Goal: Transaction & Acquisition: Obtain resource

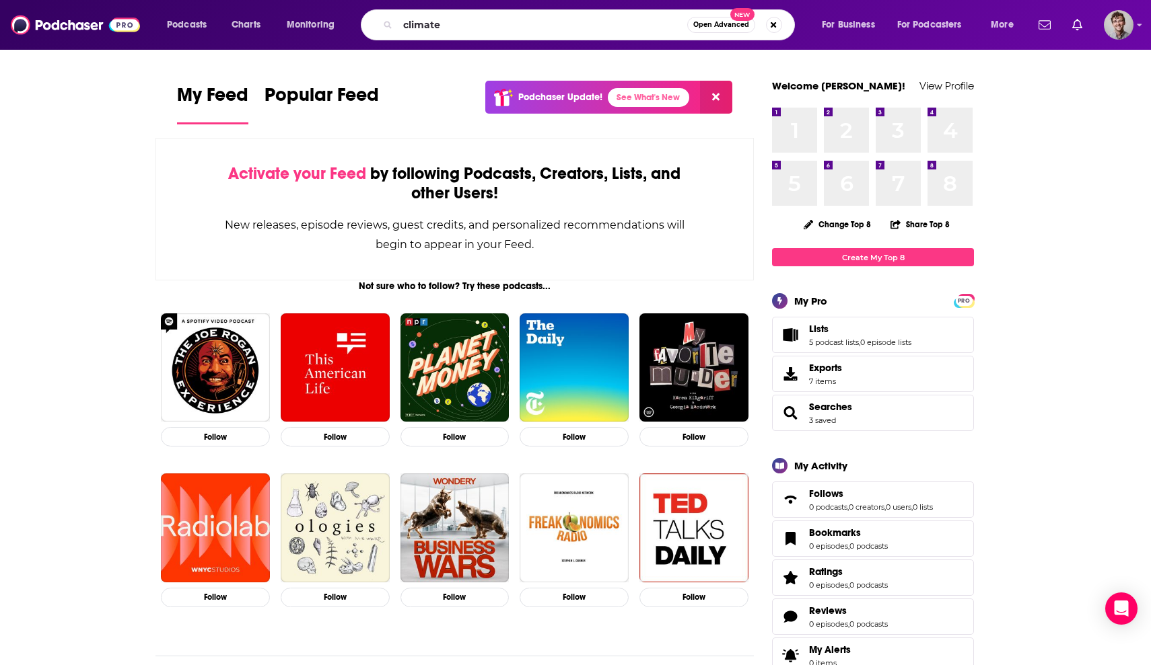
type input "climate"
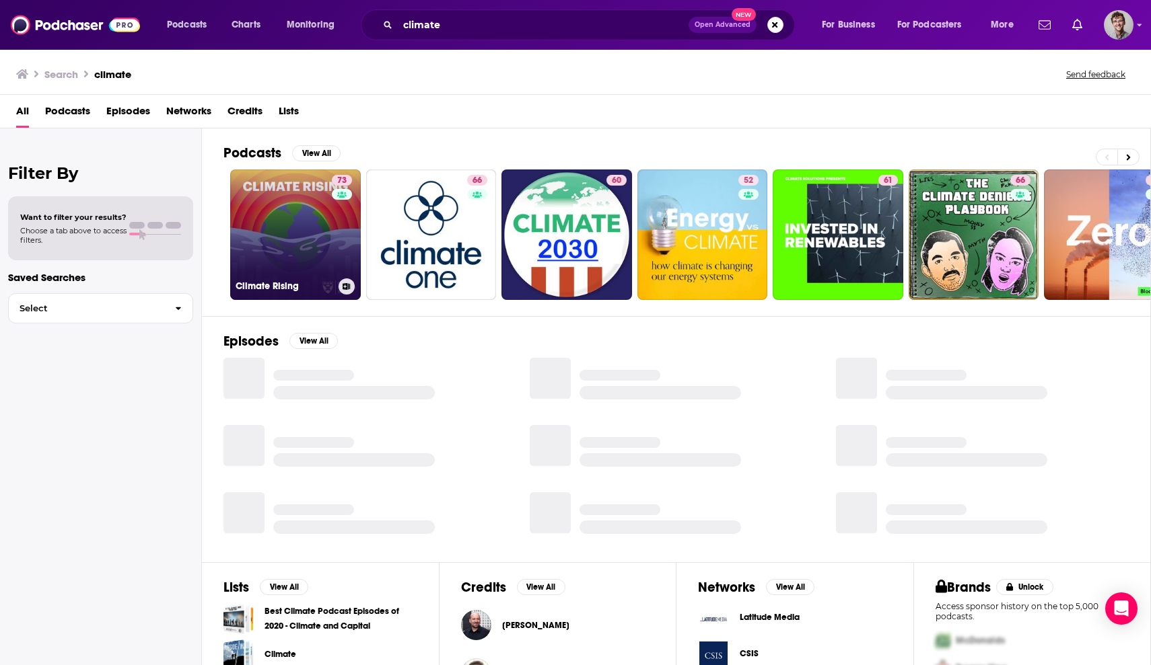
click at [277, 236] on link "73 Climate Rising" at bounding box center [295, 235] width 131 height 131
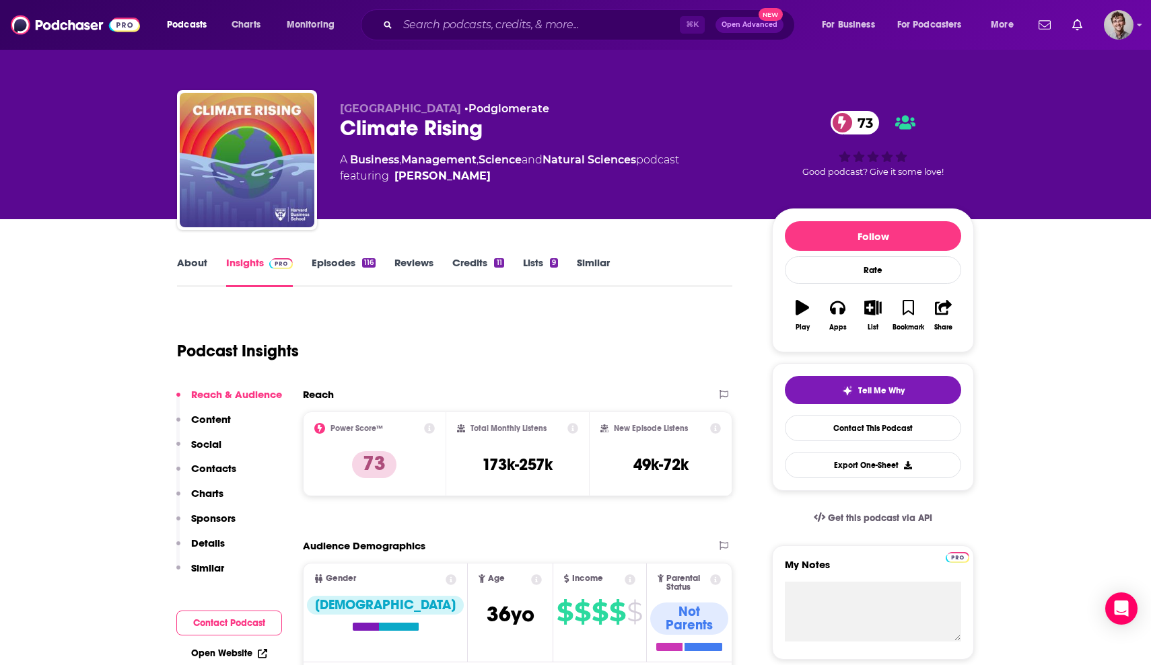
click at [334, 261] on link "Episodes 116" at bounding box center [344, 271] width 64 height 31
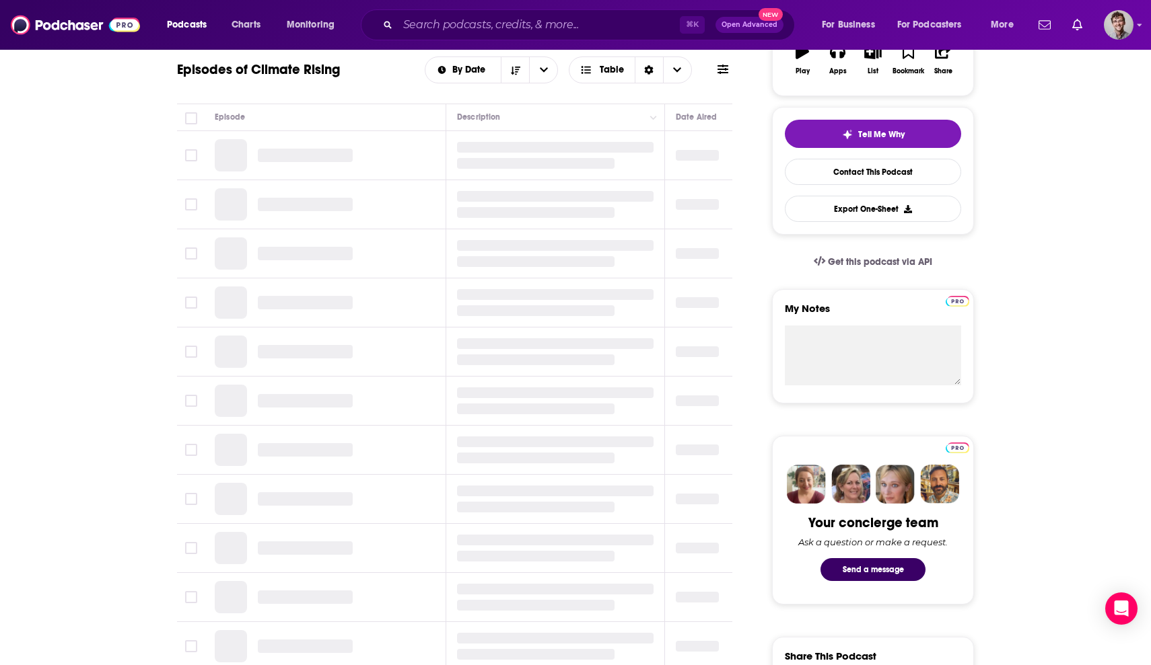
scroll to position [83, 0]
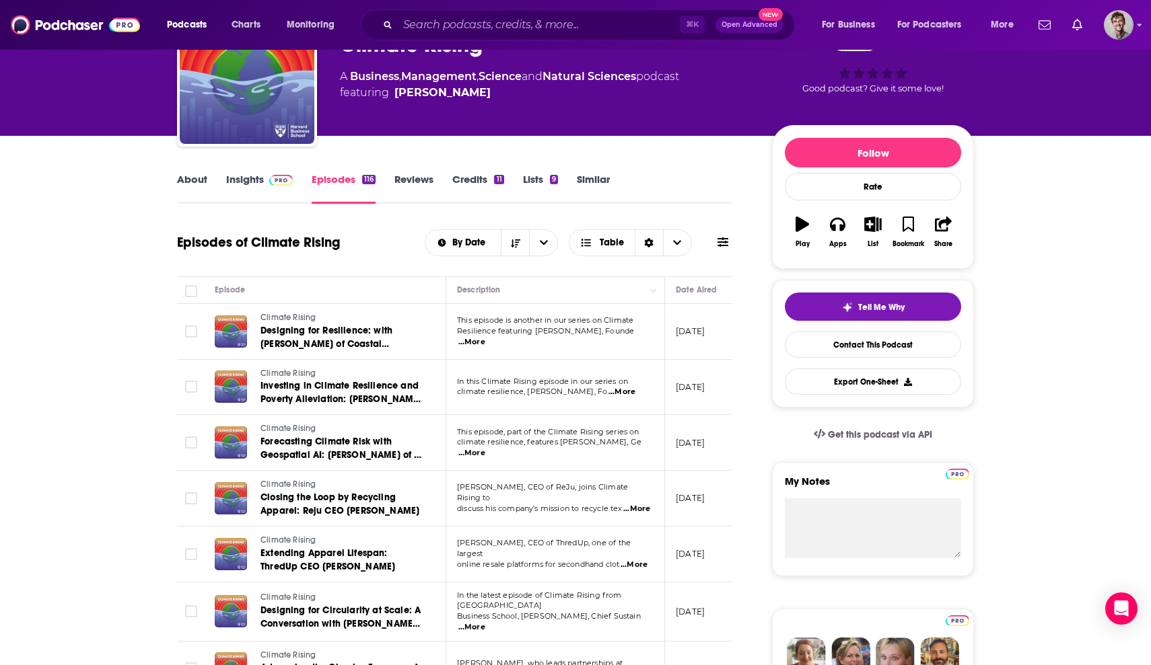
click at [727, 245] on icon at bounding box center [722, 242] width 11 height 9
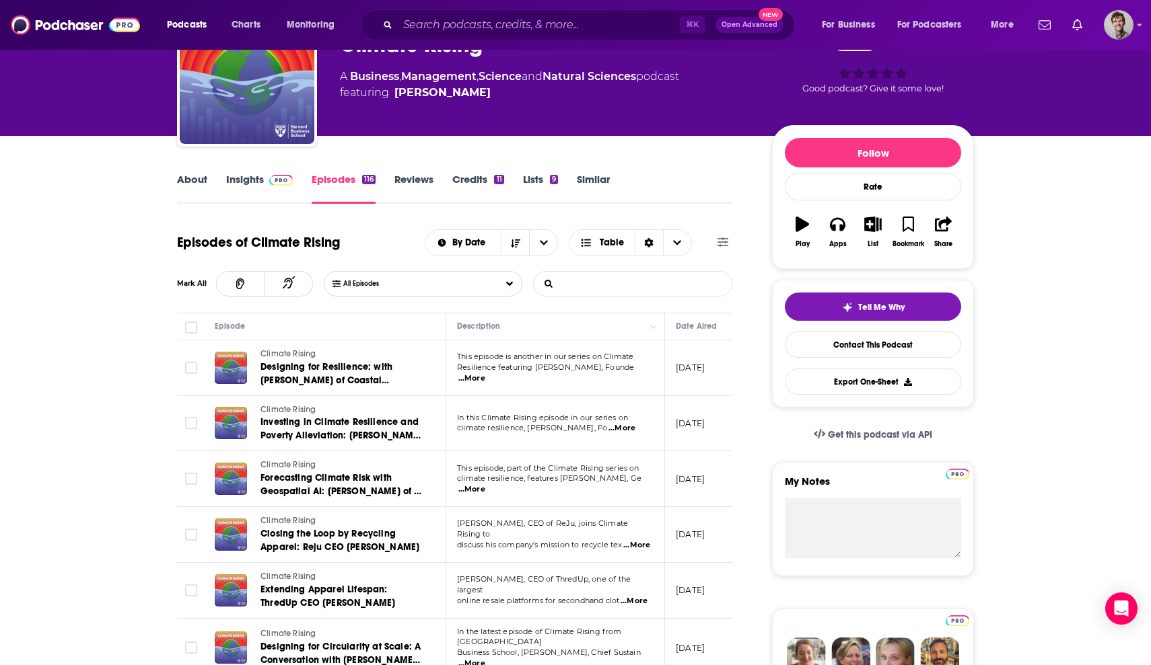
click at [640, 283] on input "List Search Input" at bounding box center [604, 284] width 141 height 24
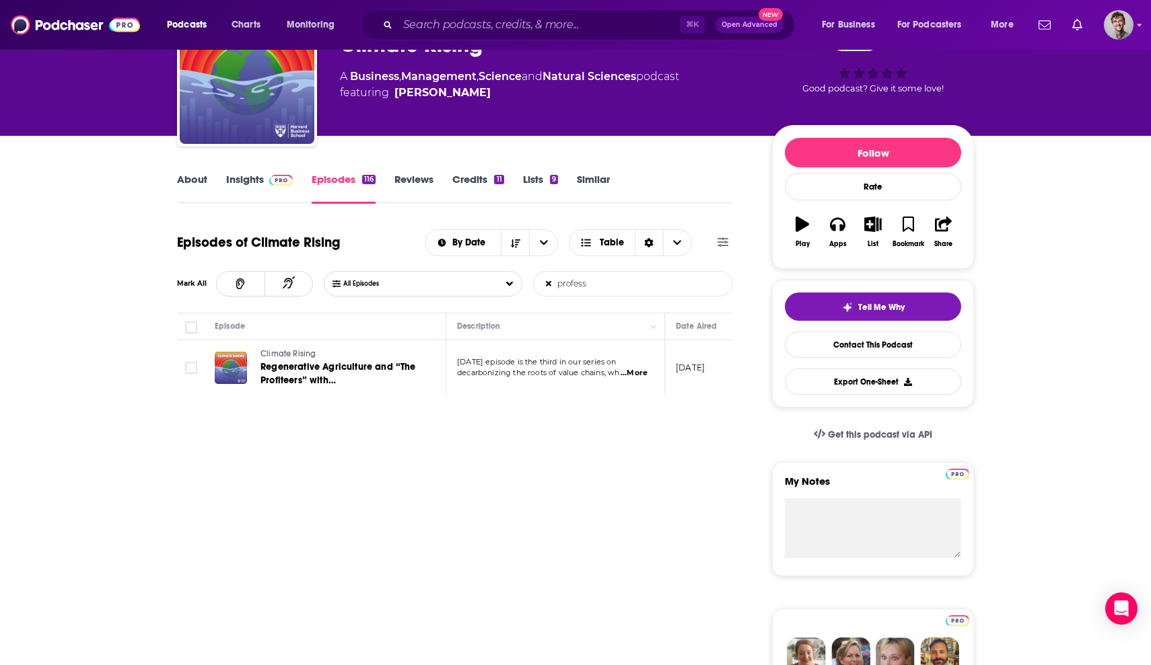
type input "profess"
click at [634, 375] on span "...More" at bounding box center [633, 373] width 27 height 11
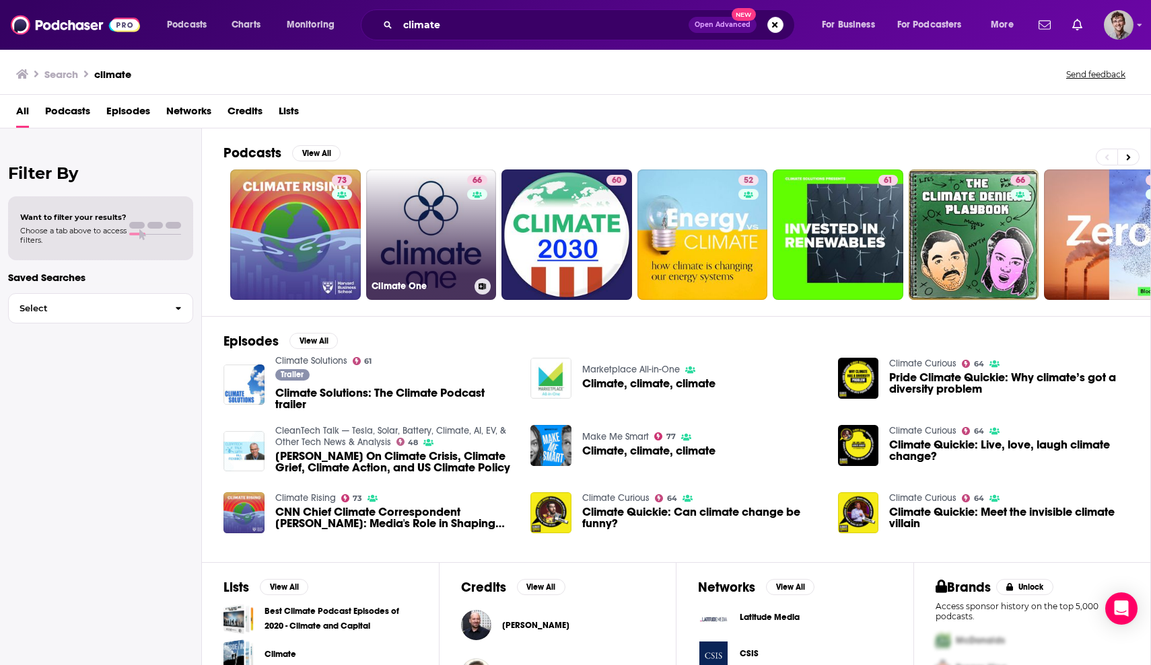
click at [447, 244] on link "66 Climate One" at bounding box center [431, 235] width 131 height 131
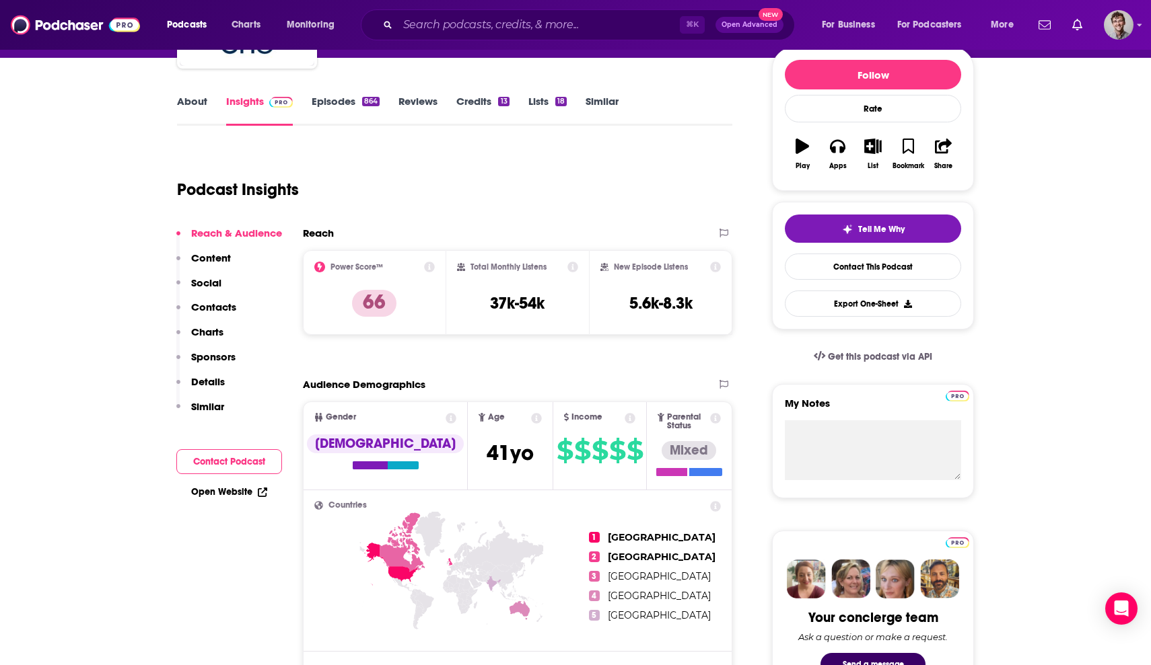
scroll to position [107, 0]
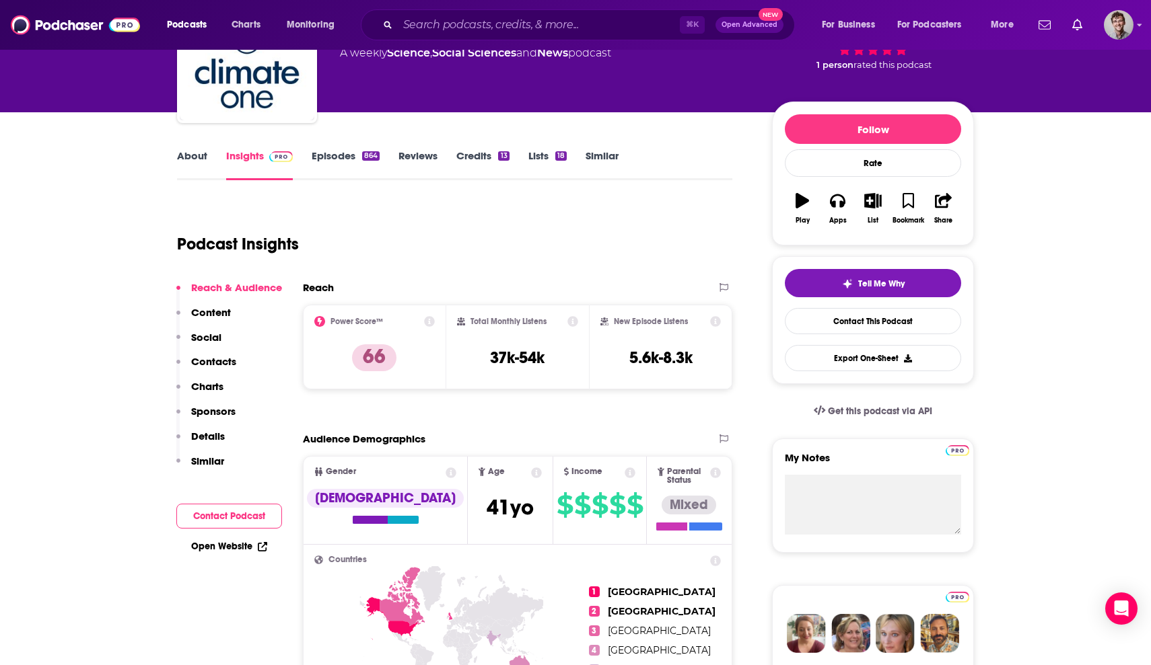
click at [342, 151] on link "Episodes 864" at bounding box center [346, 164] width 68 height 31
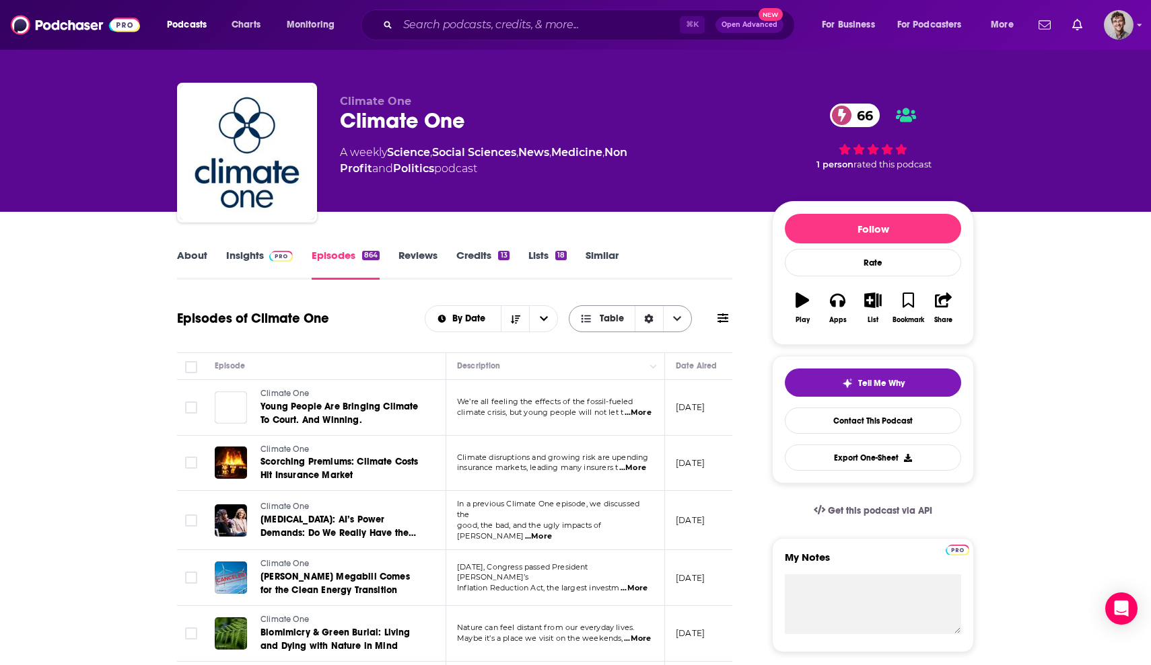
scroll to position [4, 0]
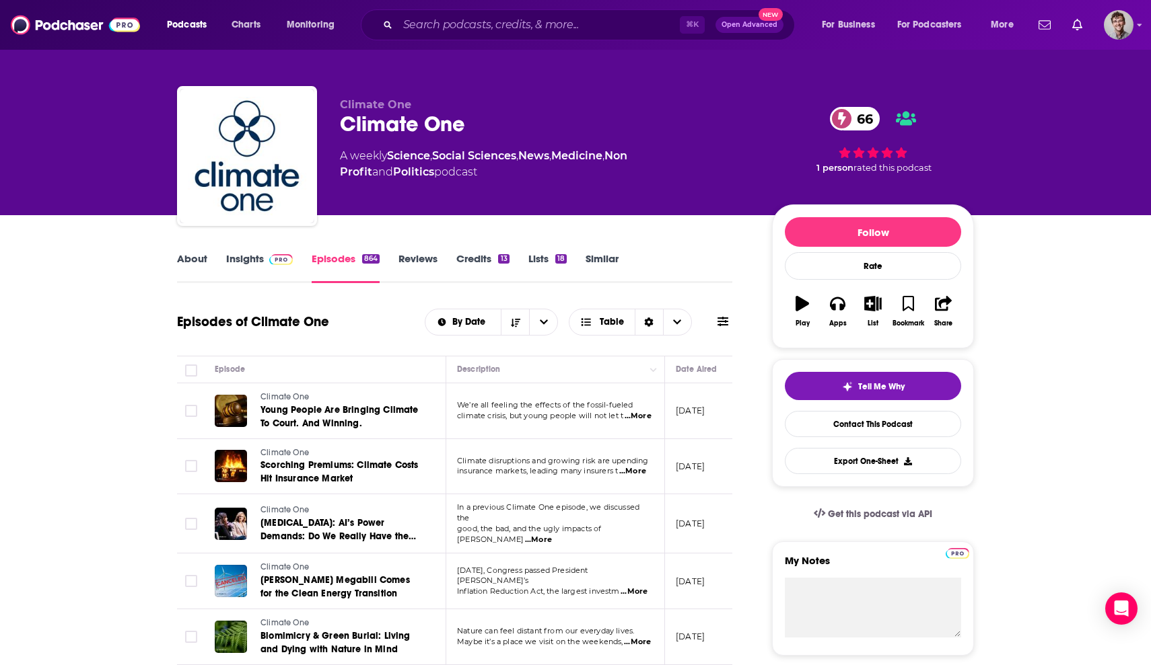
click at [716, 324] on button at bounding box center [722, 322] width 19 height 14
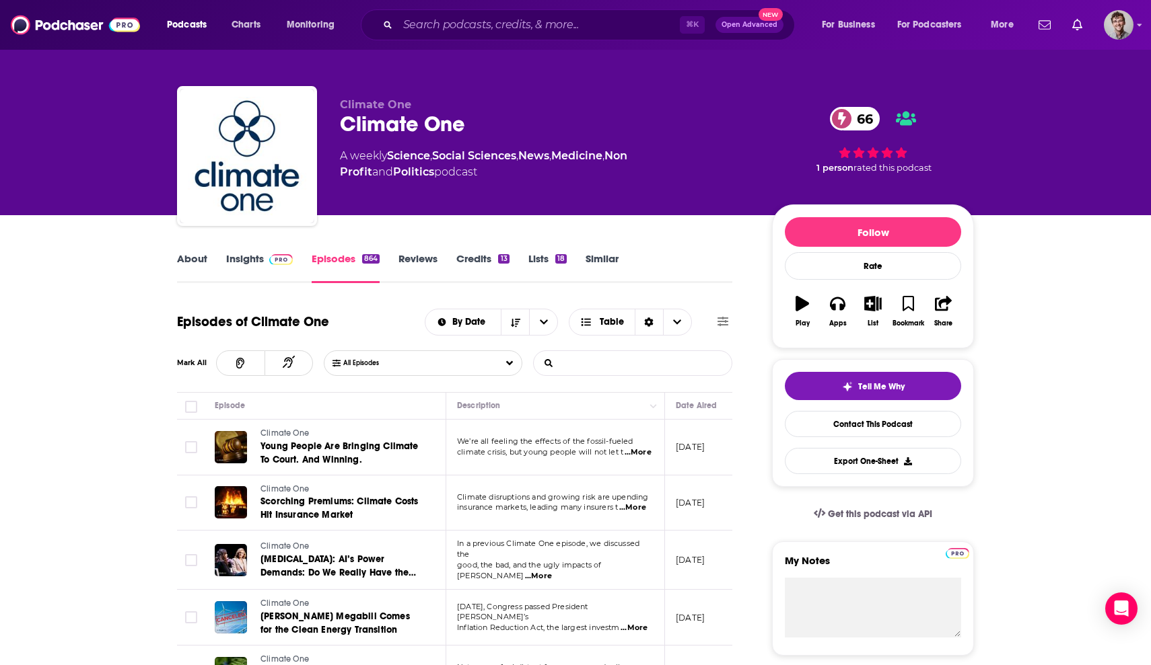
click at [655, 367] on input "List Search Input" at bounding box center [604, 363] width 141 height 24
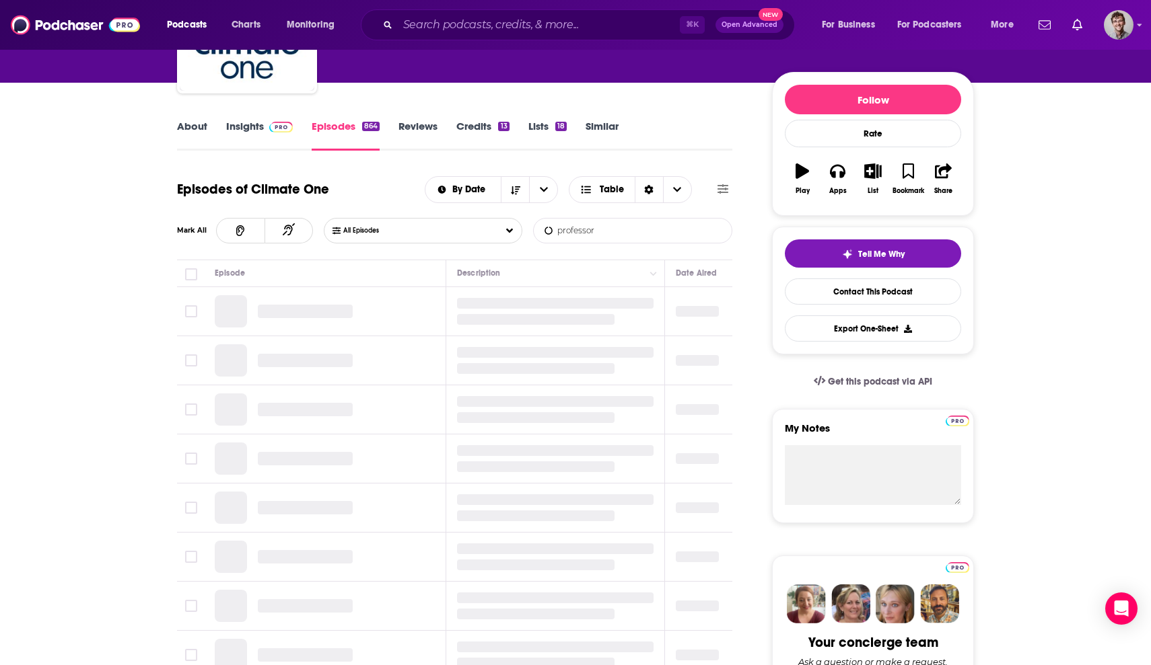
scroll to position [135, 0]
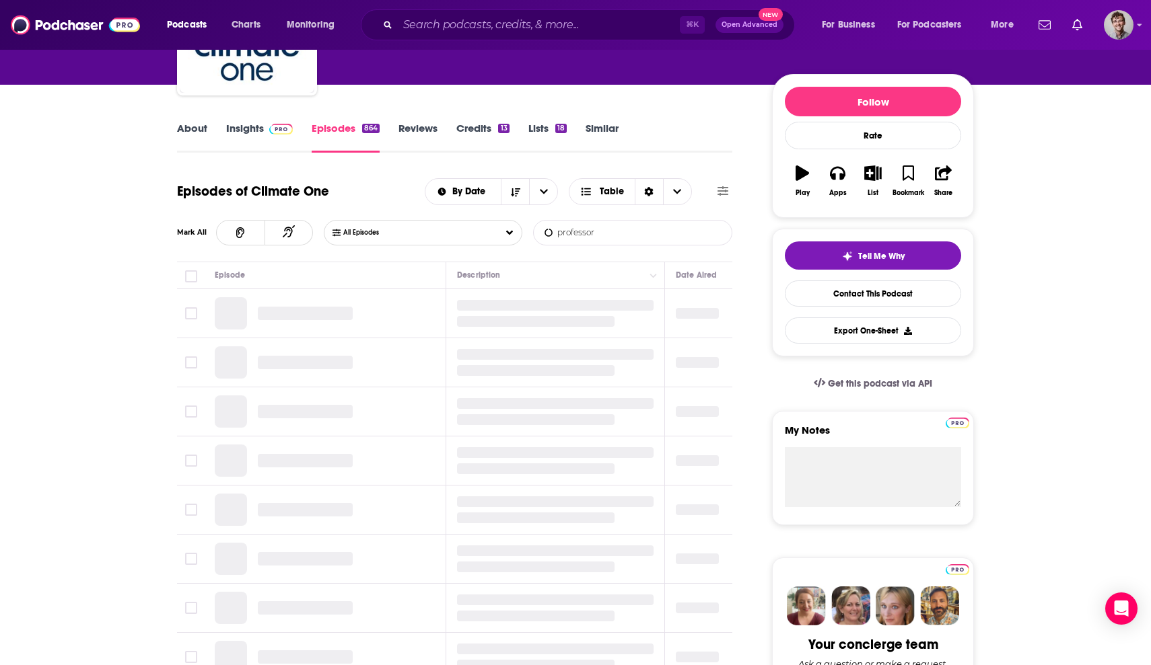
type input "professor"
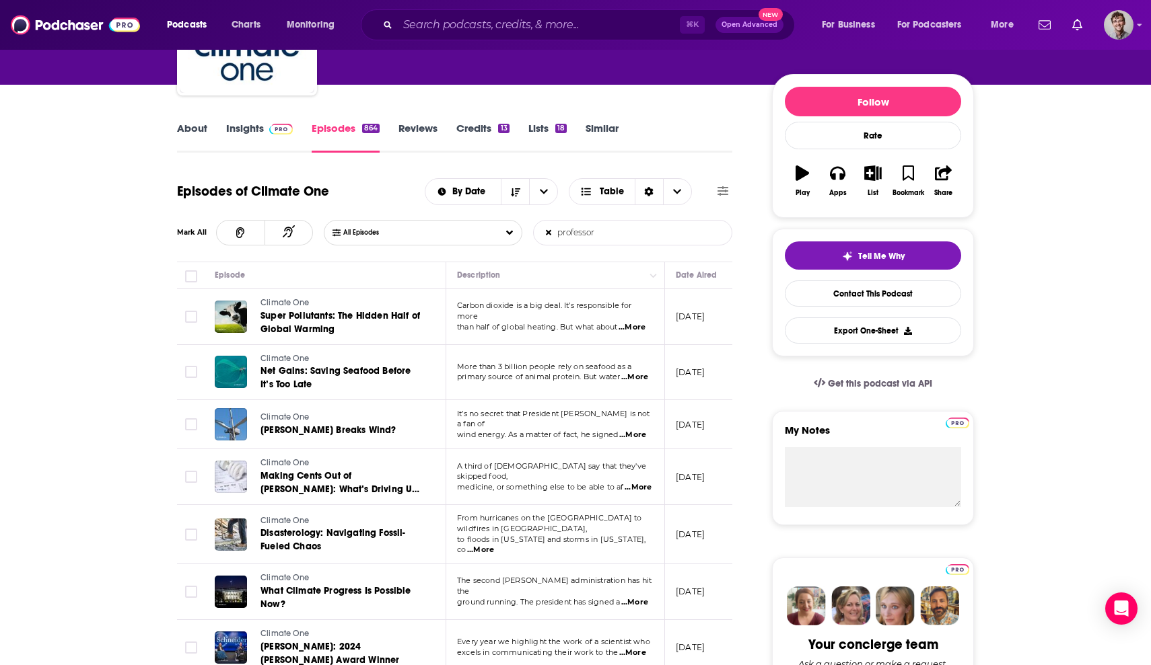
click at [867, 181] on button "List" at bounding box center [872, 181] width 35 height 48
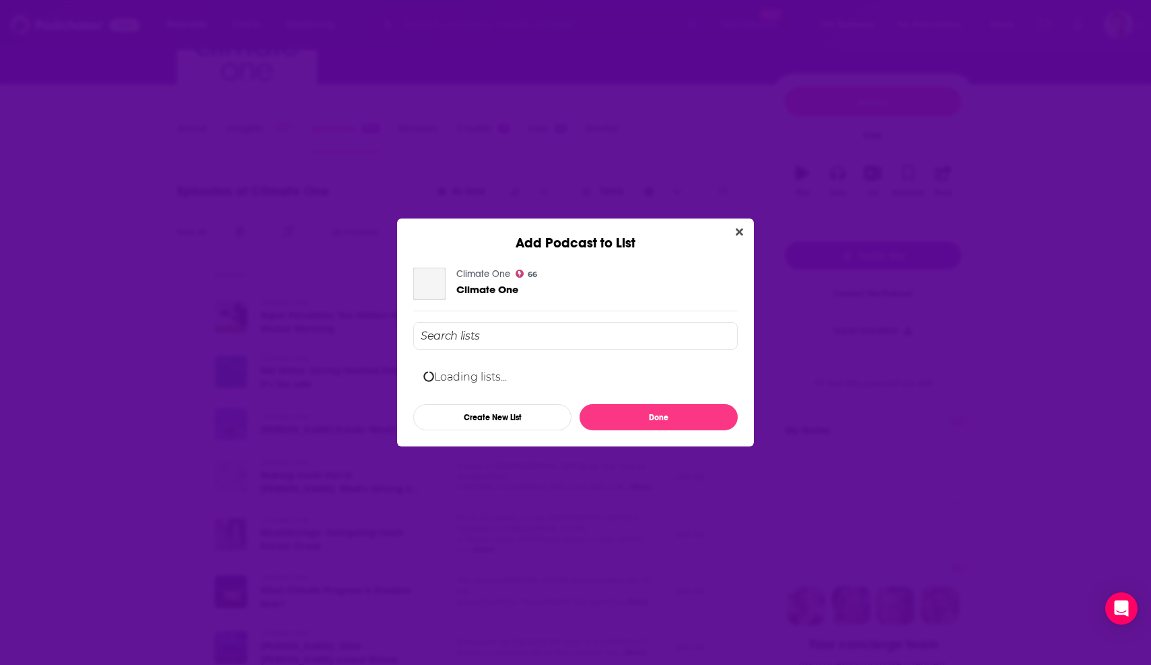
scroll to position [0, 0]
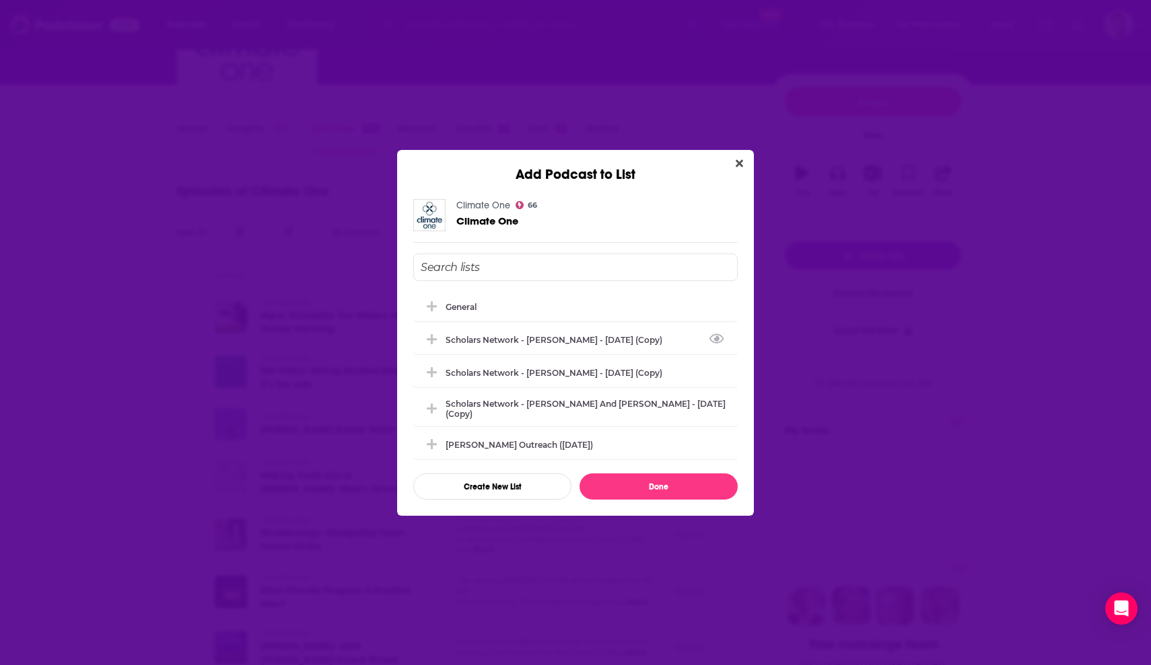
click at [468, 266] on input "Add Podcast To List" at bounding box center [575, 268] width 324 height 28
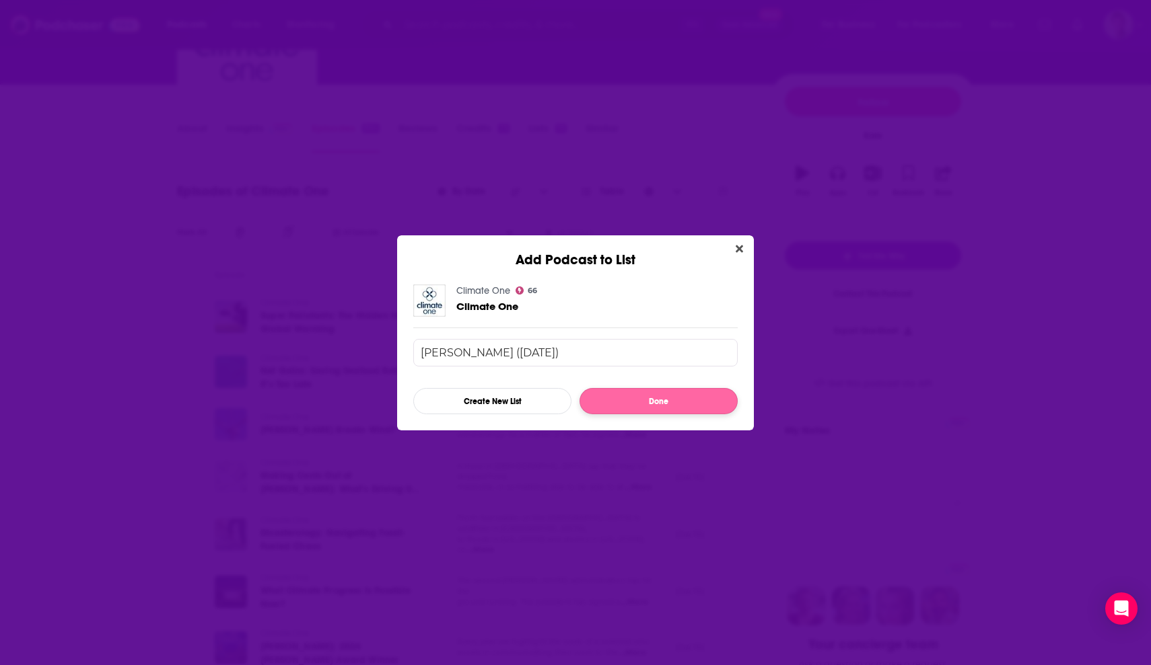
type input "[PERSON_NAME] ([DATE])"
click at [639, 396] on button "Done" at bounding box center [658, 401] width 158 height 26
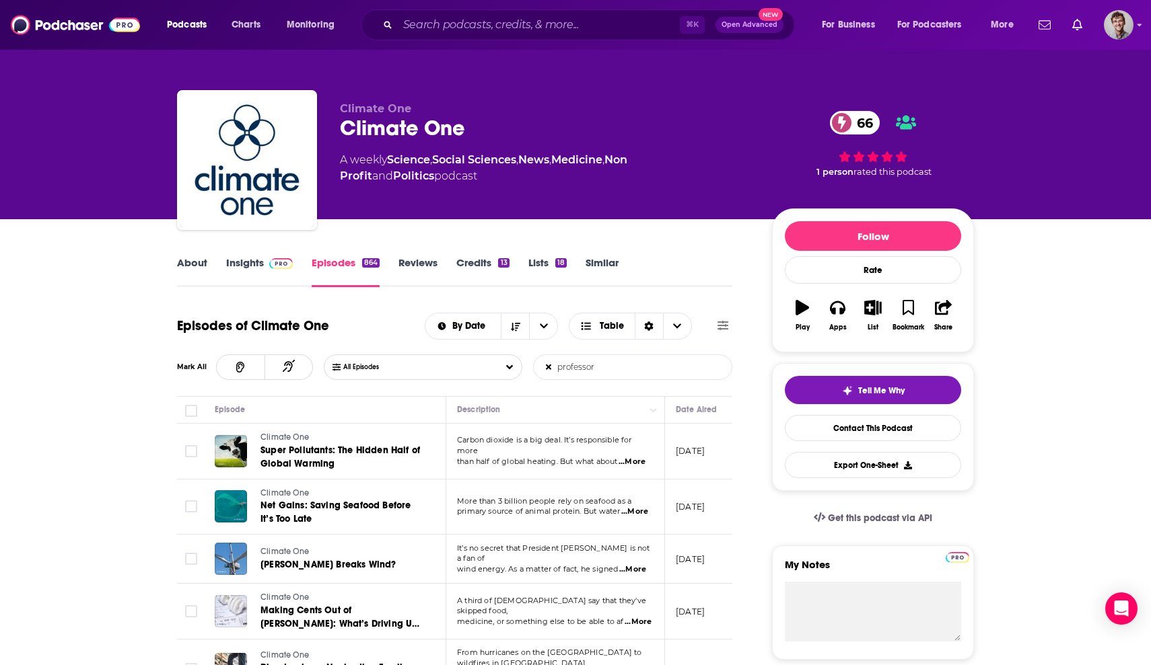
scroll to position [135, 0]
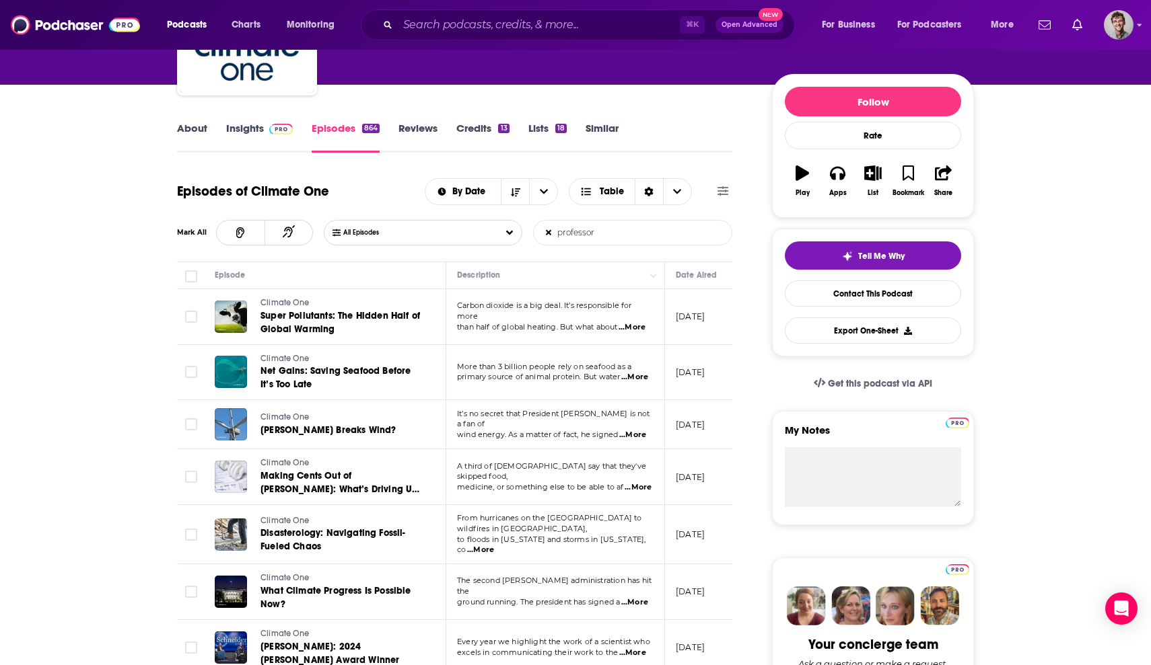
click at [861, 176] on button "List" at bounding box center [872, 181] width 35 height 48
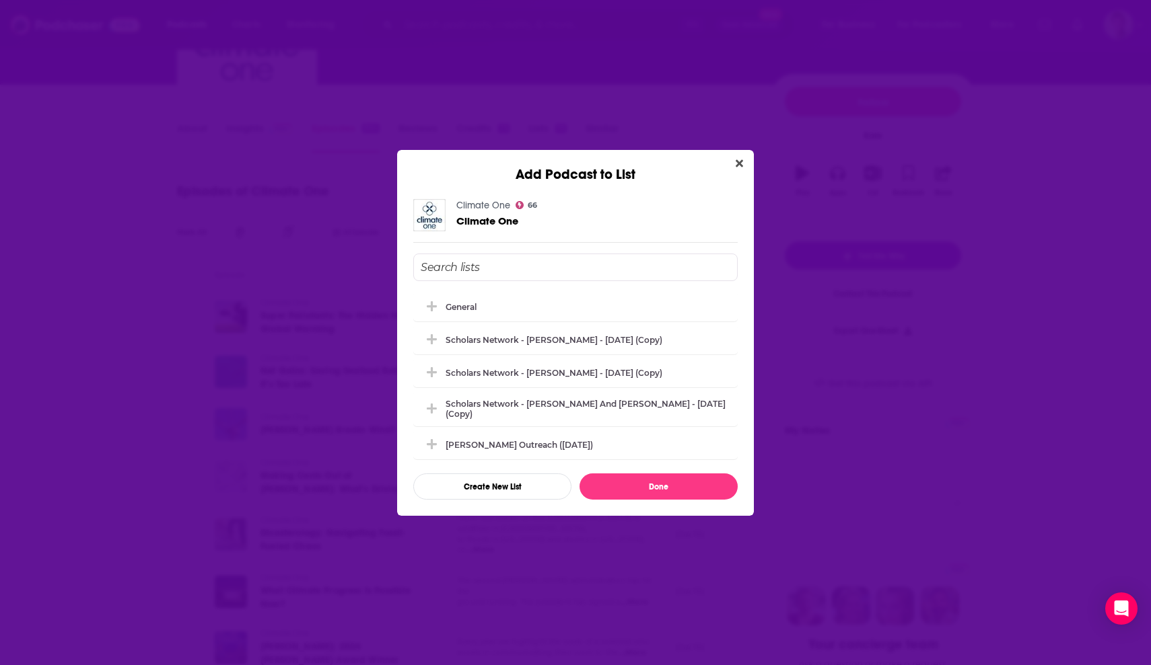
scroll to position [0, 0]
click at [505, 486] on button "Create New List" at bounding box center [492, 487] width 158 height 26
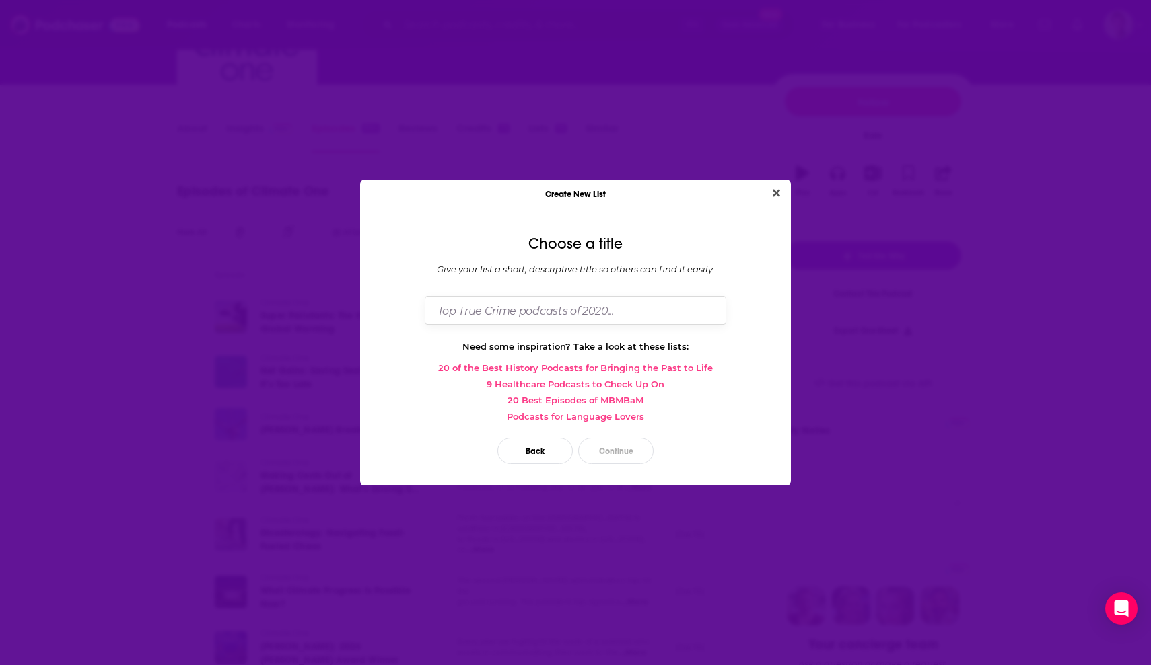
click at [571, 318] on input "Dialog" at bounding box center [575, 310] width 301 height 29
type input "[PERSON_NAME] ([DATE])"
click at [610, 444] on button "Continue" at bounding box center [615, 451] width 75 height 26
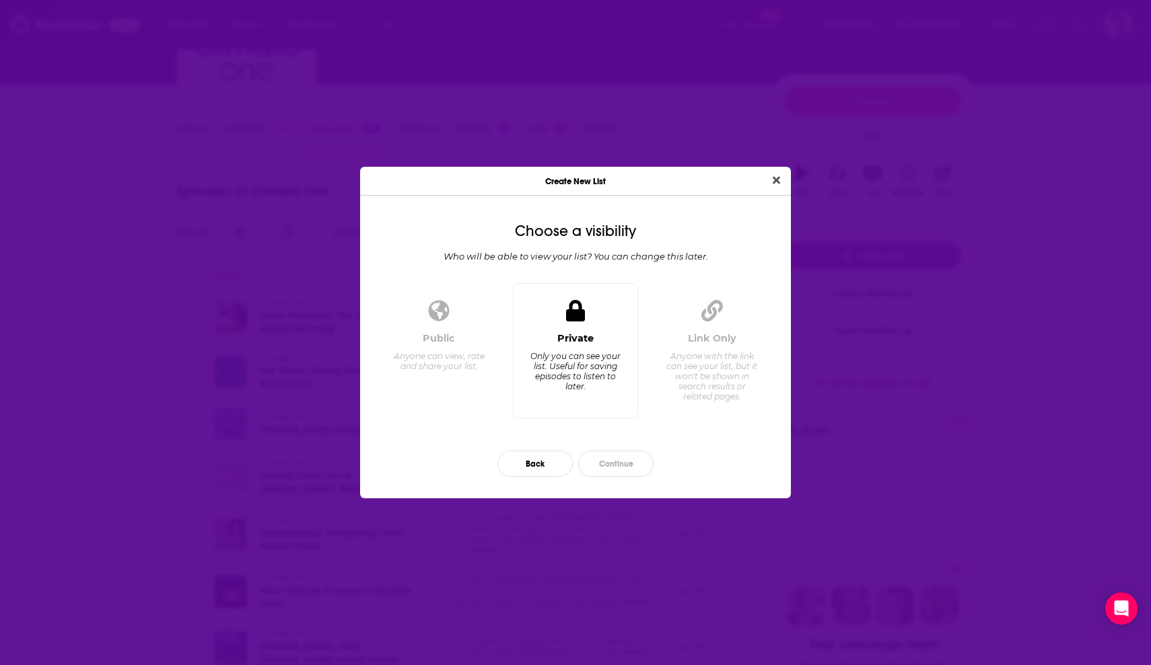
click at [555, 369] on div "Only you can see your list. Useful for saving episodes to listen to later." at bounding box center [575, 371] width 92 height 40
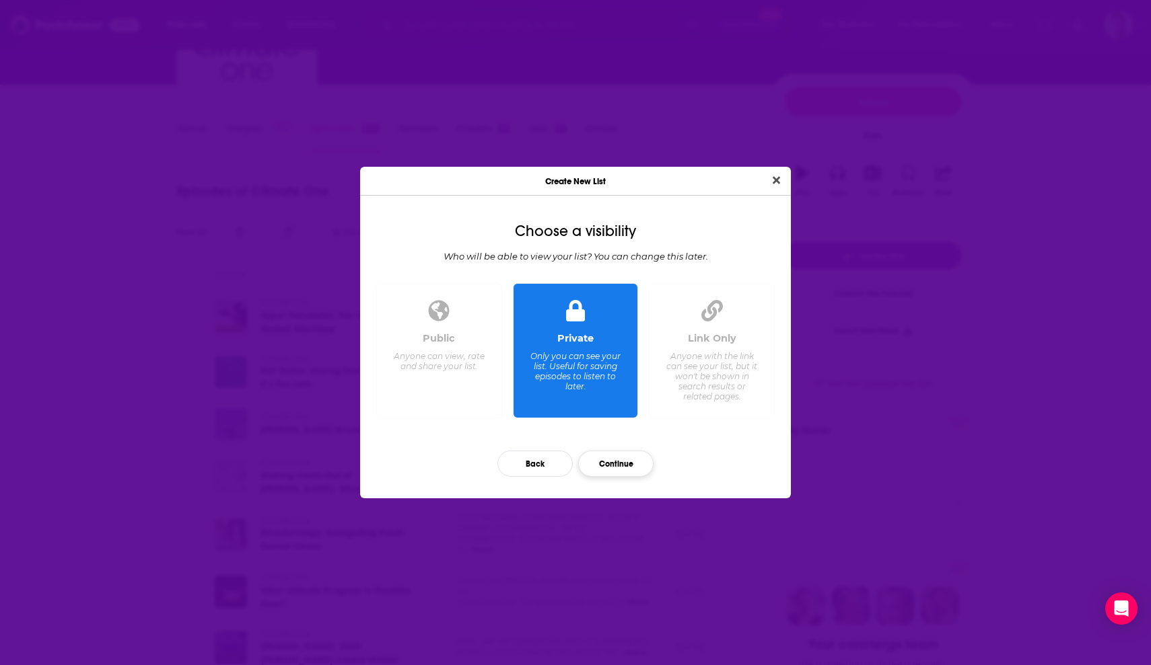
click at [610, 460] on button "Continue" at bounding box center [615, 464] width 75 height 26
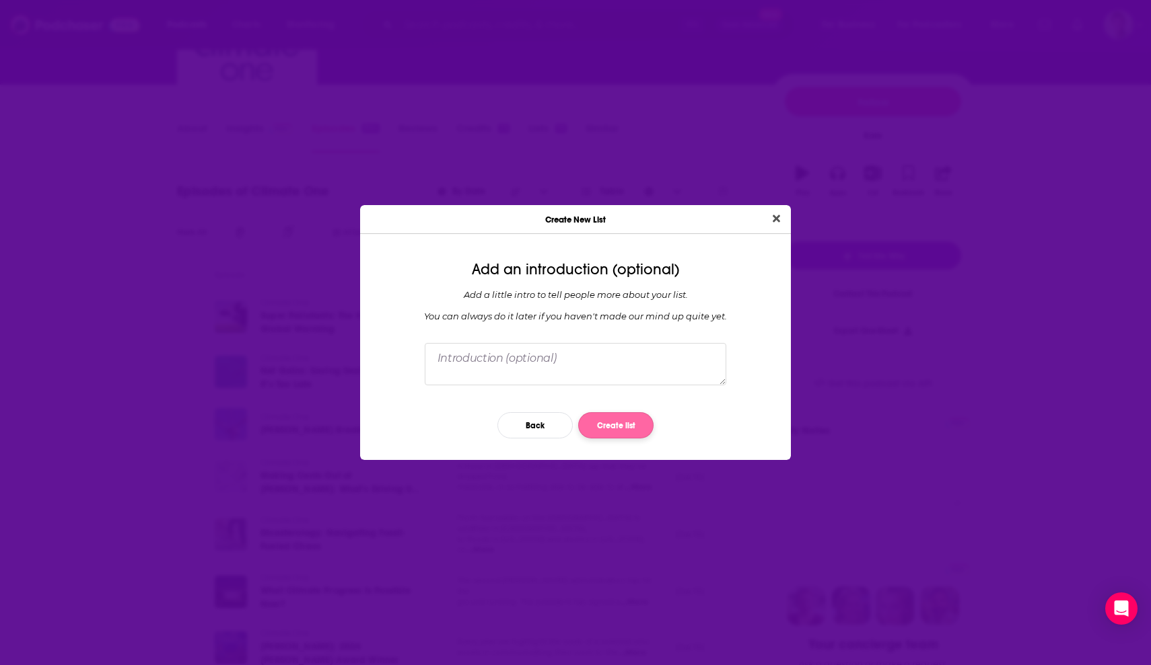
click at [612, 431] on button "Create list" at bounding box center [615, 425] width 75 height 26
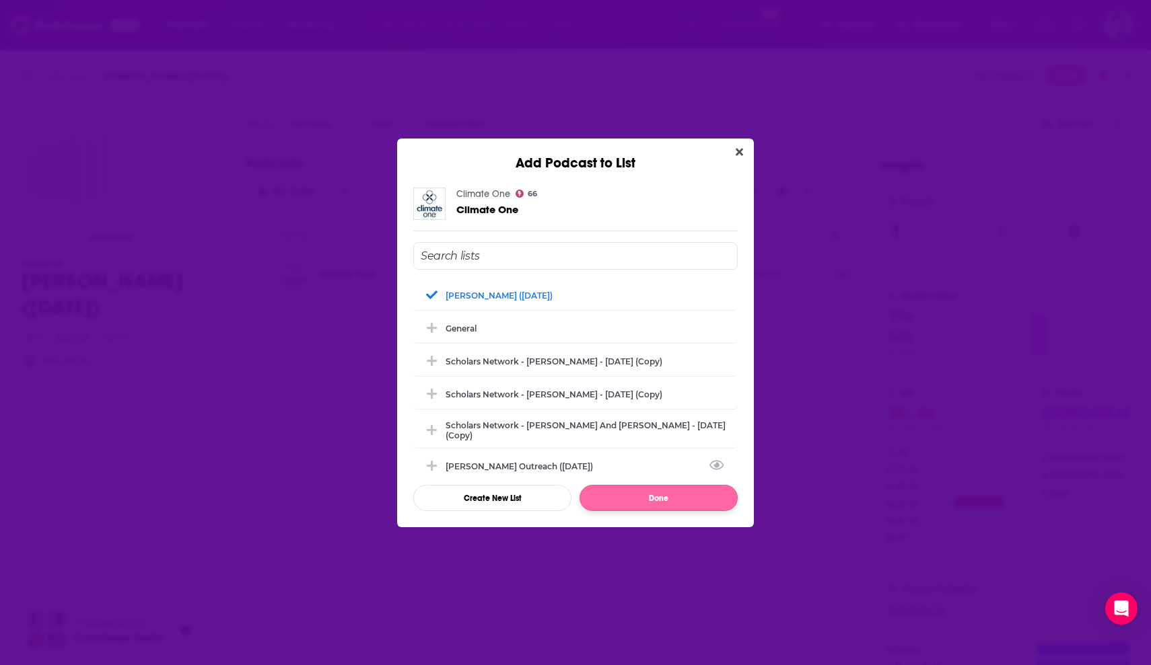
click at [628, 499] on button "Done" at bounding box center [658, 498] width 158 height 26
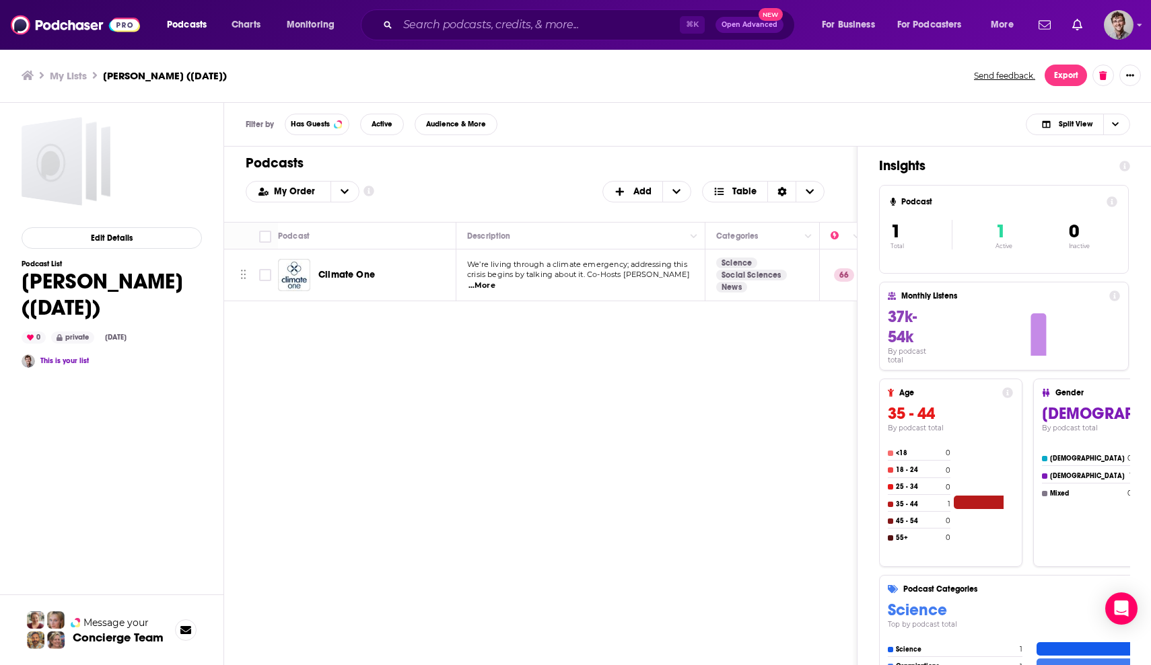
click at [437, 36] on div "⌘ K Open Advanced New" at bounding box center [578, 24] width 434 height 31
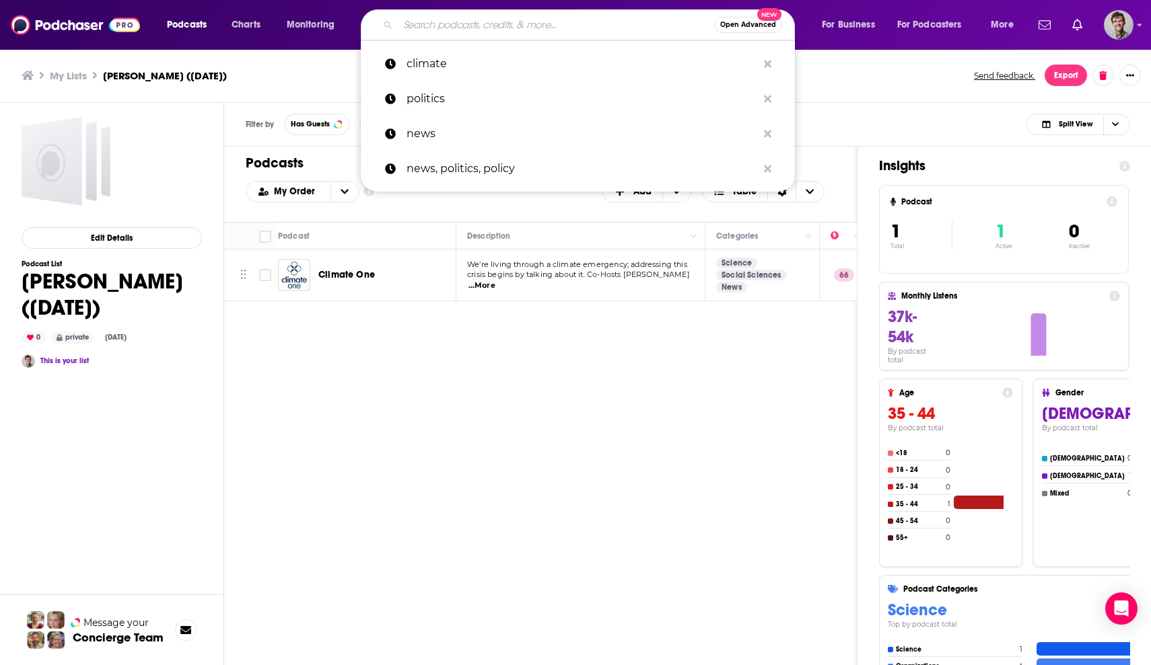
click at [488, 20] on input "Search podcasts, credits, & more..." at bounding box center [556, 25] width 316 height 22
click at [450, 24] on input "Search podcasts, credits, & more..." at bounding box center [556, 25] width 316 height 22
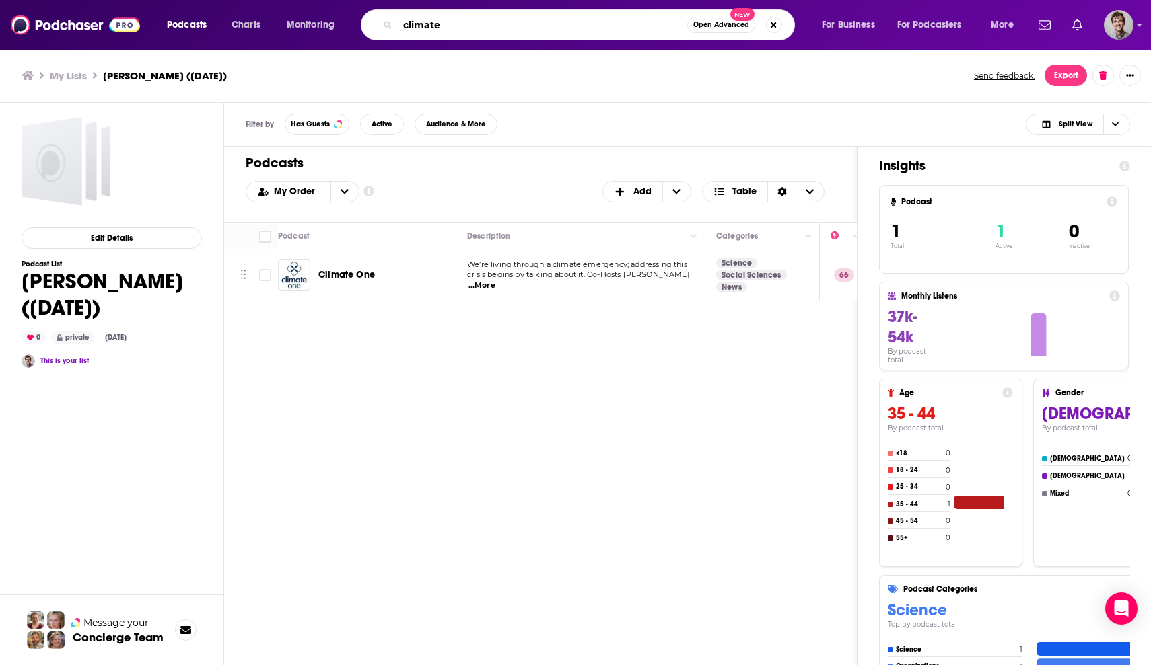
type input "climate"
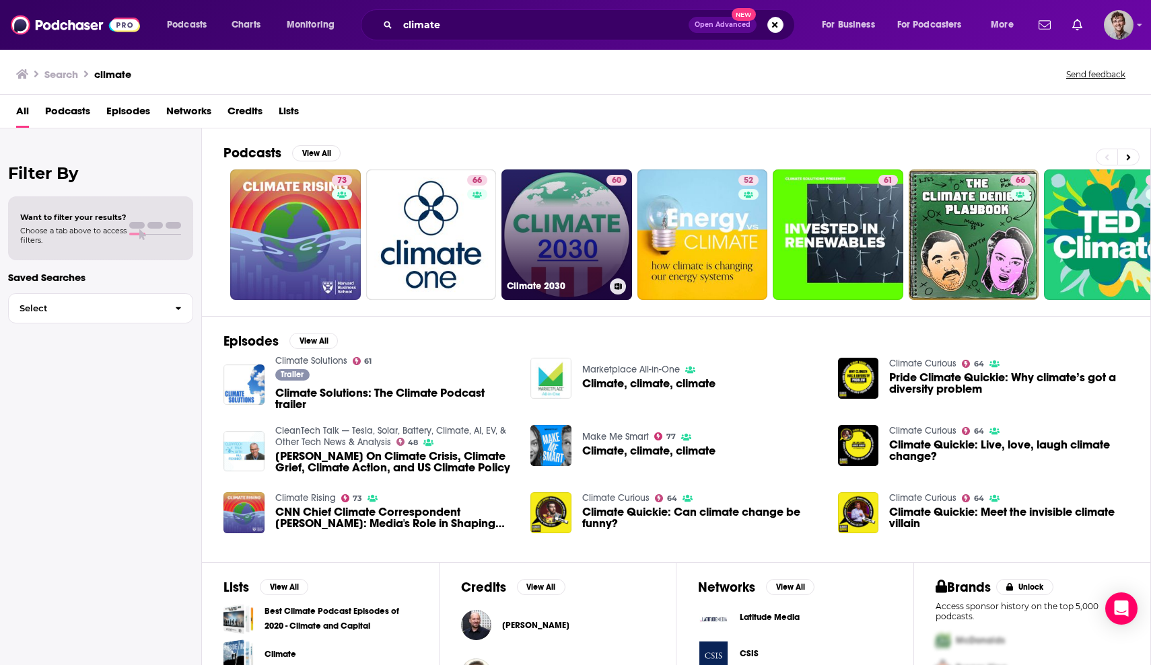
click at [544, 264] on link "60 Climate 2030" at bounding box center [566, 235] width 131 height 131
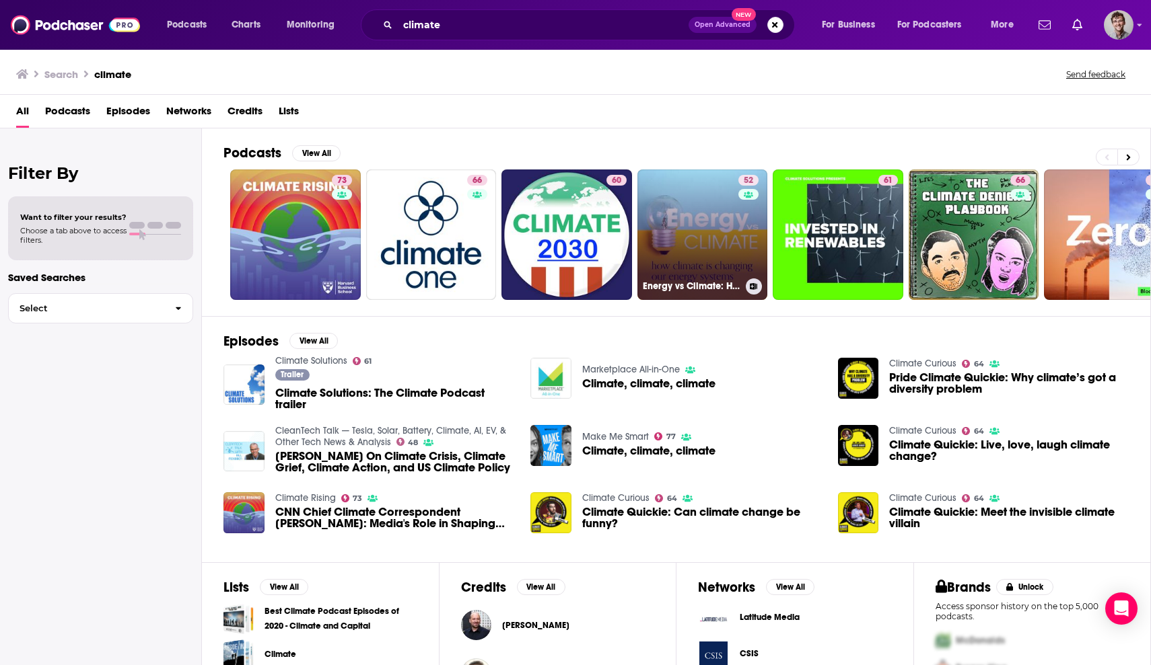
click at [708, 281] on h3 "Energy vs Climate: How climate is changing our energy systems" at bounding box center [692, 286] width 98 height 11
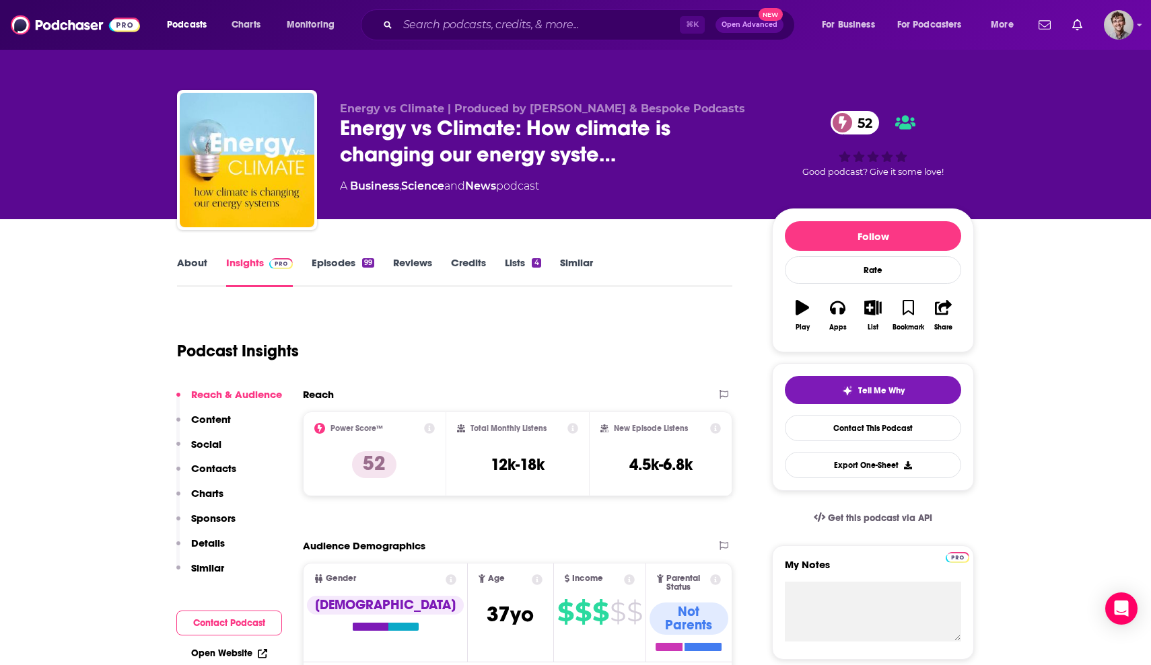
click at [337, 264] on link "Episodes 99" at bounding box center [343, 271] width 63 height 31
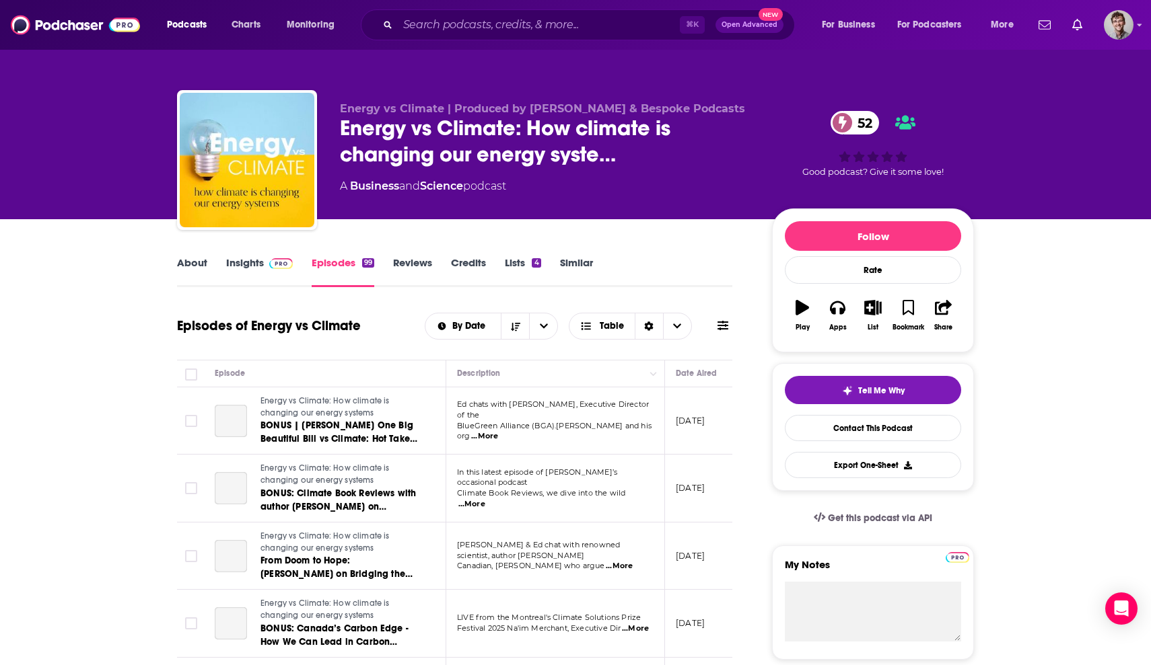
click at [721, 324] on icon at bounding box center [722, 325] width 11 height 11
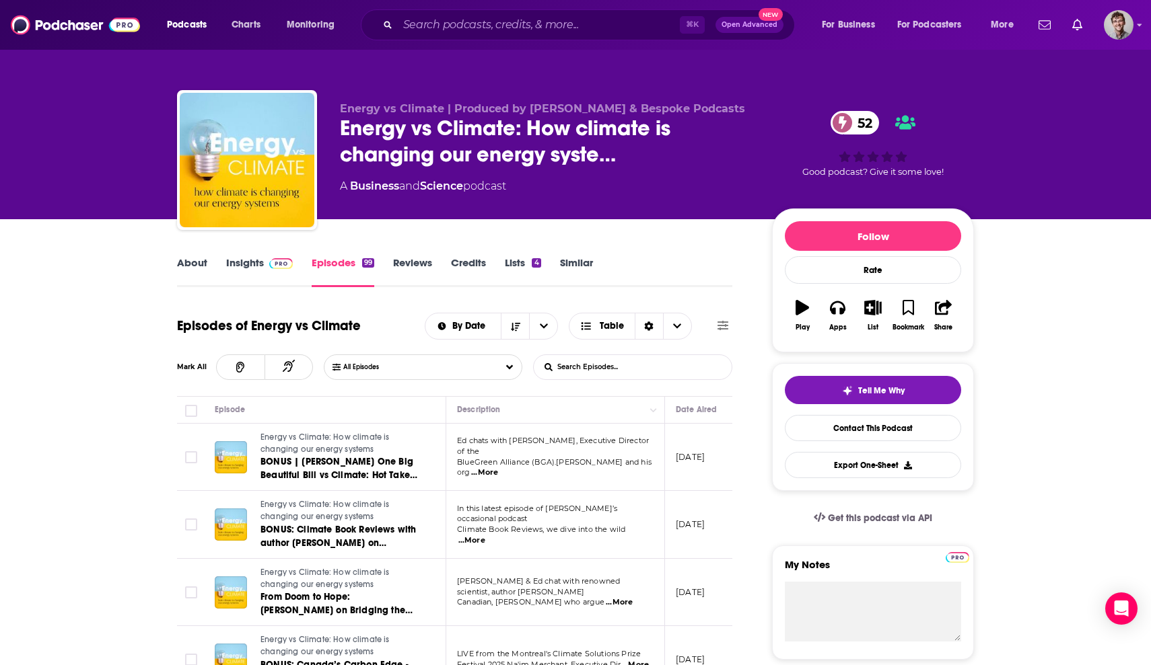
click at [722, 324] on icon at bounding box center [722, 325] width 11 height 11
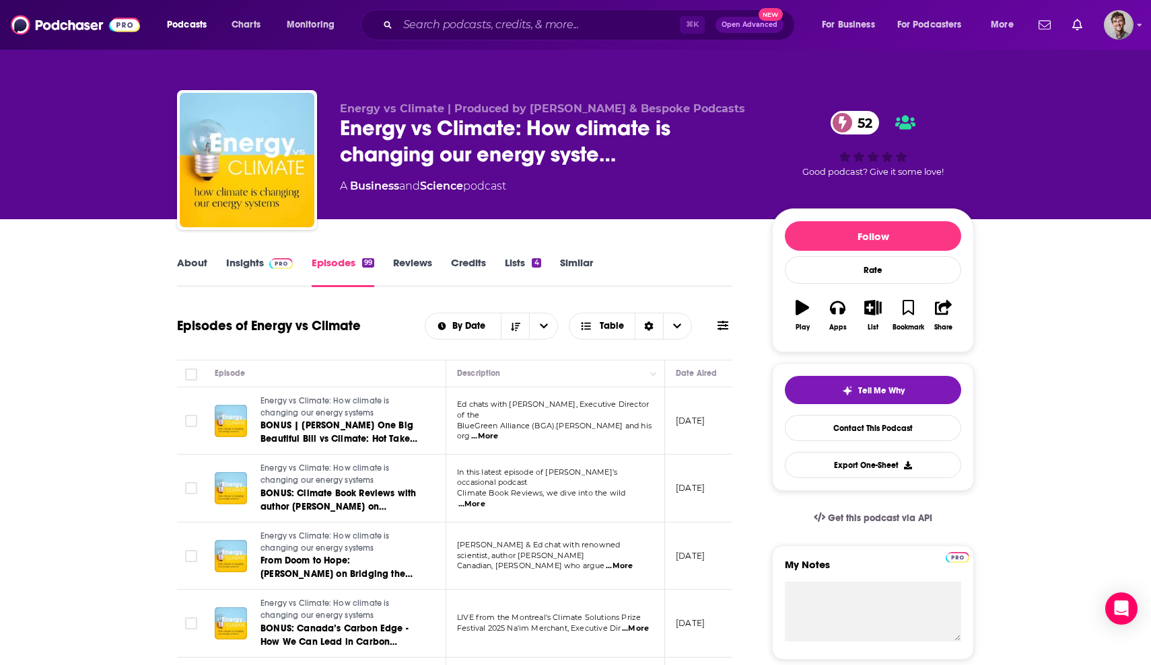
click at [715, 330] on button at bounding box center [722, 326] width 19 height 14
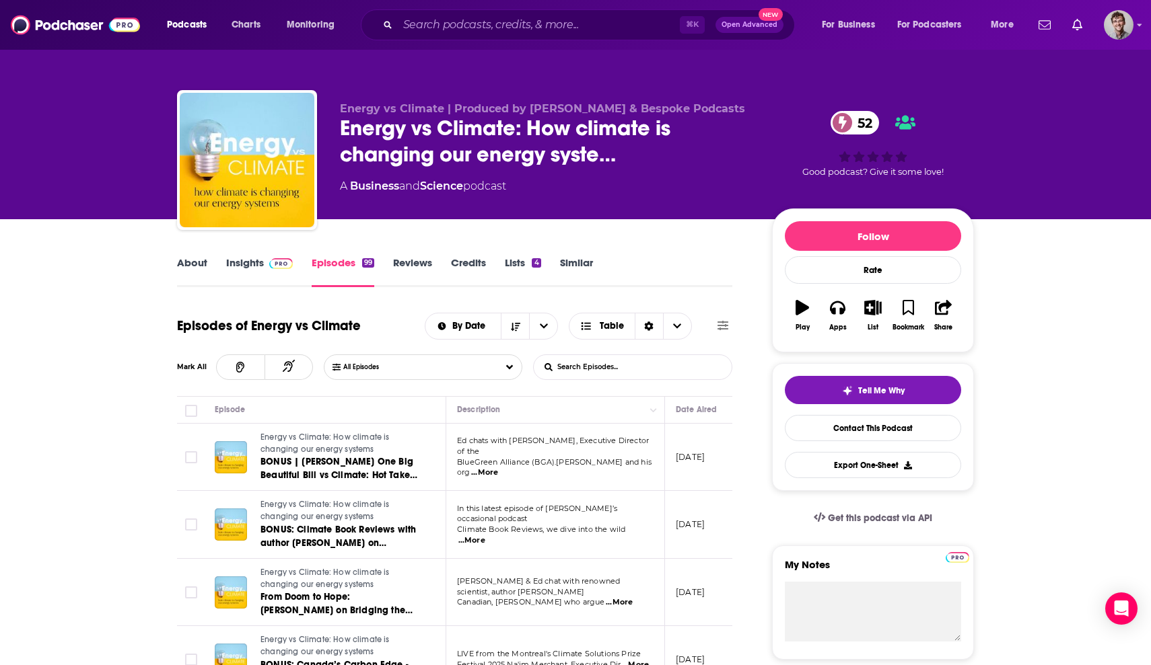
click at [633, 367] on input "List Search Input" at bounding box center [604, 367] width 141 height 24
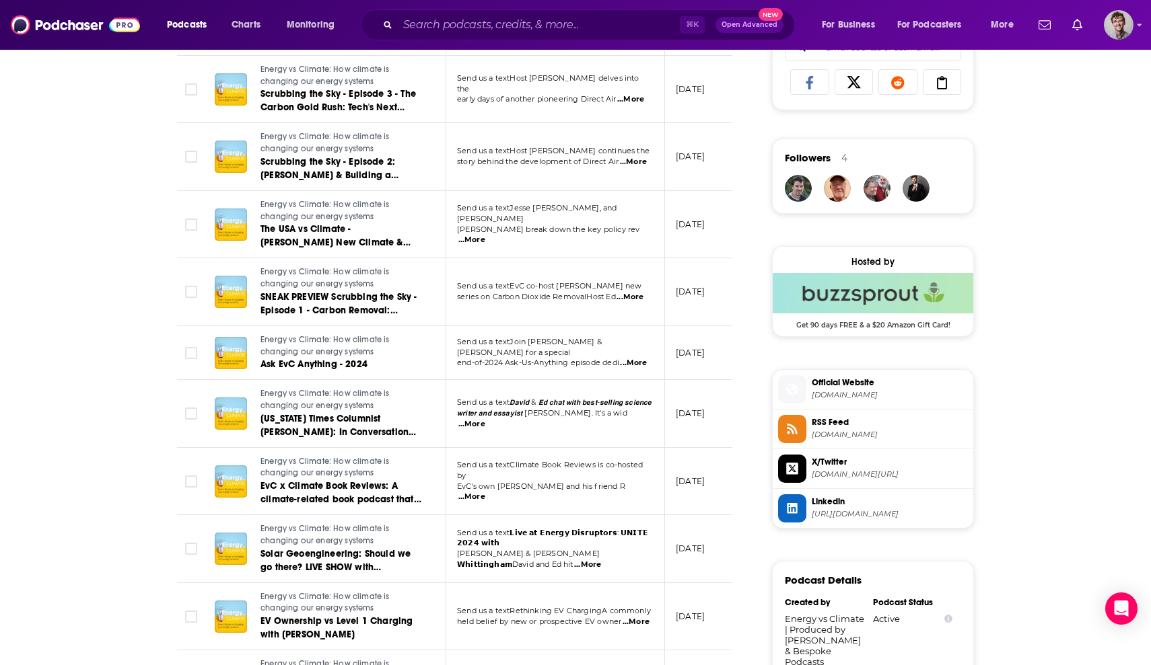
scroll to position [925, 0]
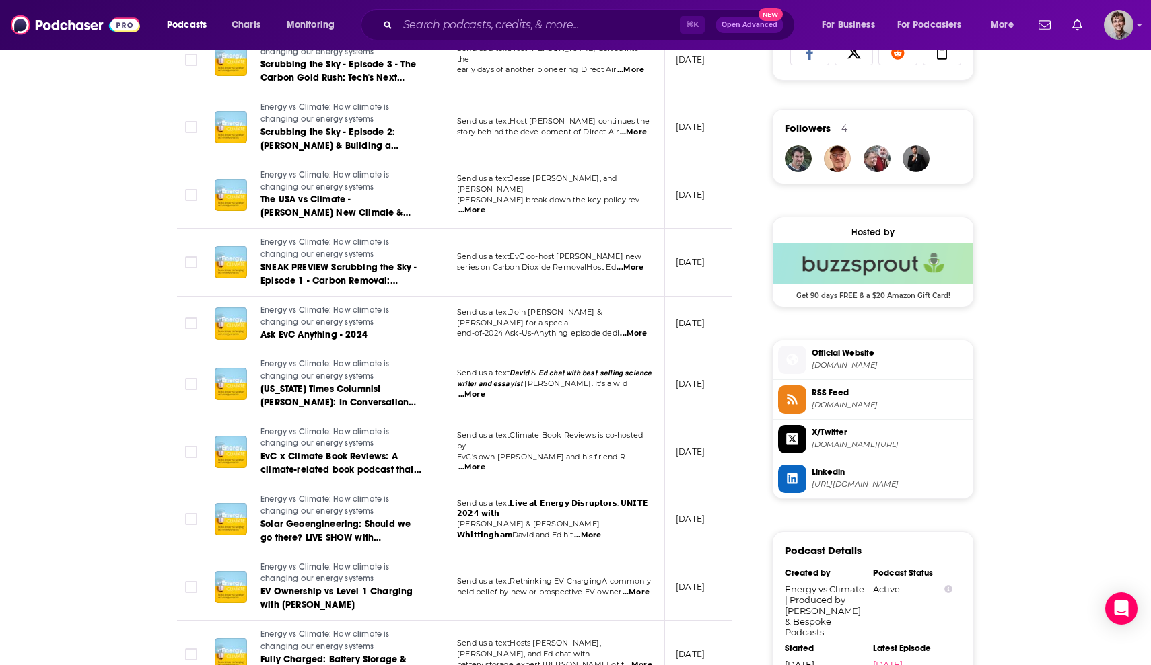
type input "professor"
click at [601, 530] on span "...More" at bounding box center [587, 535] width 27 height 11
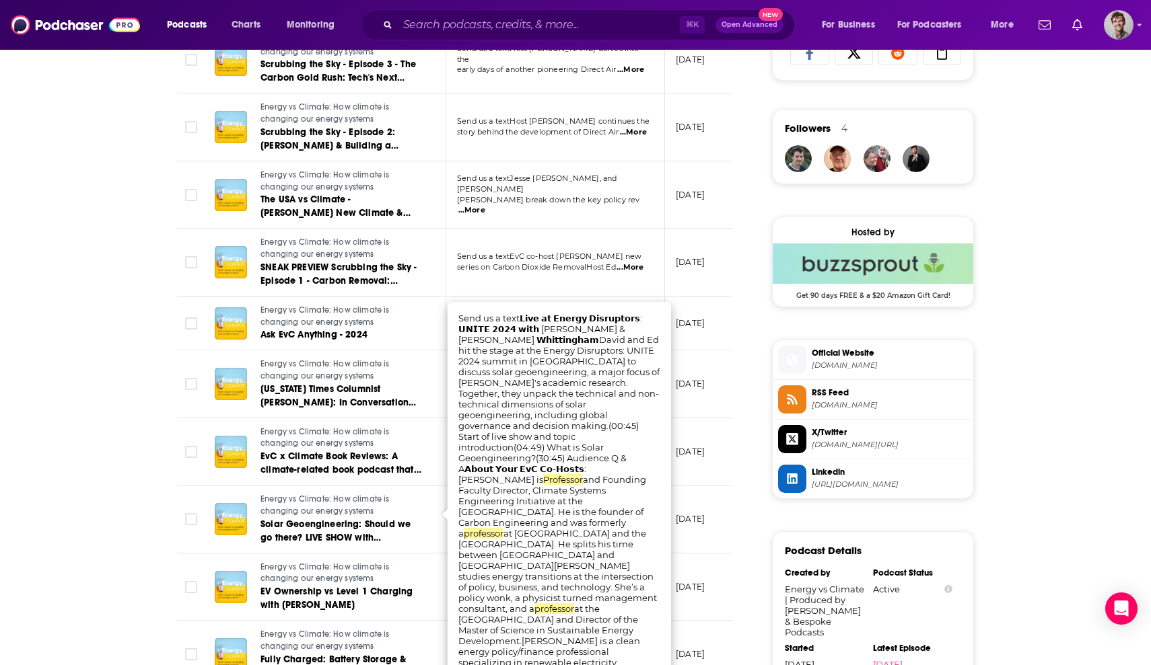
click at [565, 207] on td "Send us a textJesse [PERSON_NAME], and [PERSON_NAME] break down the key policy …" at bounding box center [555, 195] width 219 height 68
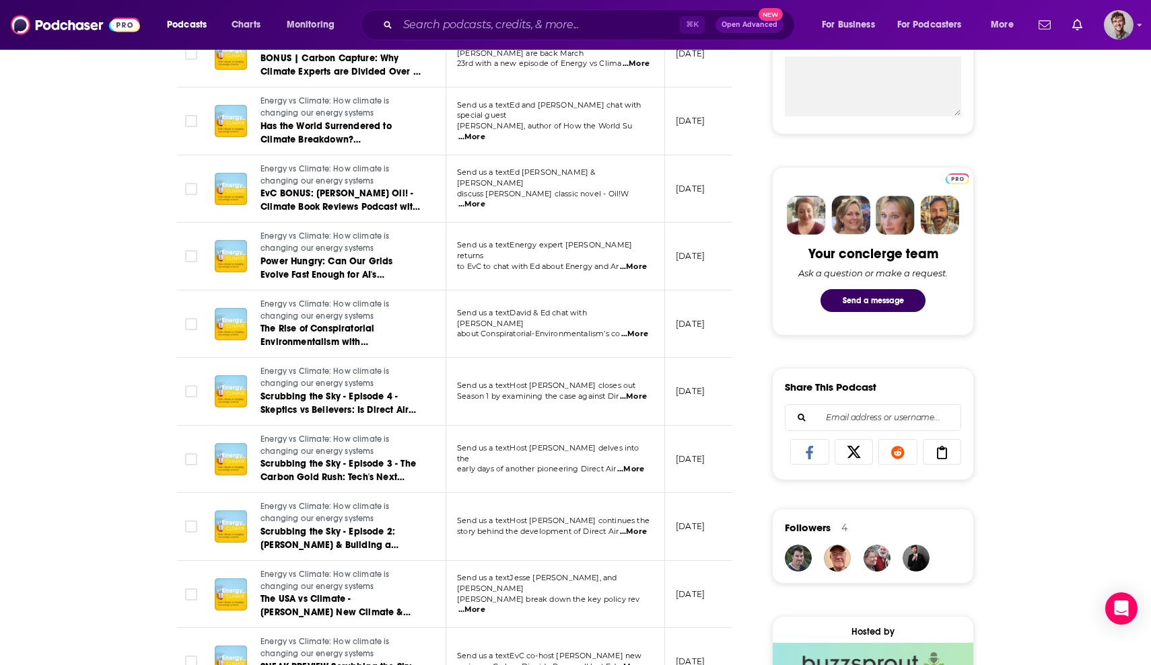
scroll to position [61, 0]
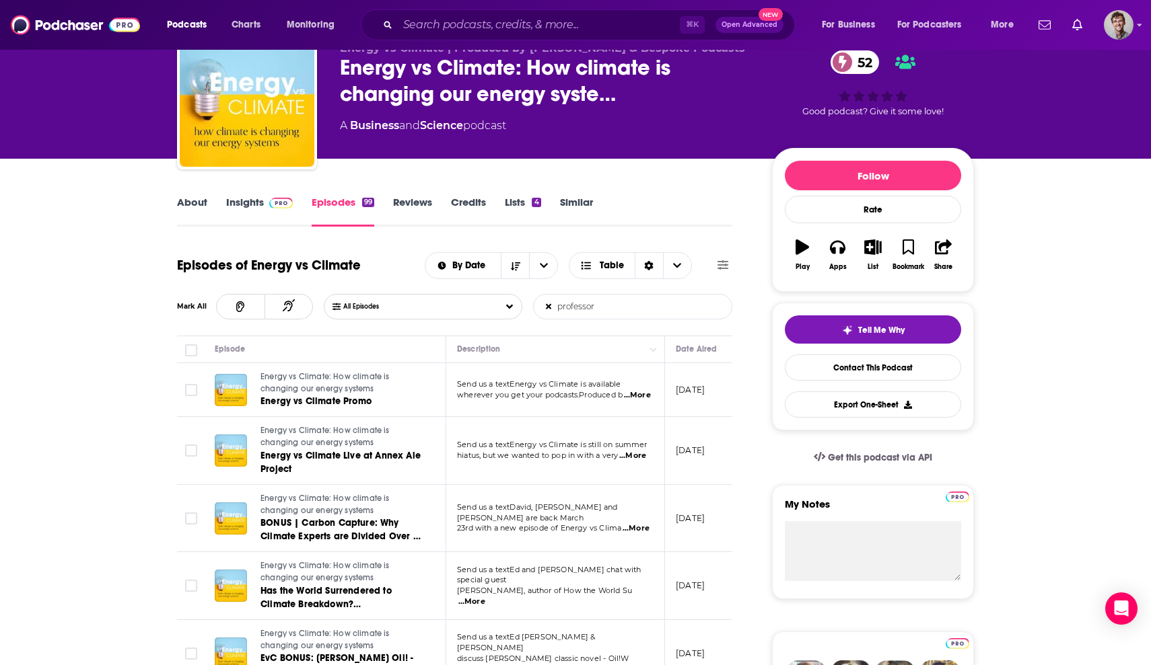
click at [868, 250] on icon "button" at bounding box center [873, 247] width 17 height 15
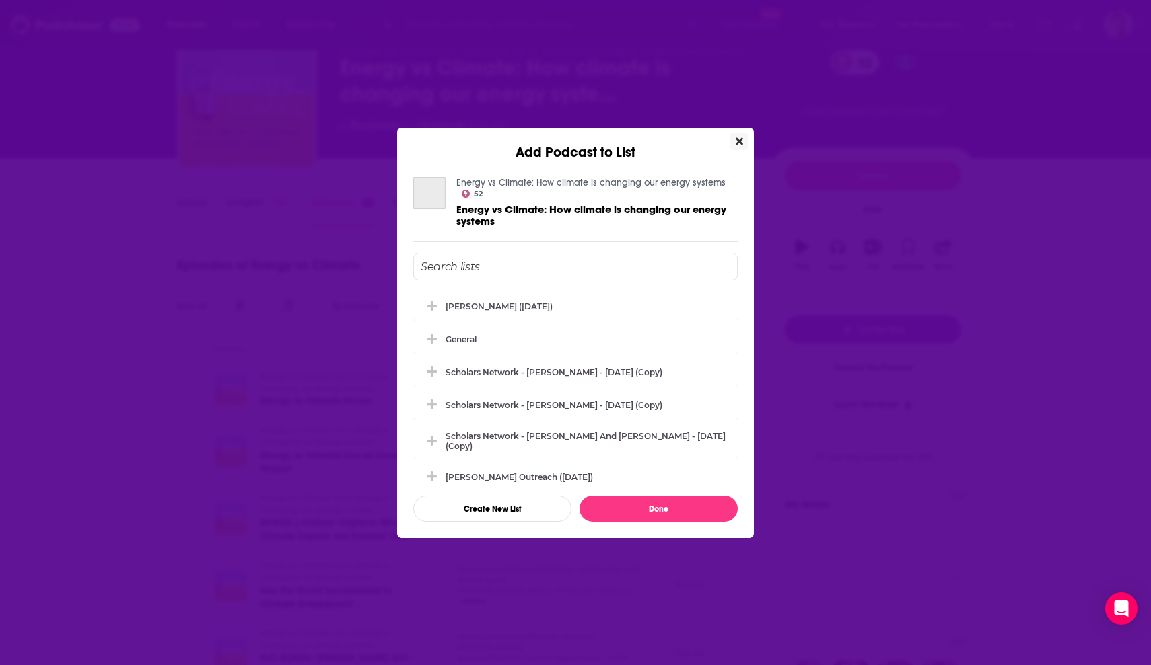
scroll to position [0, 0]
click at [430, 304] on icon "Add Podcast To List" at bounding box center [432, 305] width 10 height 12
click at [637, 501] on button "Done" at bounding box center [658, 509] width 158 height 26
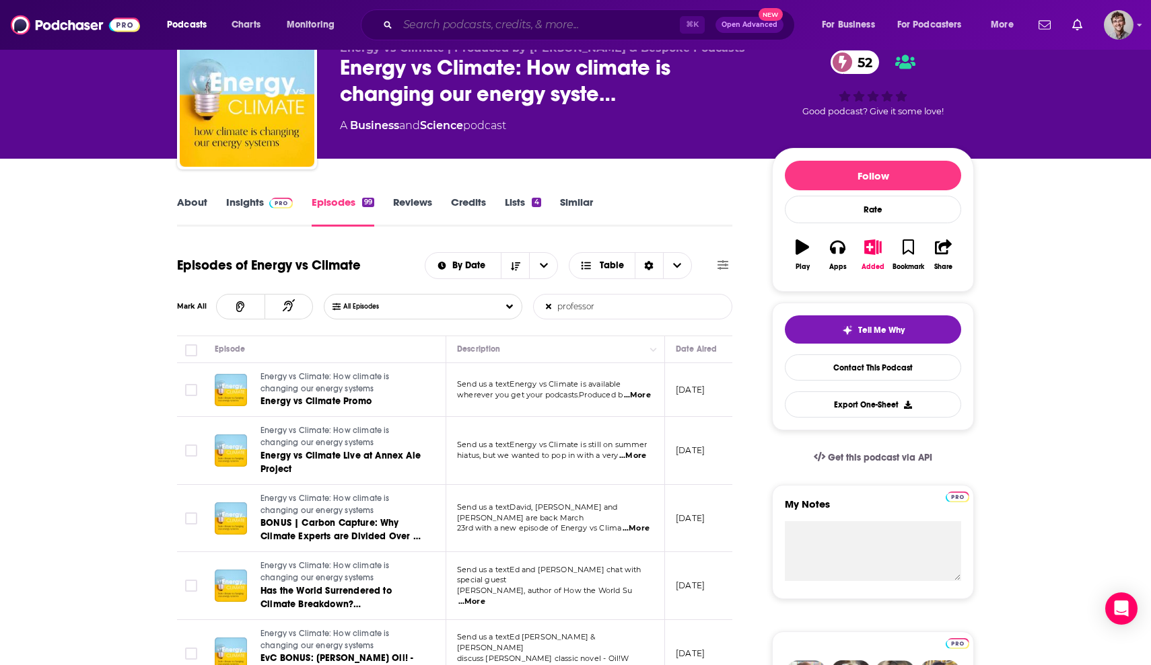
click at [462, 34] on input "Search podcasts, credits, & more..." at bounding box center [539, 25] width 282 height 22
click at [427, 26] on input "Search podcasts, credits, & more..." at bounding box center [539, 25] width 282 height 22
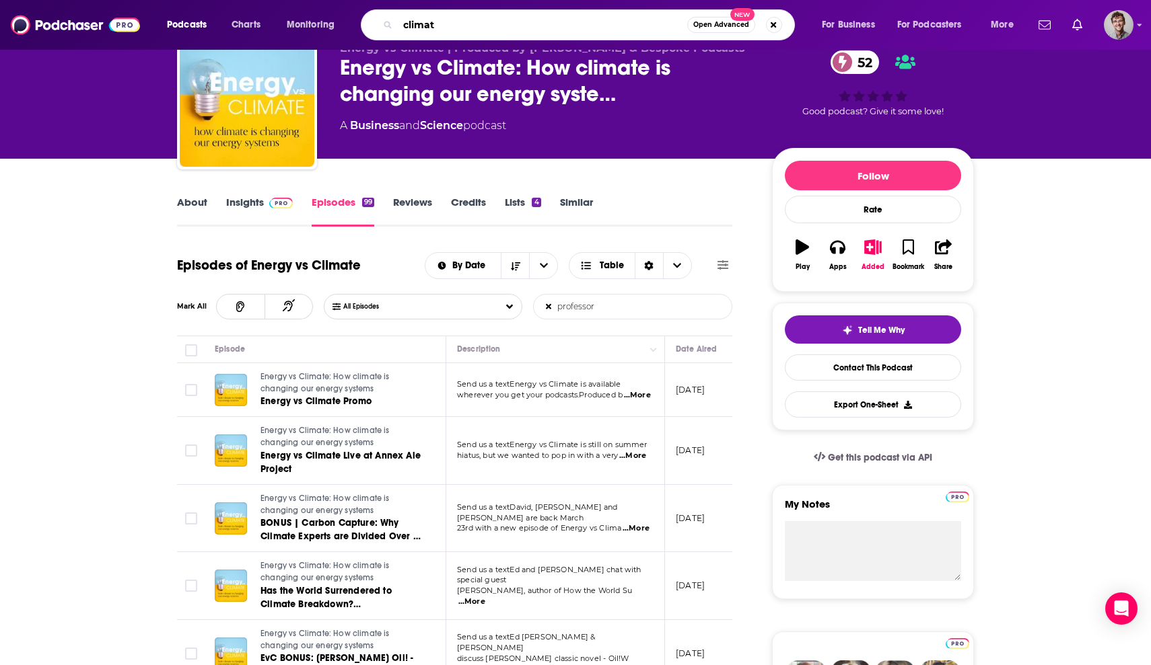
type input "climate"
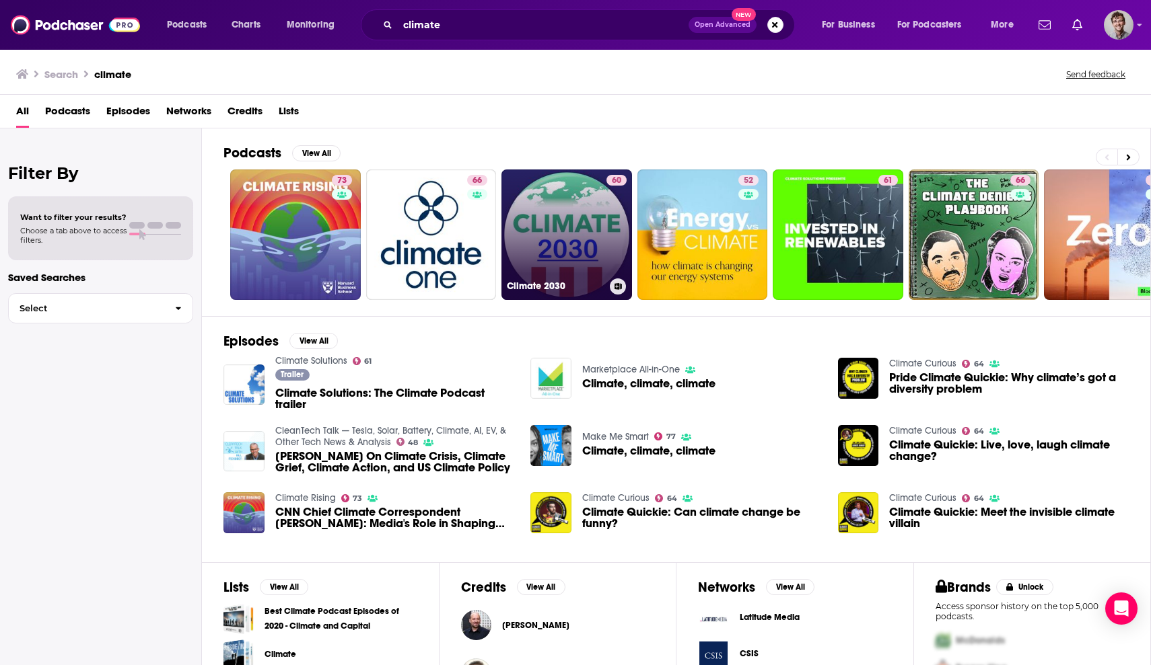
click at [581, 217] on link "60 Climate 2030" at bounding box center [566, 235] width 131 height 131
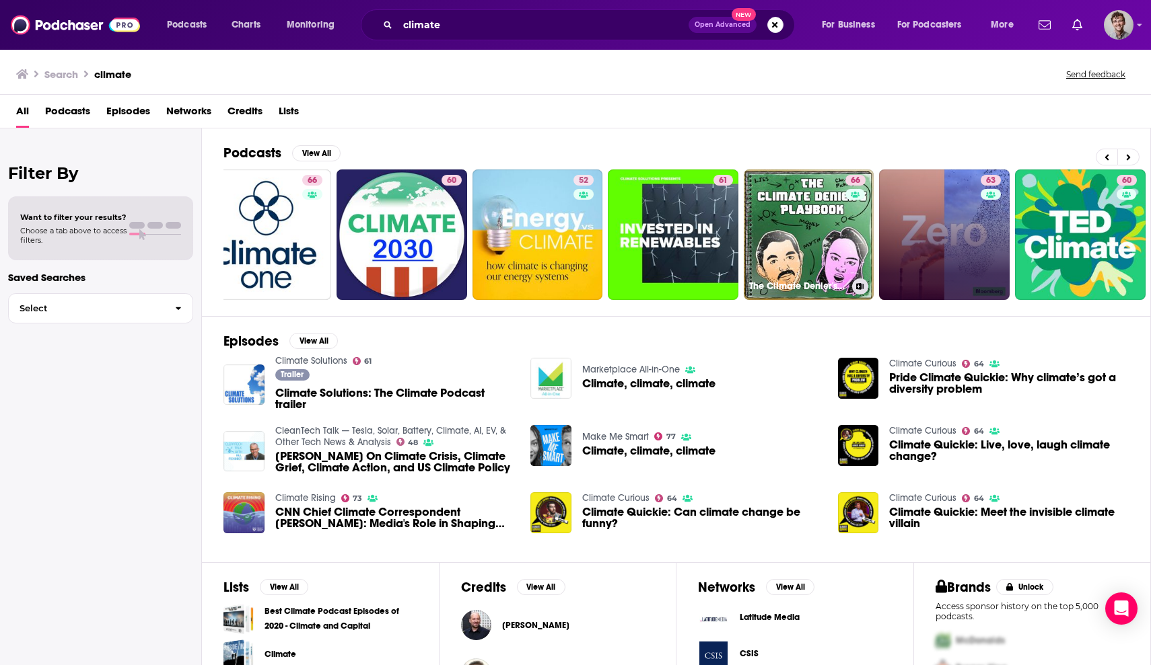
scroll to position [0, 170]
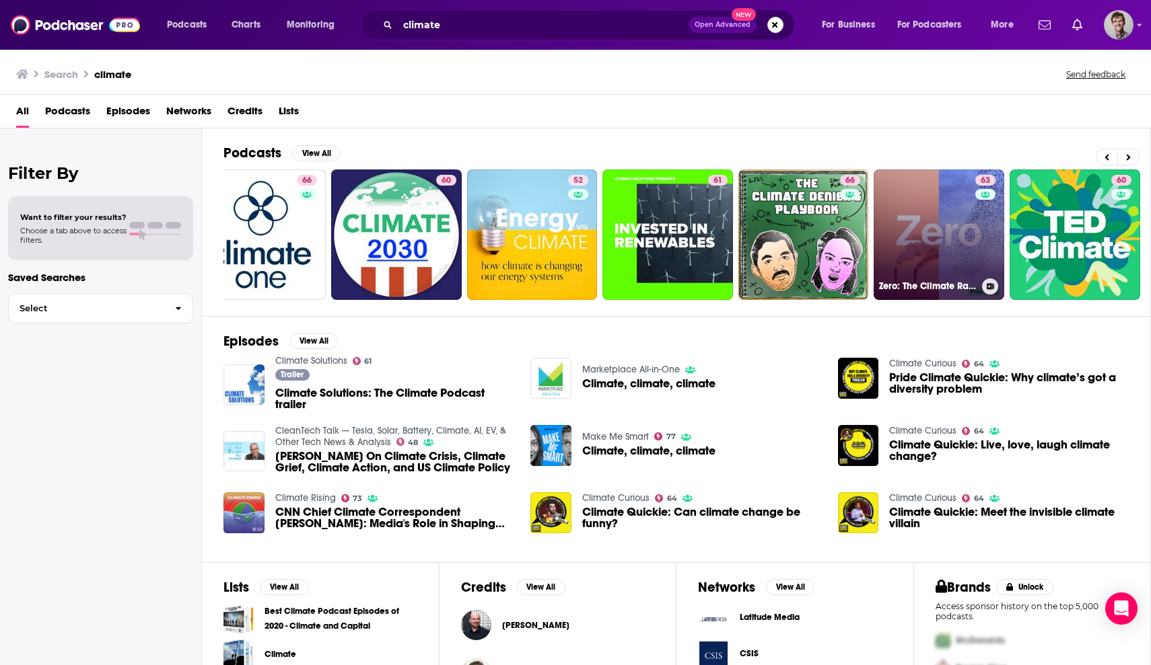
click at [910, 229] on link "63 Zero: The Climate Race" at bounding box center [938, 235] width 131 height 131
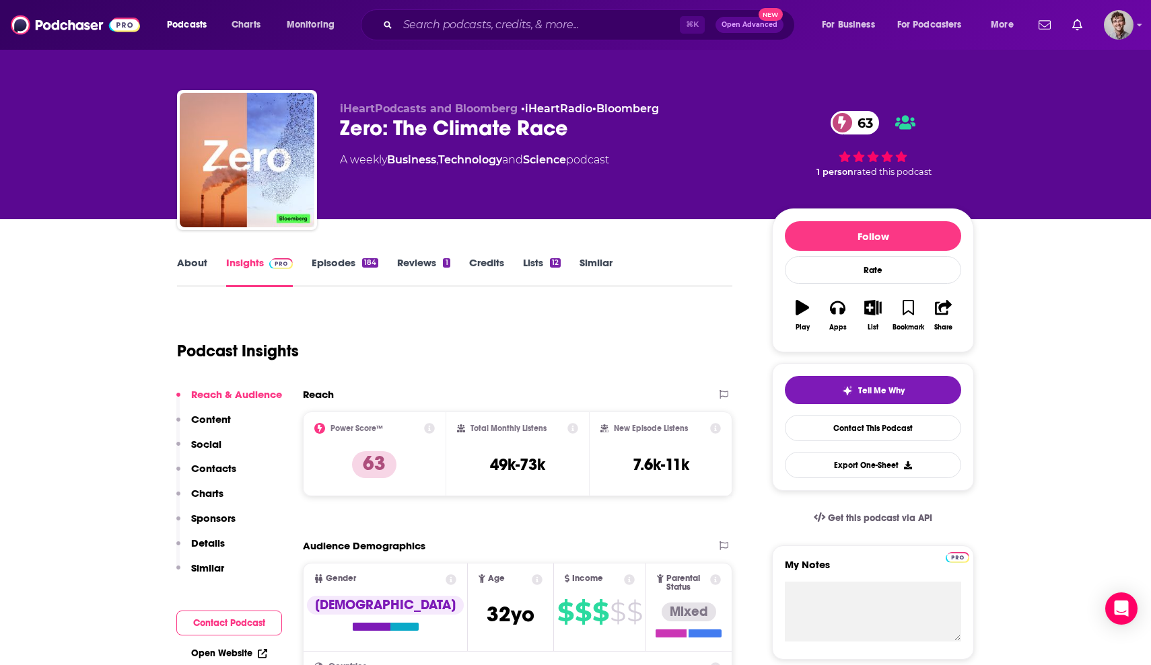
click at [345, 257] on link "Episodes 184" at bounding box center [345, 271] width 67 height 31
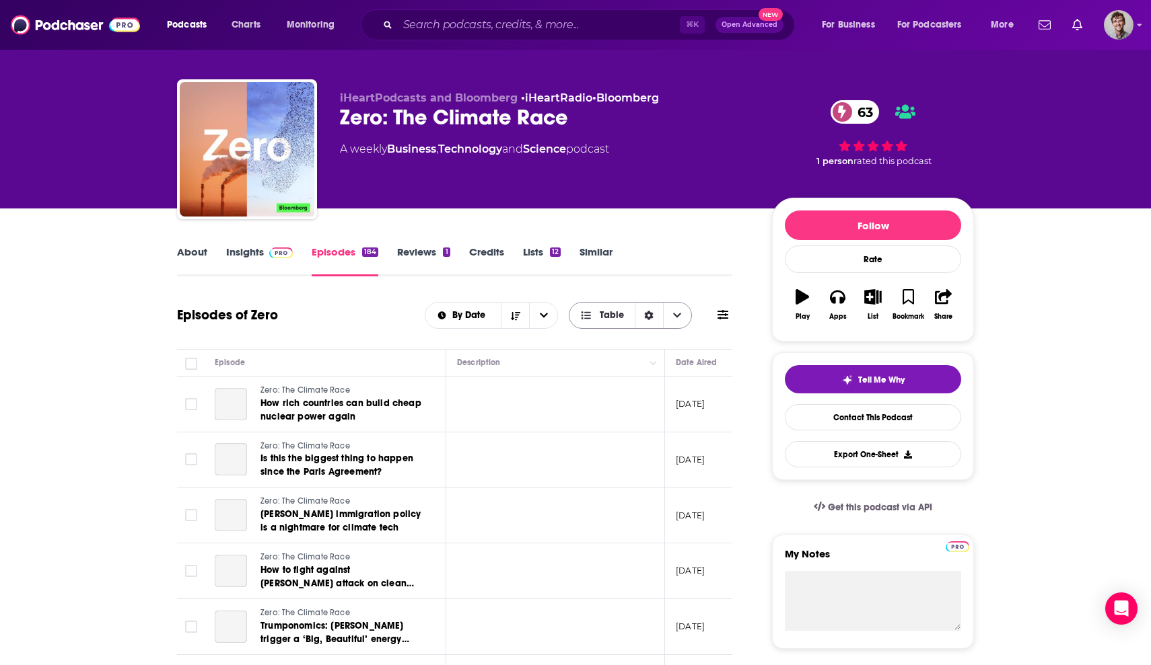
scroll to position [48, 0]
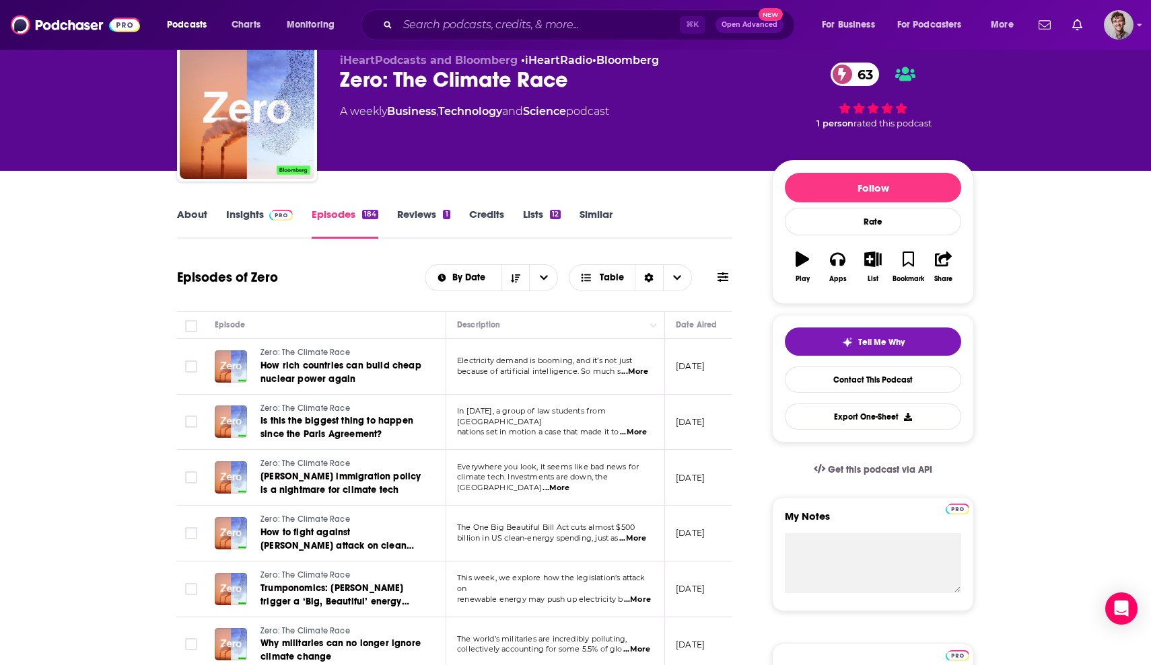
click at [725, 276] on icon at bounding box center [722, 277] width 11 height 11
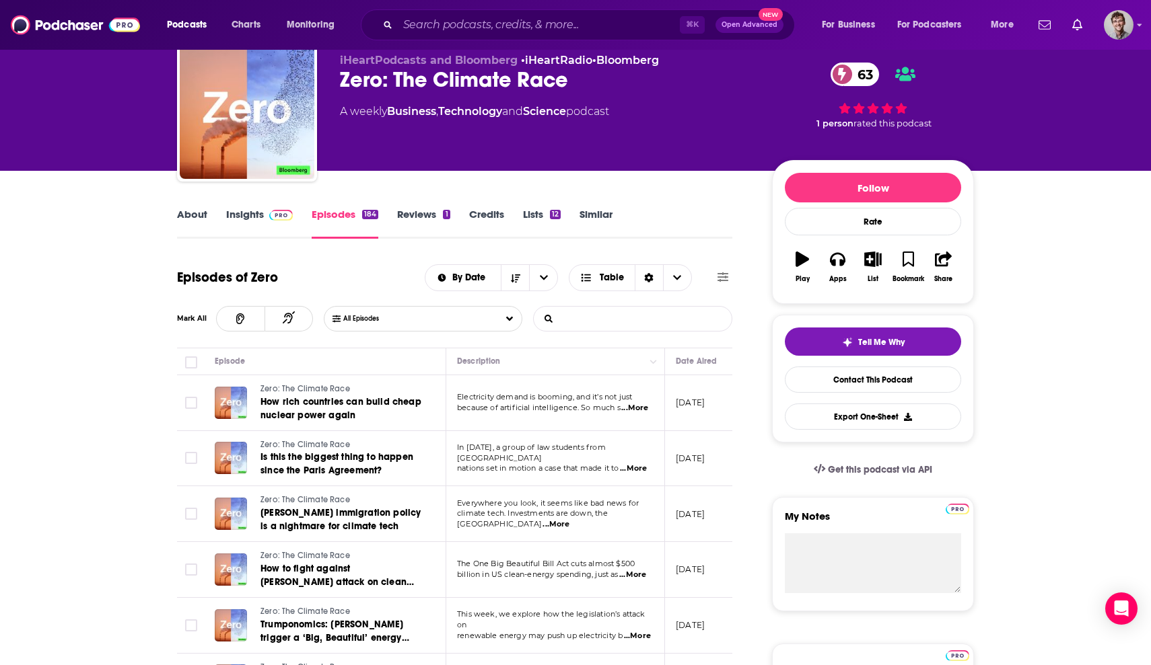
click at [636, 307] on input "List Search Input" at bounding box center [604, 319] width 141 height 24
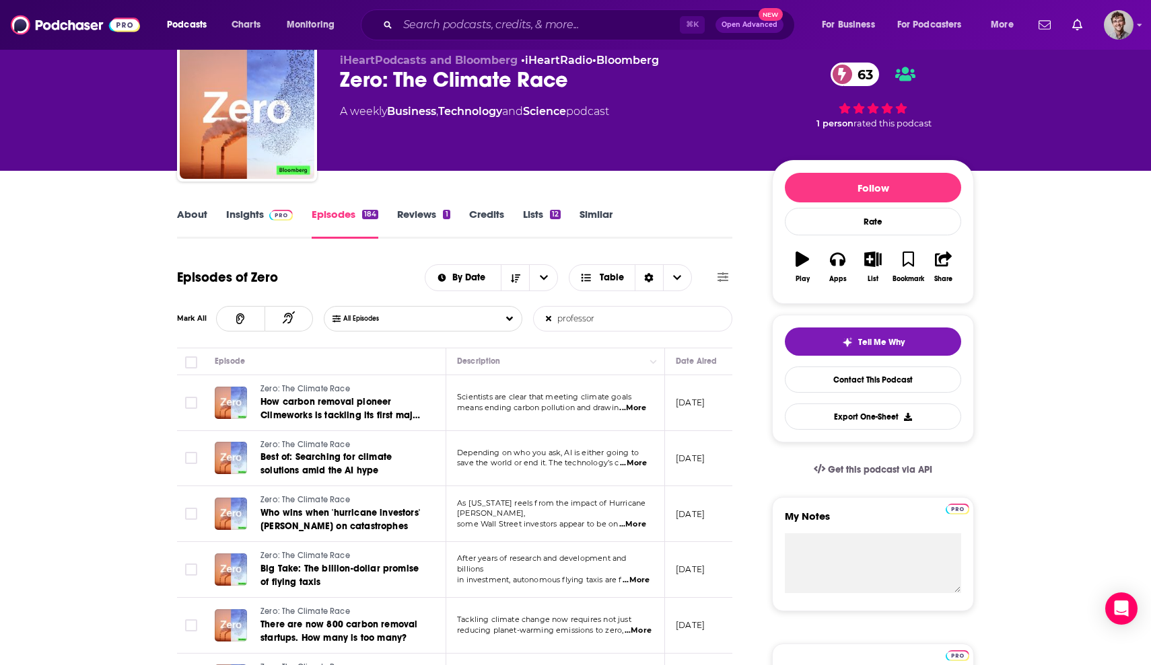
type input "professor"
click at [866, 265] on icon "button" at bounding box center [873, 259] width 17 height 15
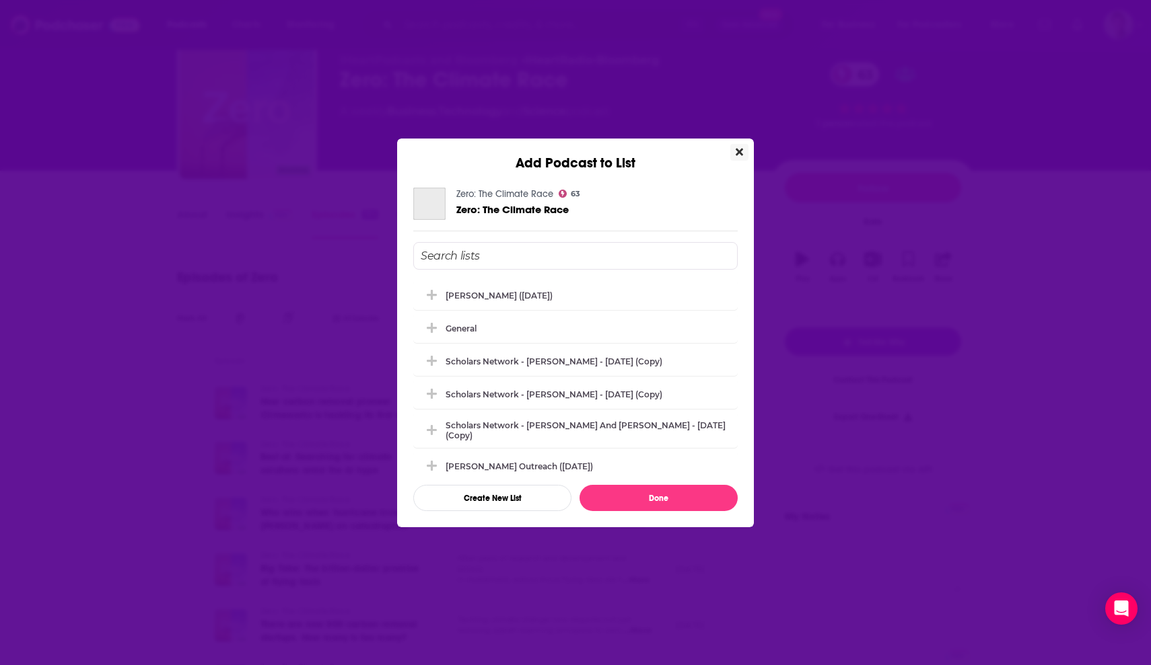
scroll to position [0, 0]
click at [448, 293] on div "[PERSON_NAME] ([DATE])" at bounding box center [502, 295] width 115 height 10
click at [664, 497] on button "Done" at bounding box center [658, 498] width 158 height 26
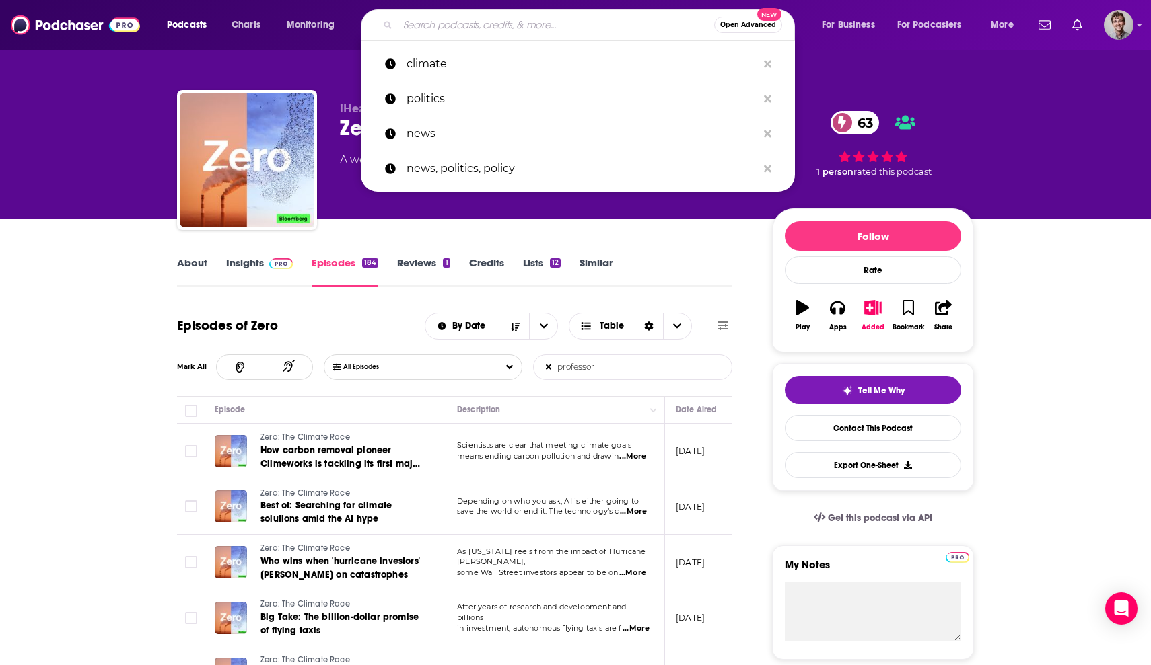
click at [483, 29] on input "Search podcasts, credits, & more..." at bounding box center [556, 25] width 316 height 22
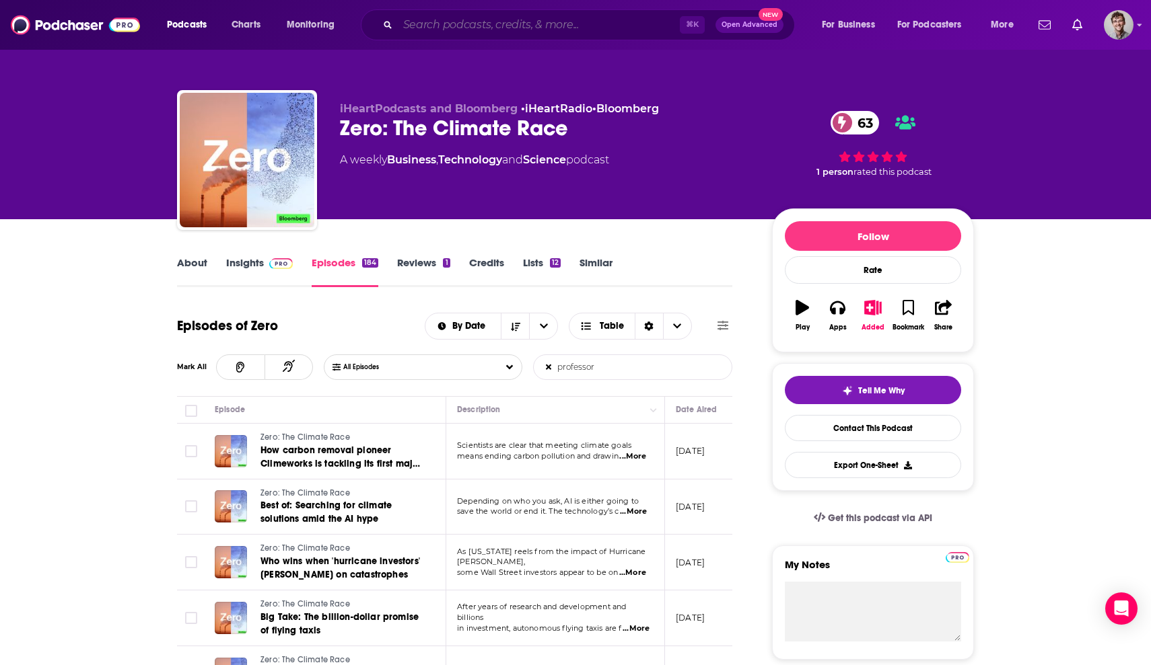
click at [479, 27] on input "Search podcasts, credits, & more..." at bounding box center [539, 25] width 282 height 22
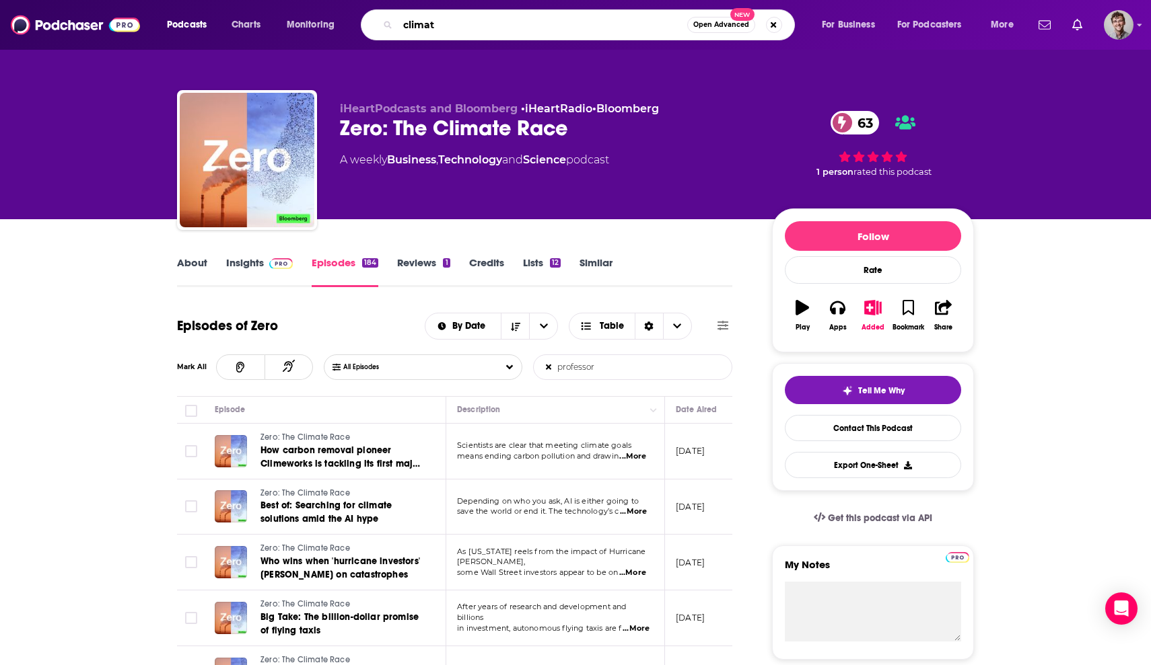
type input "climate"
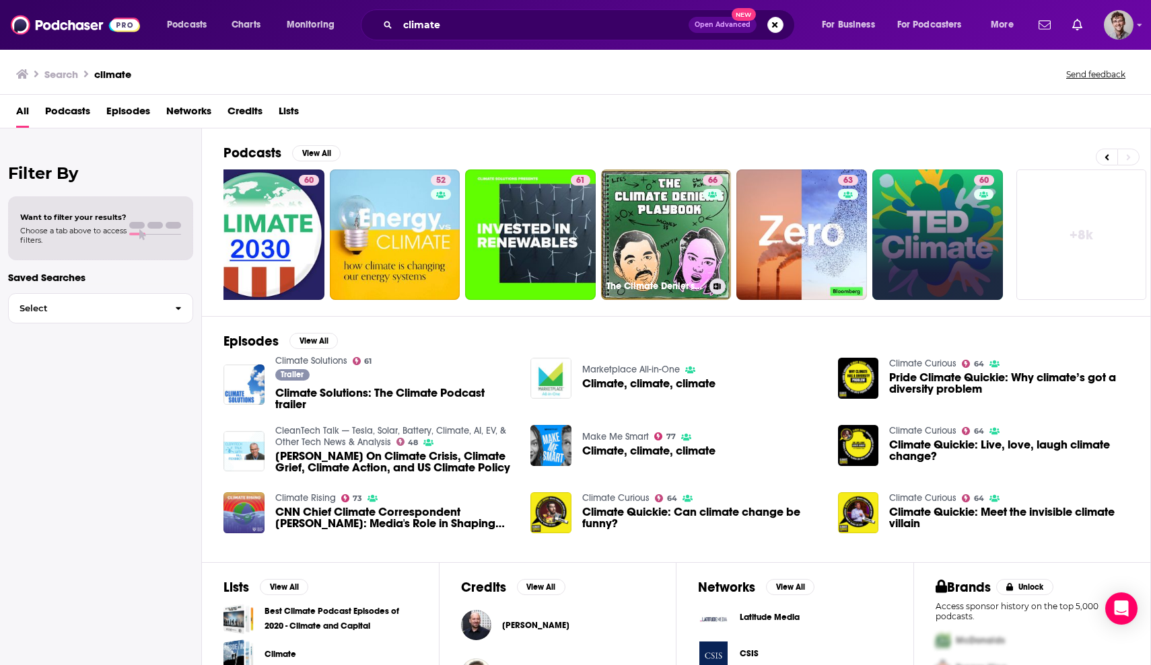
scroll to position [0, 303]
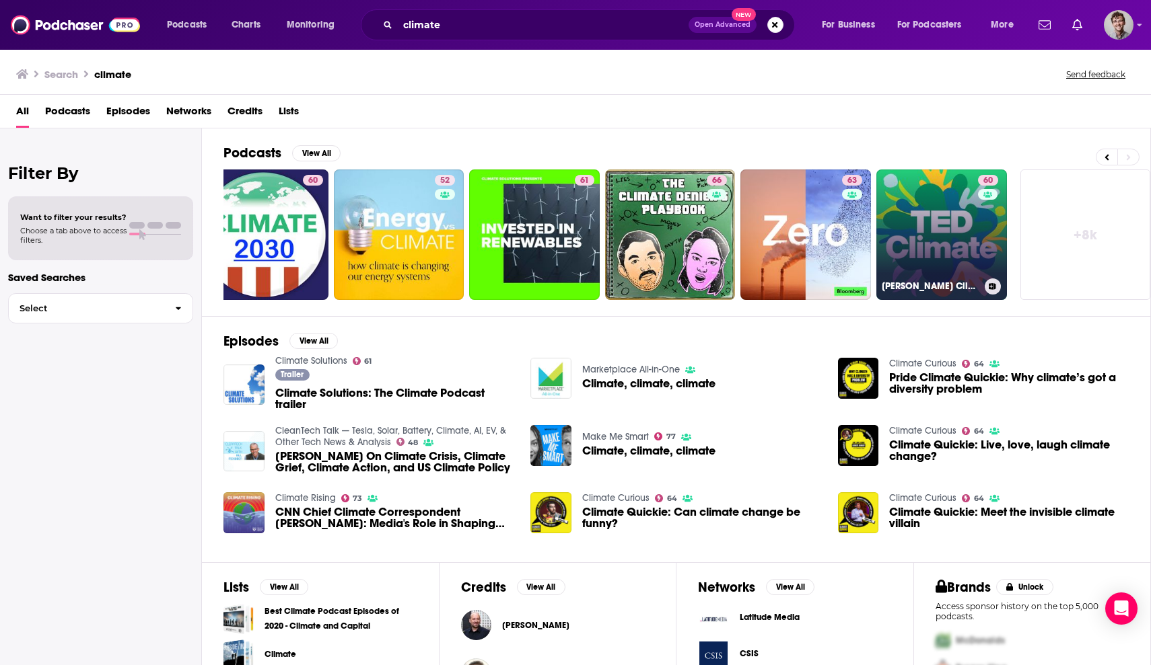
click at [959, 231] on link "60 [PERSON_NAME] Climate" at bounding box center [941, 235] width 131 height 131
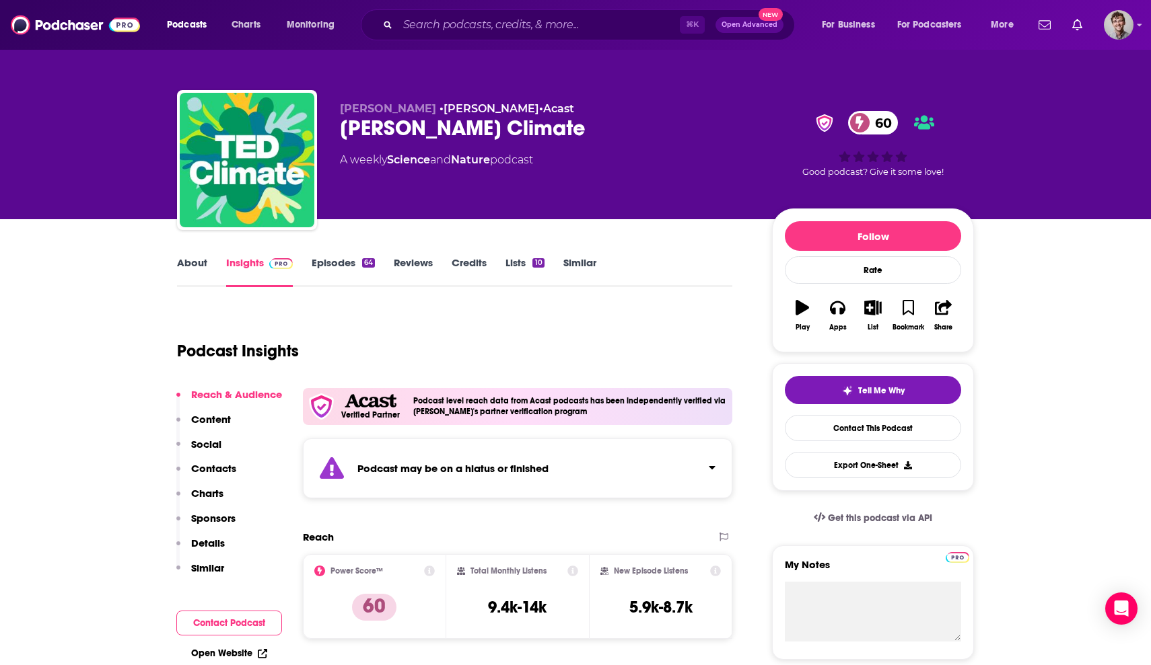
click at [350, 264] on link "Episodes 64" at bounding box center [343, 271] width 63 height 31
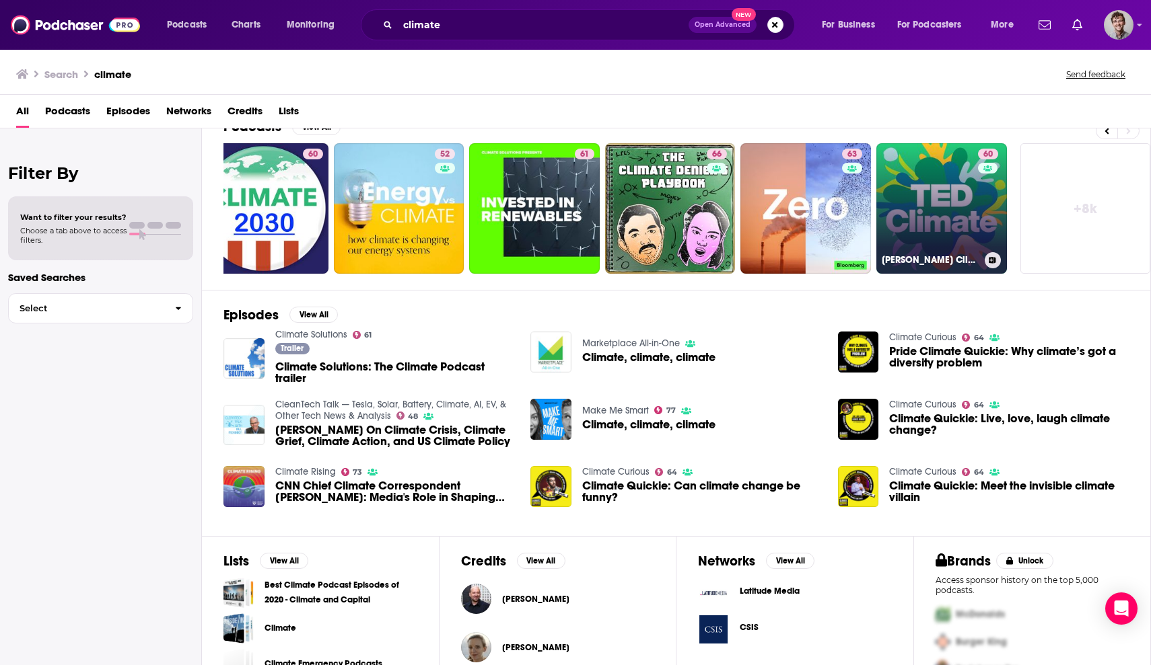
scroll to position [34, 0]
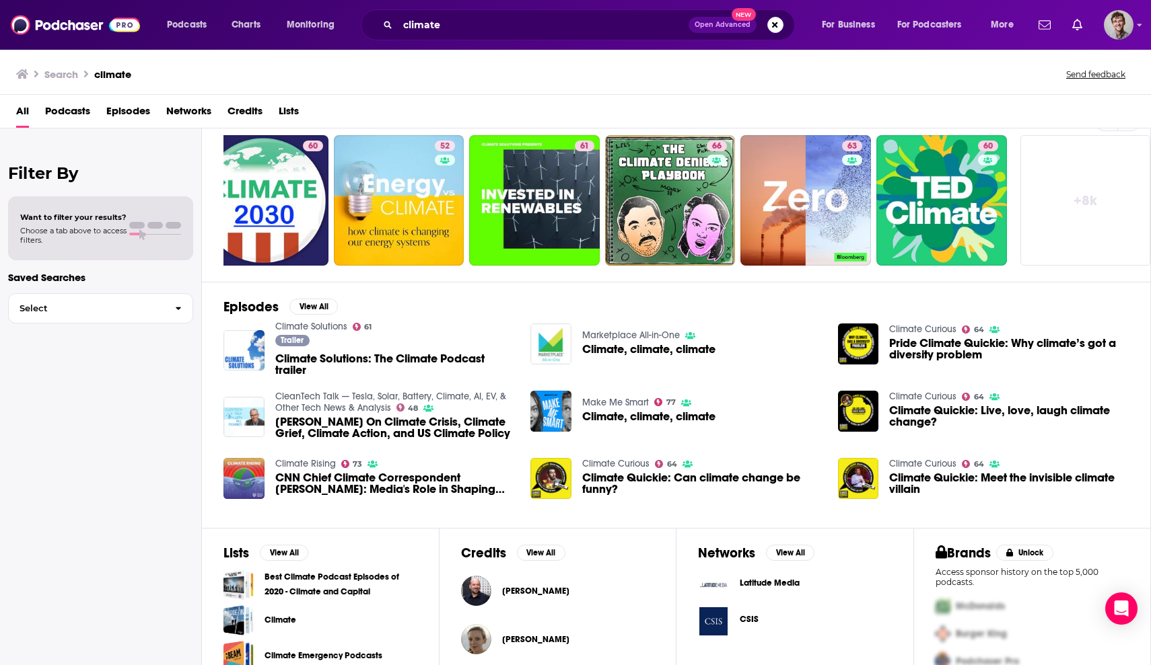
click at [1094, 200] on link "+ 8k" at bounding box center [1085, 200] width 131 height 131
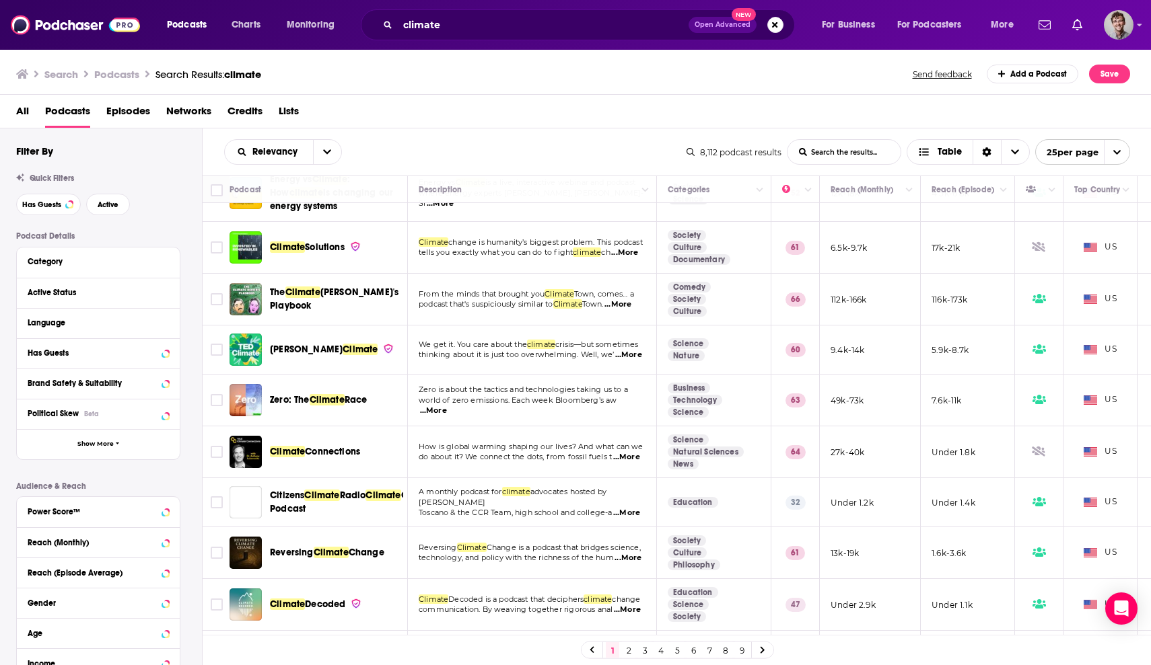
scroll to position [207, 0]
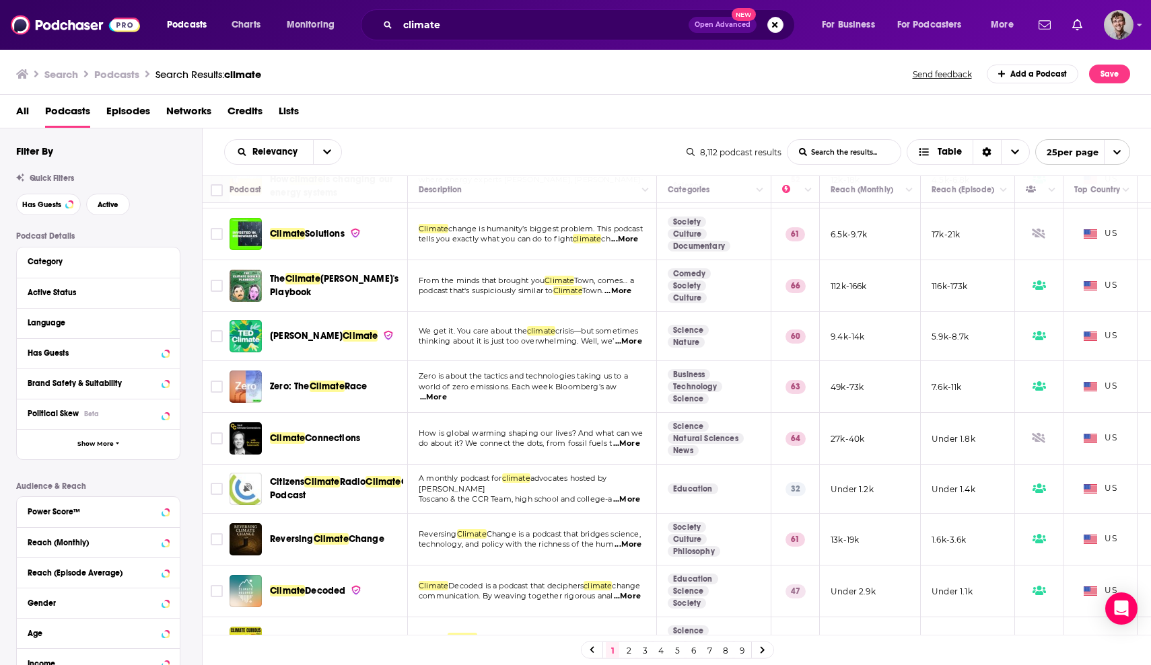
click at [339, 444] on span "Connections" at bounding box center [332, 438] width 55 height 11
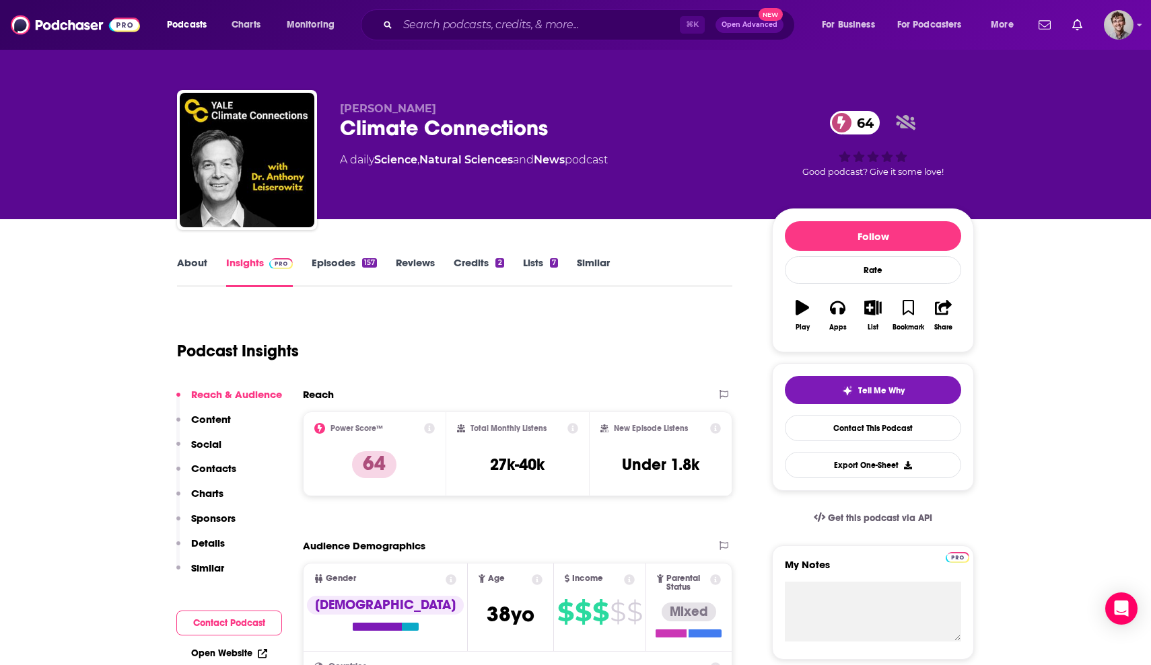
click at [346, 264] on link "Episodes 157" at bounding box center [344, 271] width 65 height 31
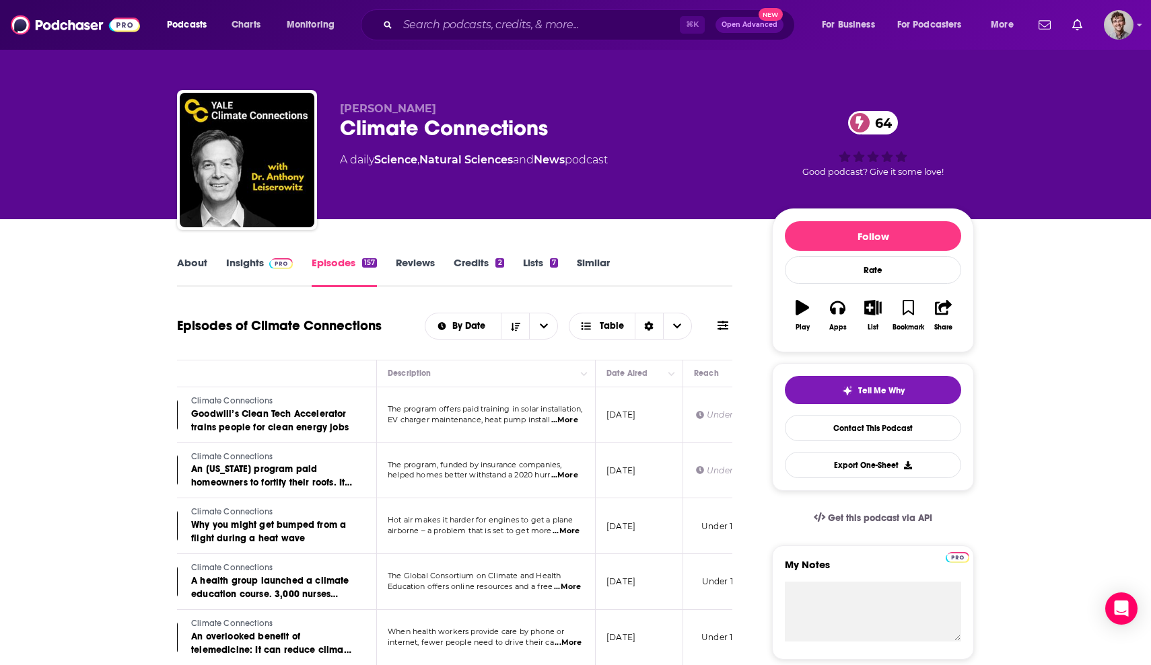
scroll to position [0, 77]
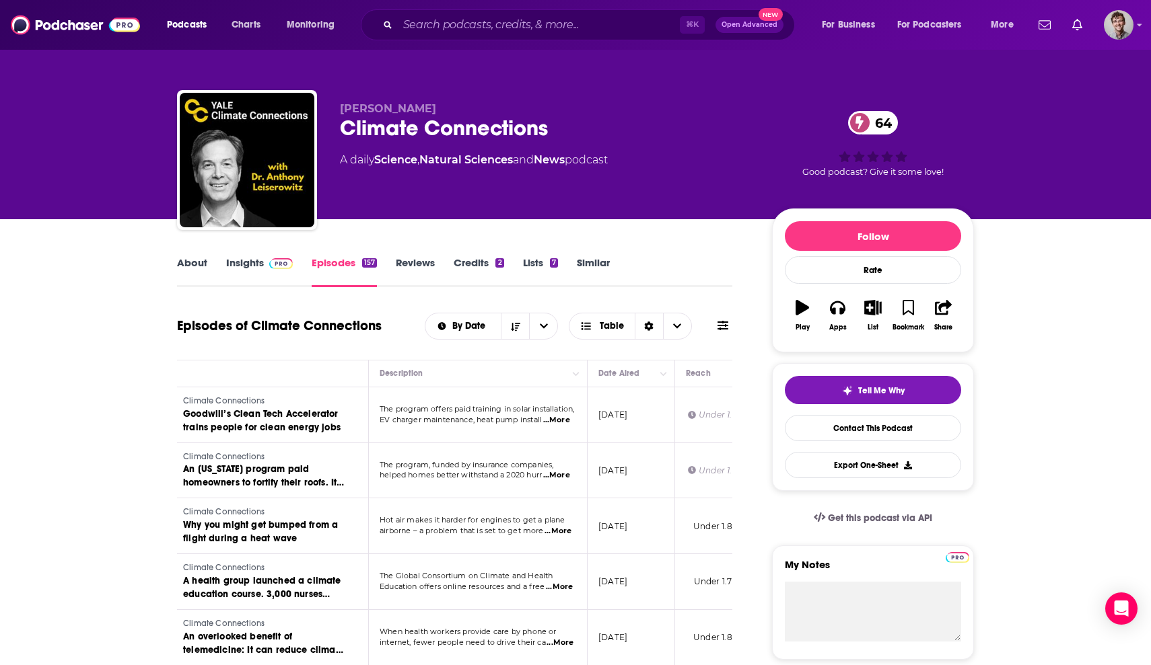
click at [720, 325] on icon at bounding box center [722, 325] width 11 height 9
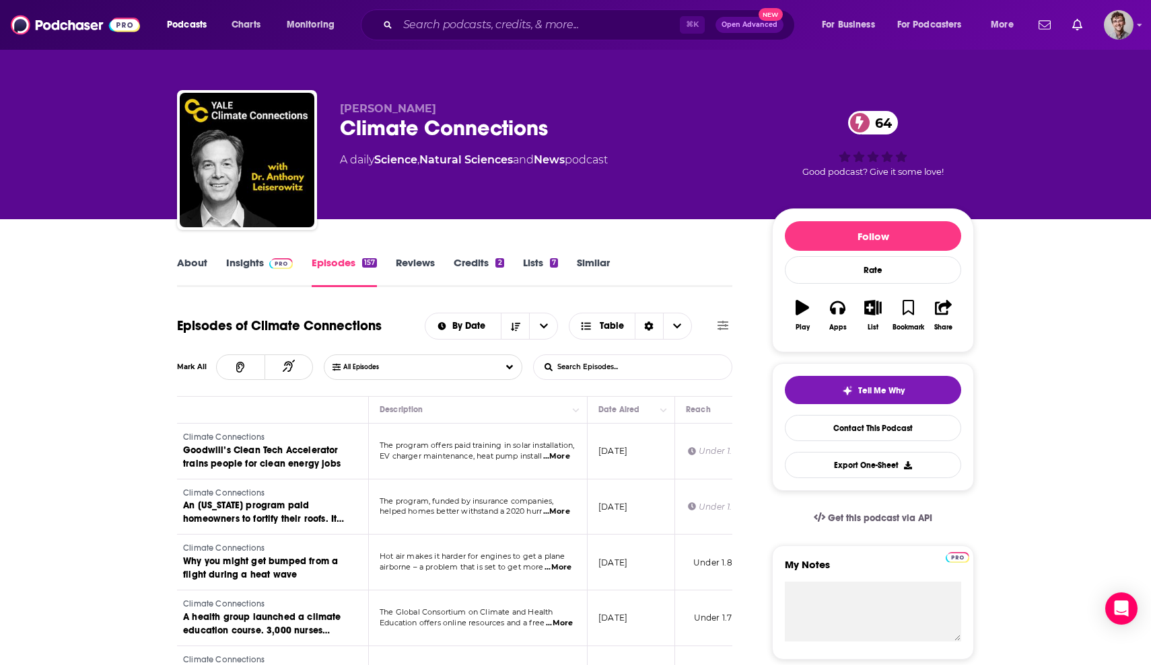
click at [625, 357] on input "List Search Input" at bounding box center [604, 367] width 141 height 24
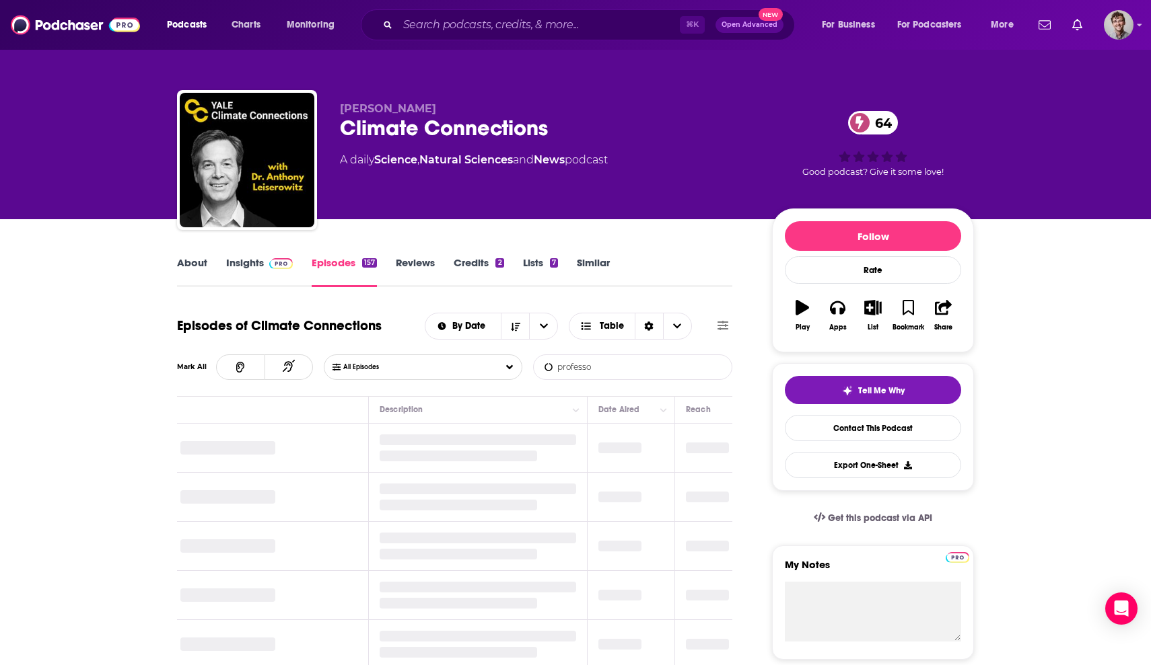
type input "professor"
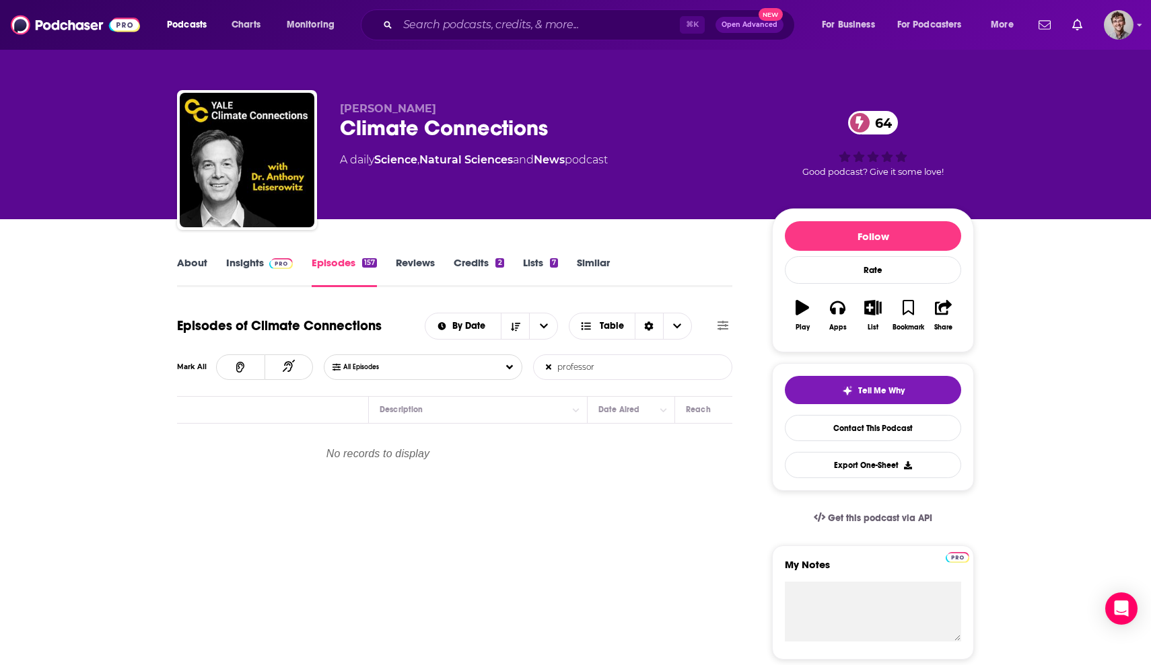
scroll to position [0, 0]
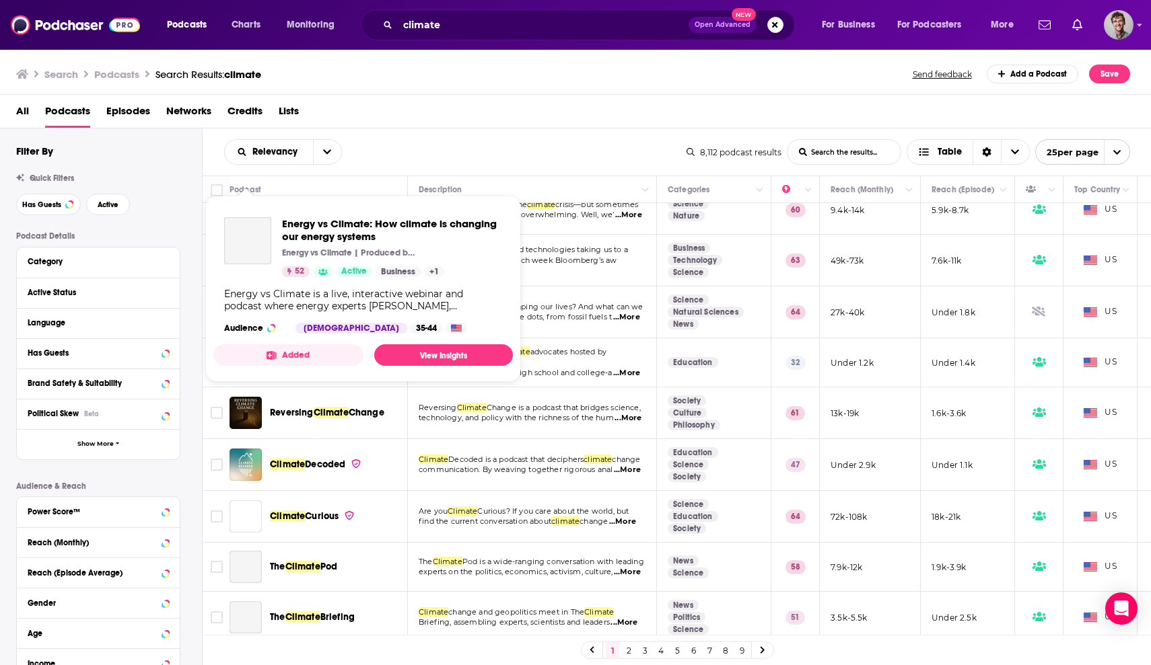
scroll to position [334, 0]
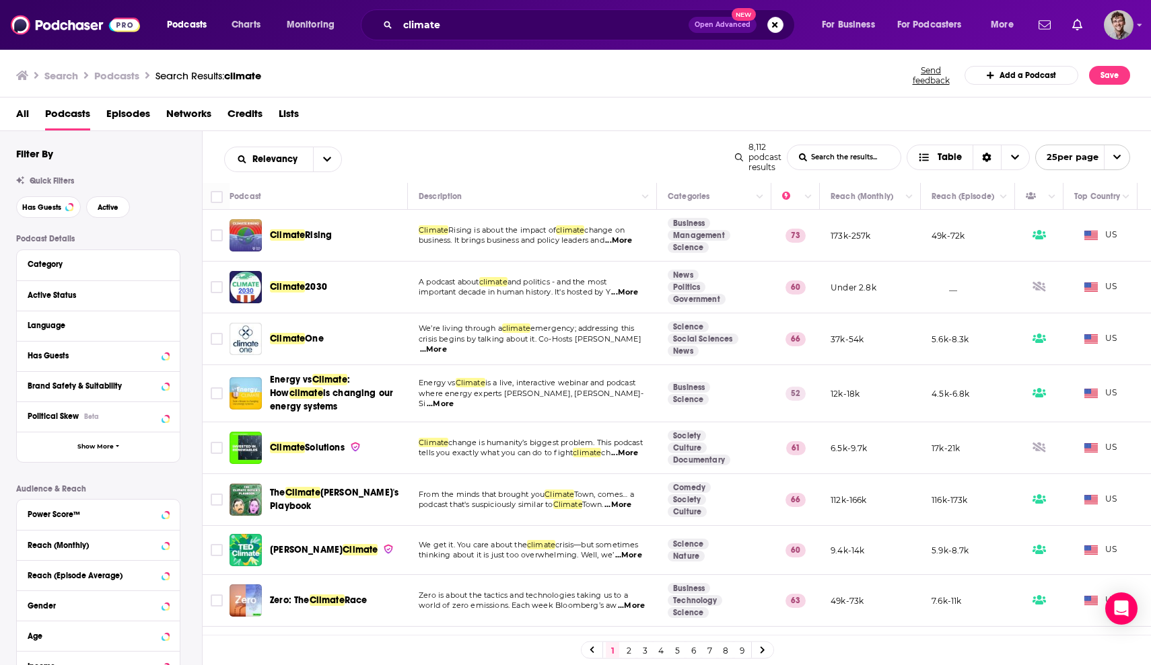
scroll to position [334, 0]
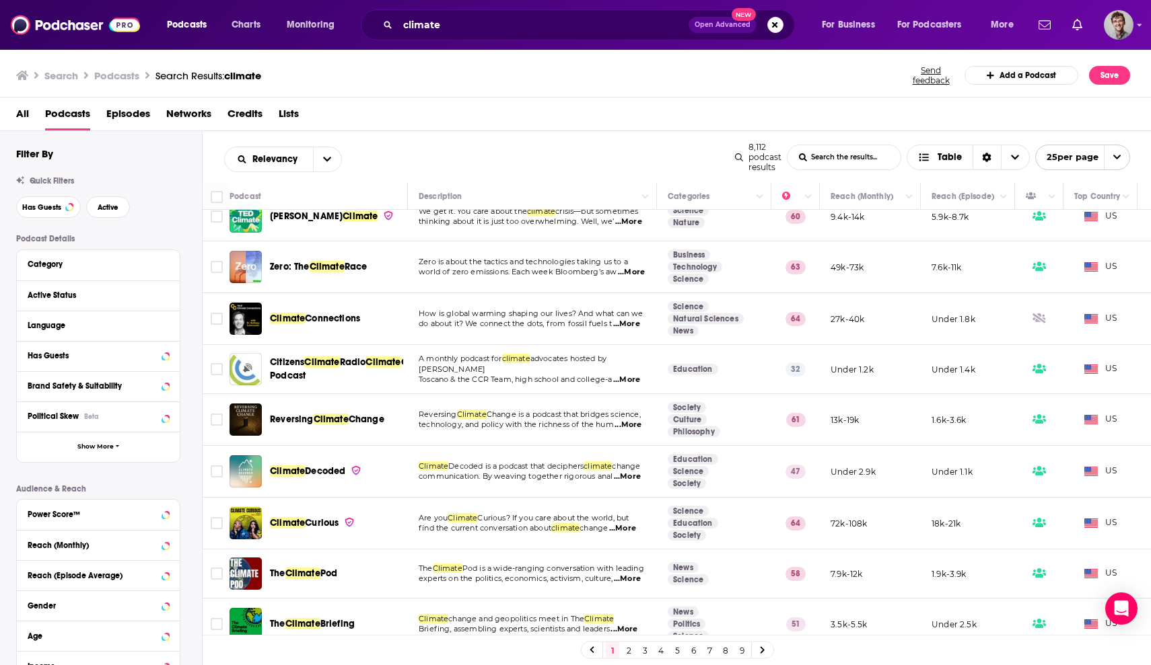
click at [294, 529] on span "Climate" at bounding box center [287, 522] width 35 height 11
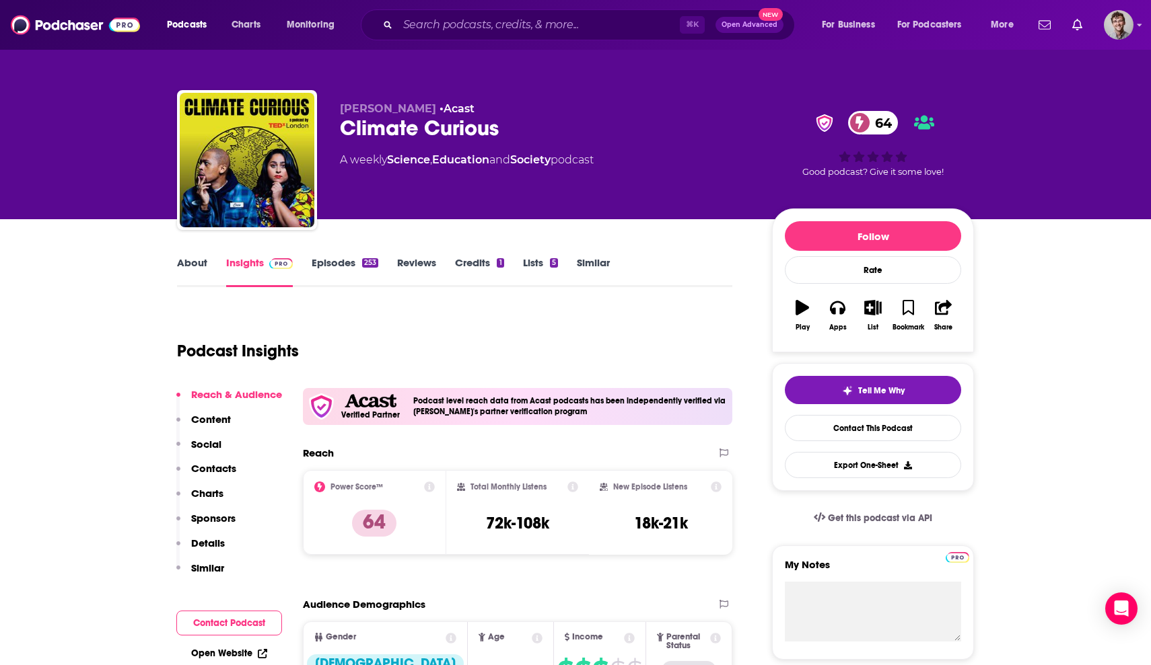
click at [345, 264] on link "Episodes 253" at bounding box center [345, 271] width 67 height 31
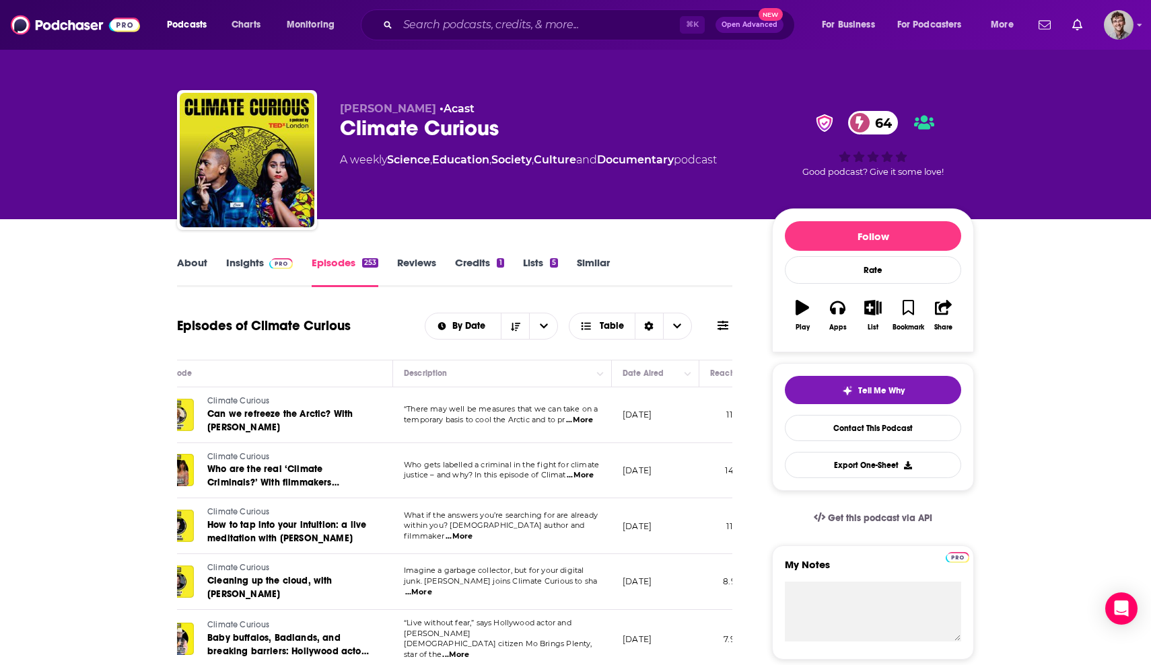
scroll to position [0, 59]
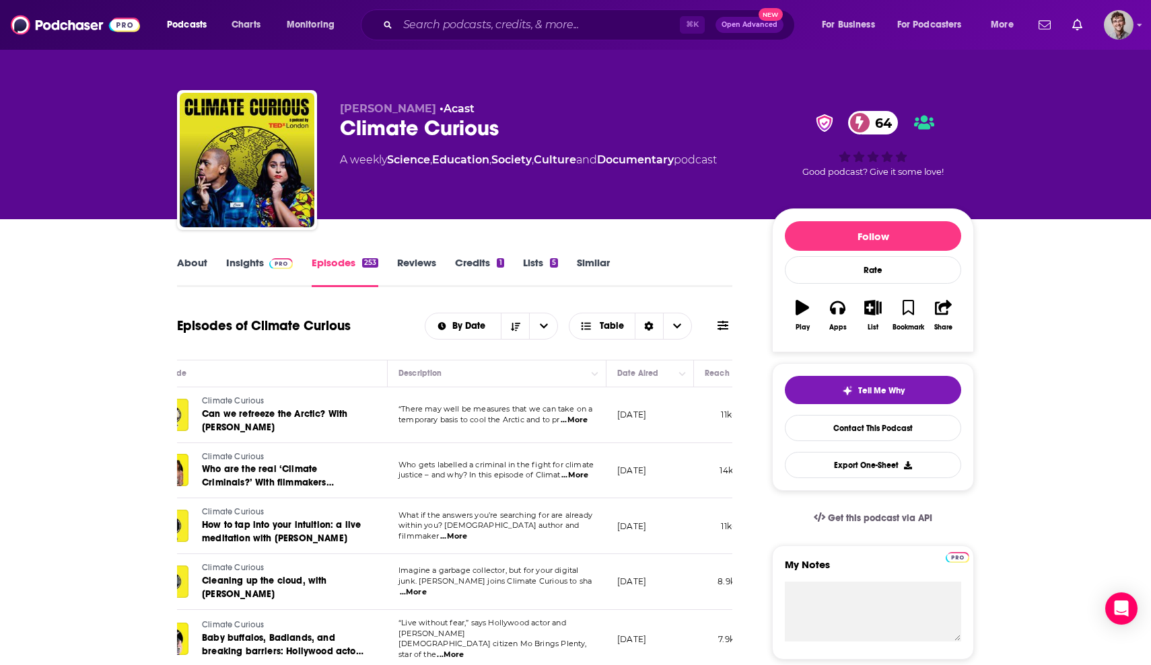
click at [720, 322] on icon at bounding box center [722, 325] width 11 height 9
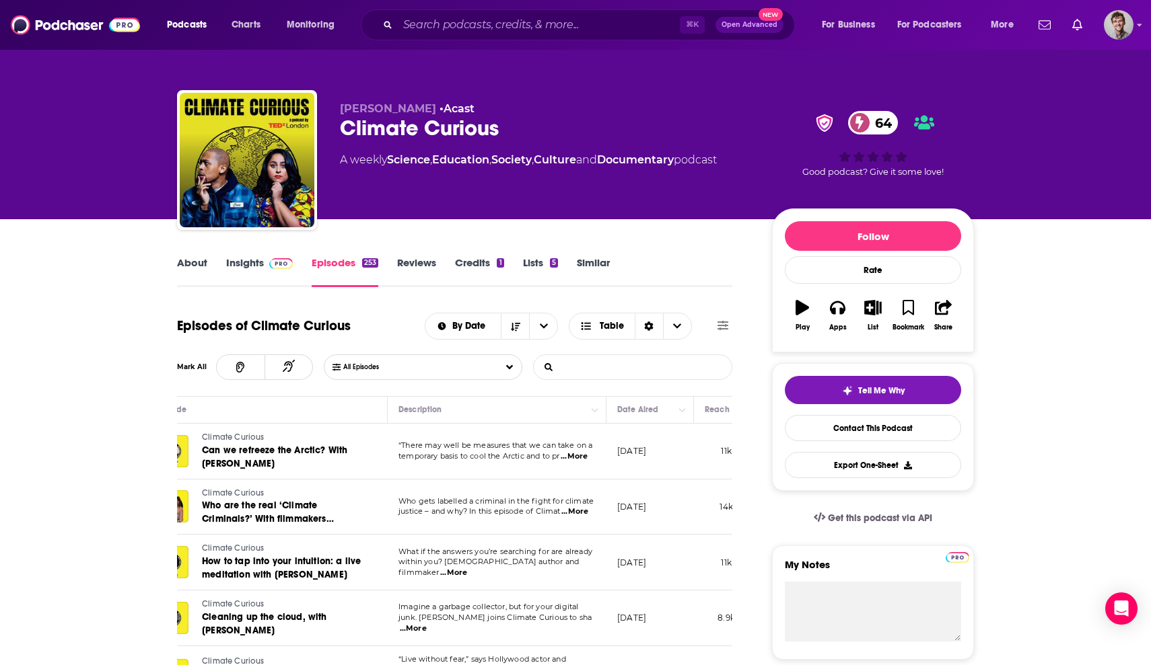
click at [615, 367] on input "List Search Input" at bounding box center [604, 367] width 141 height 24
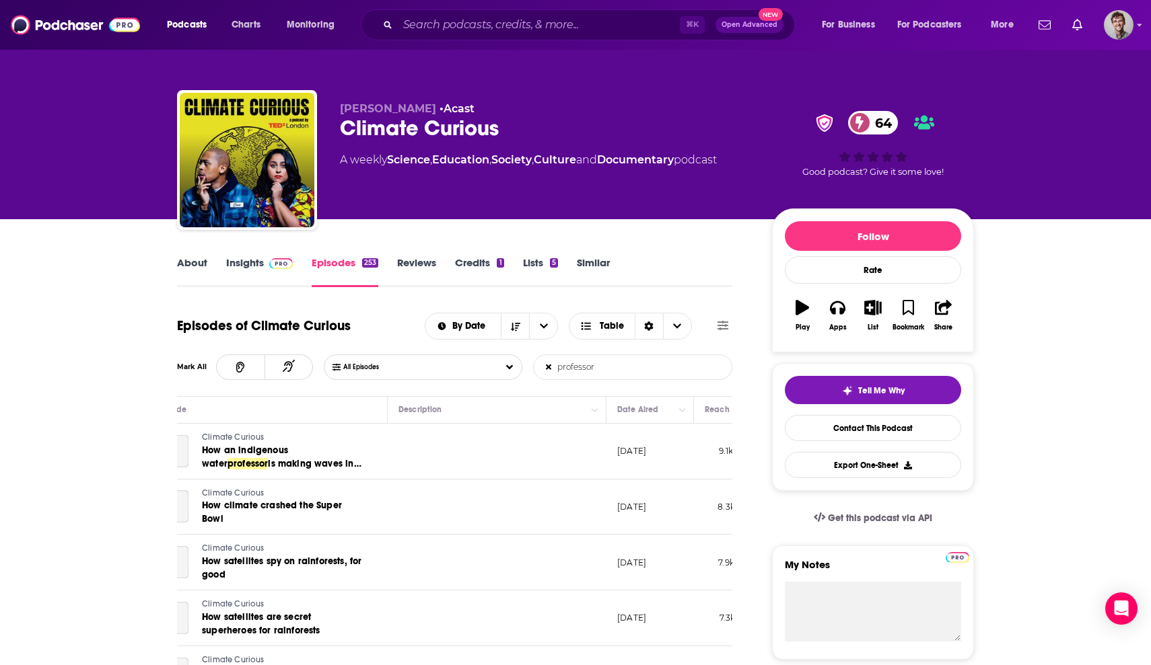
scroll to position [64, 0]
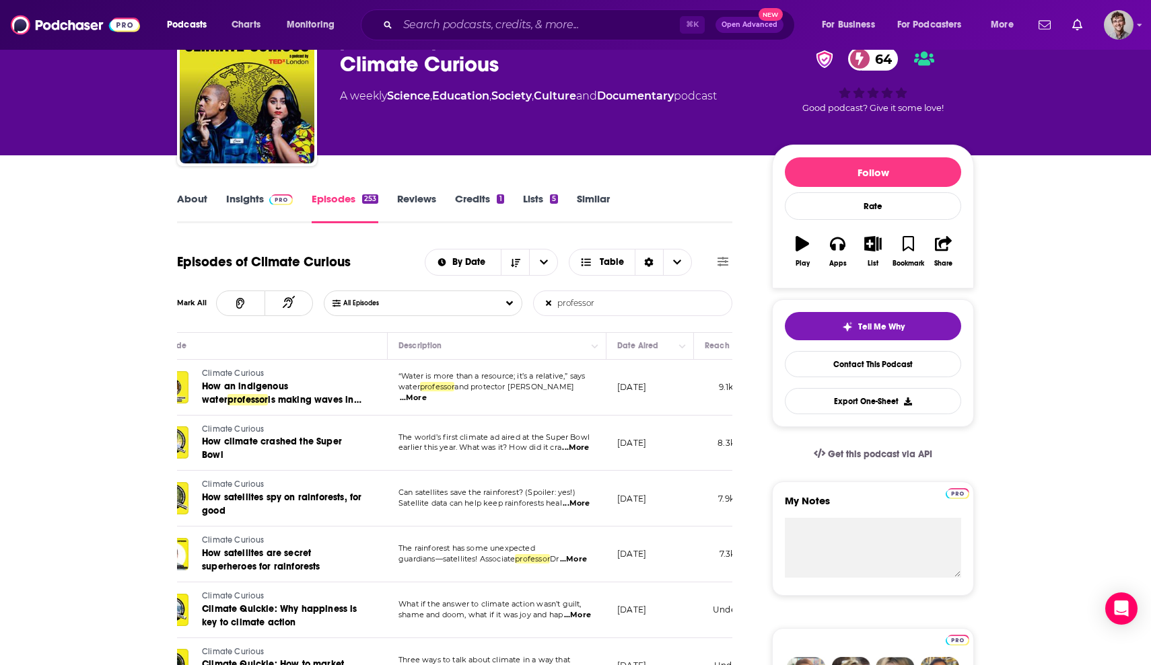
type input "professor"
click at [427, 393] on span "...More" at bounding box center [413, 398] width 27 height 11
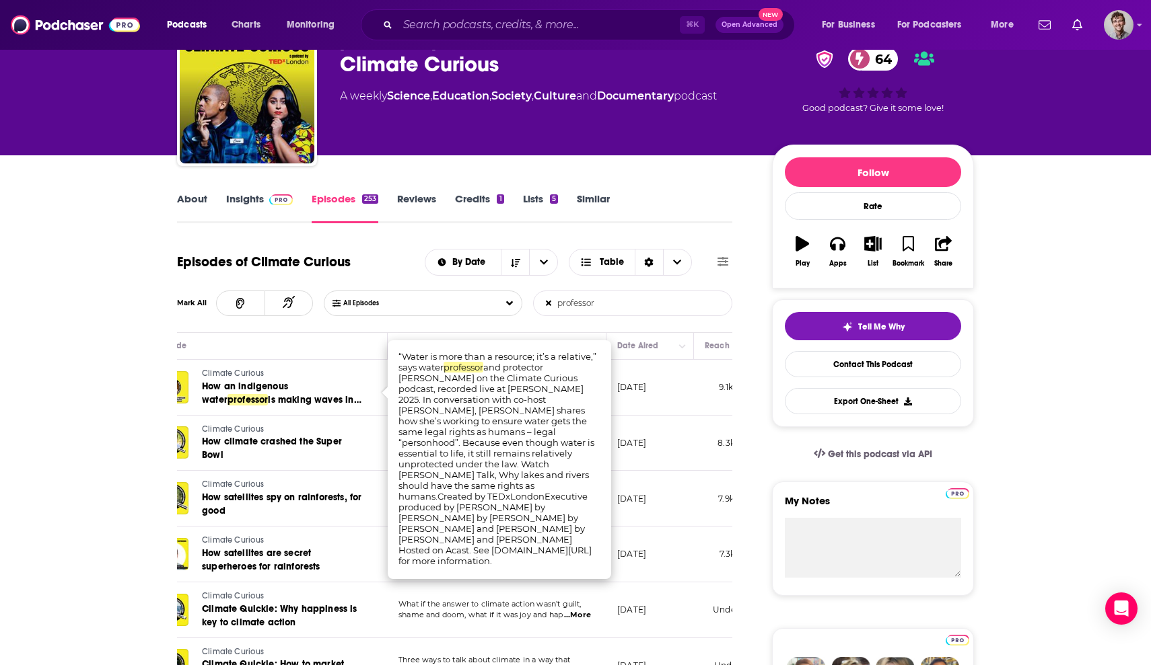
click at [657, 397] on td "[DATE]" at bounding box center [649, 388] width 87 height 56
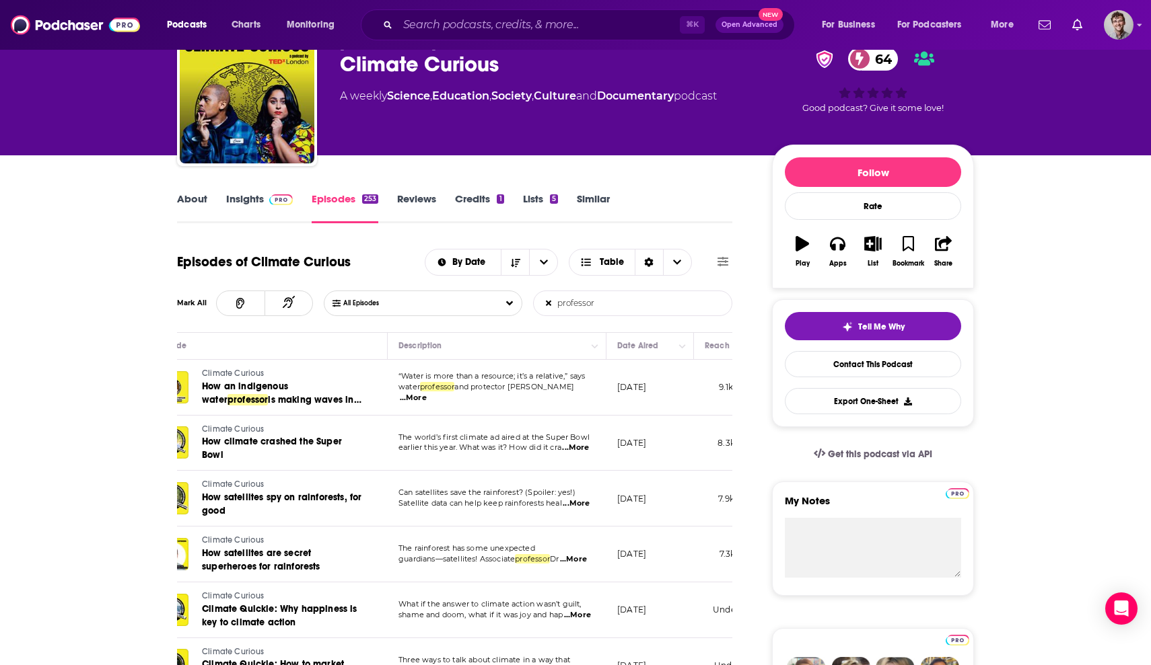
click at [581, 446] on span "...More" at bounding box center [575, 448] width 27 height 11
click at [646, 392] on p "[DATE]" at bounding box center [631, 386] width 29 height 11
click at [871, 245] on icon "button" at bounding box center [872, 243] width 17 height 15
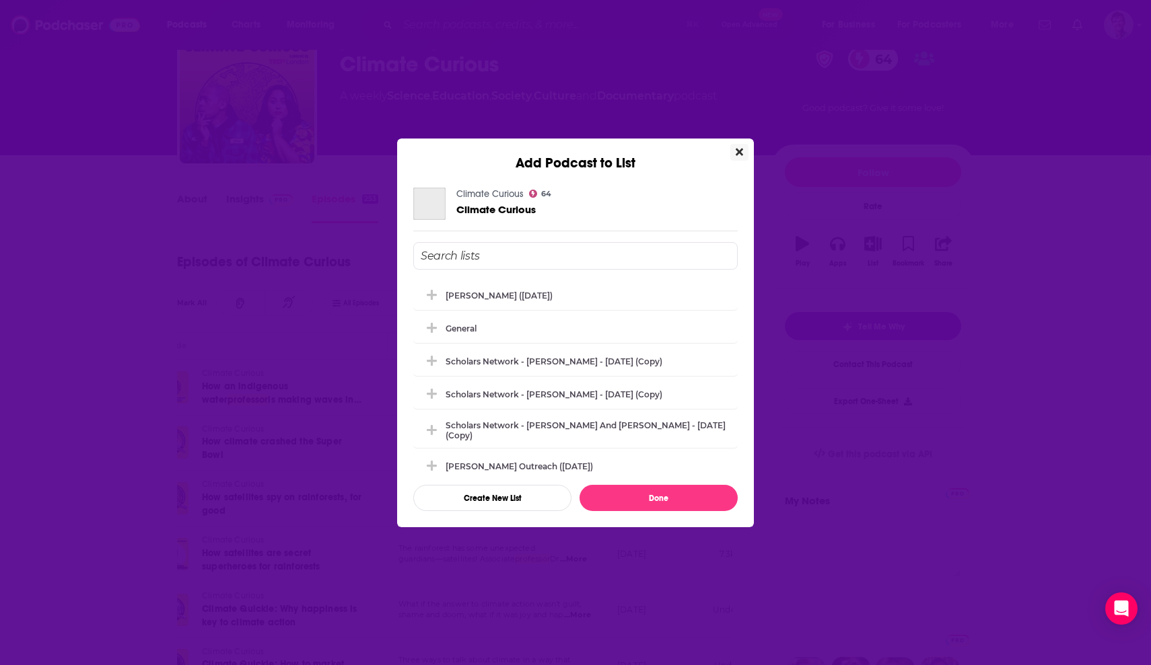
scroll to position [0, 0]
click at [434, 293] on icon "Add Podcast To List" at bounding box center [432, 295] width 10 height 12
click at [689, 503] on button "Done" at bounding box center [658, 498] width 158 height 26
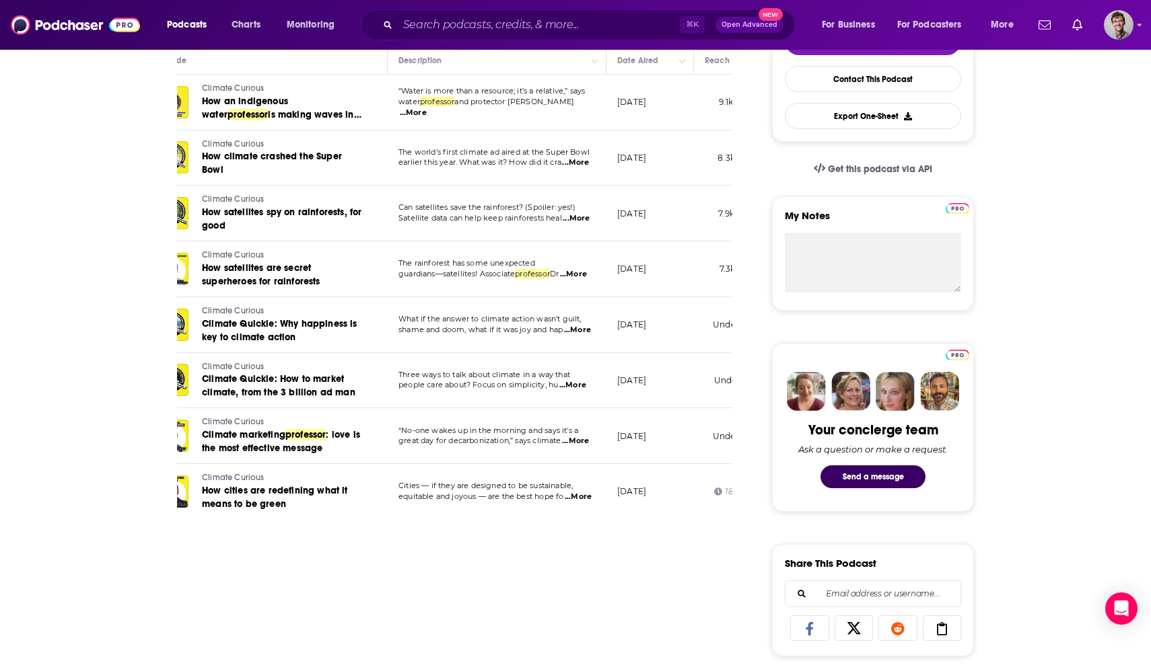
scroll to position [346, 0]
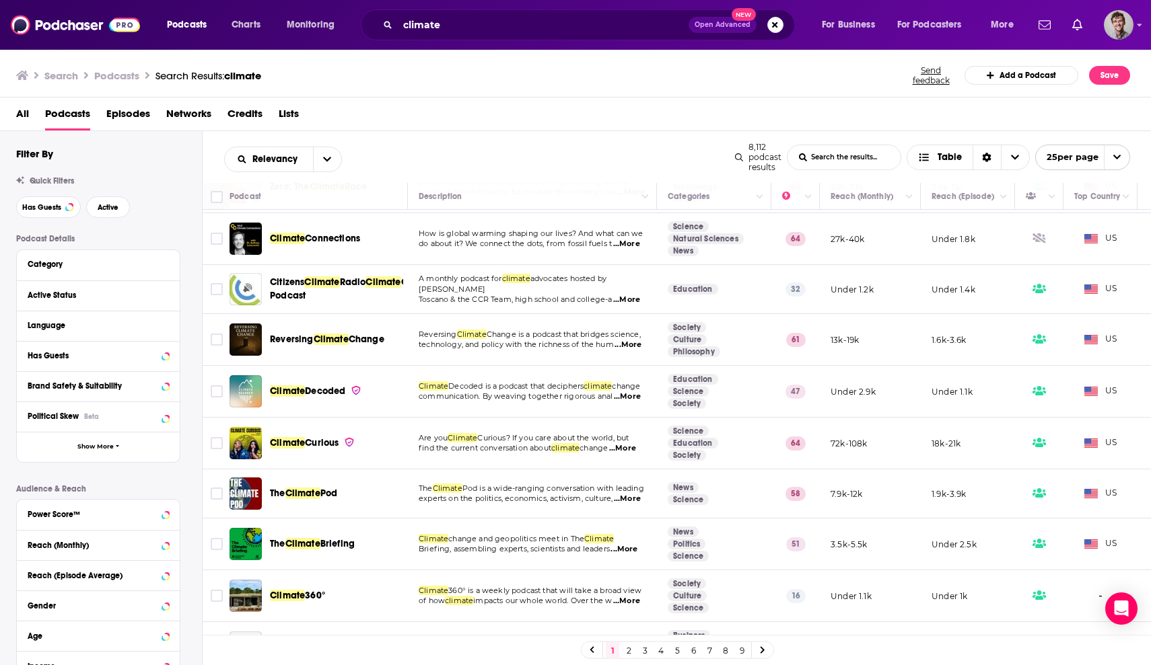
scroll to position [424, 0]
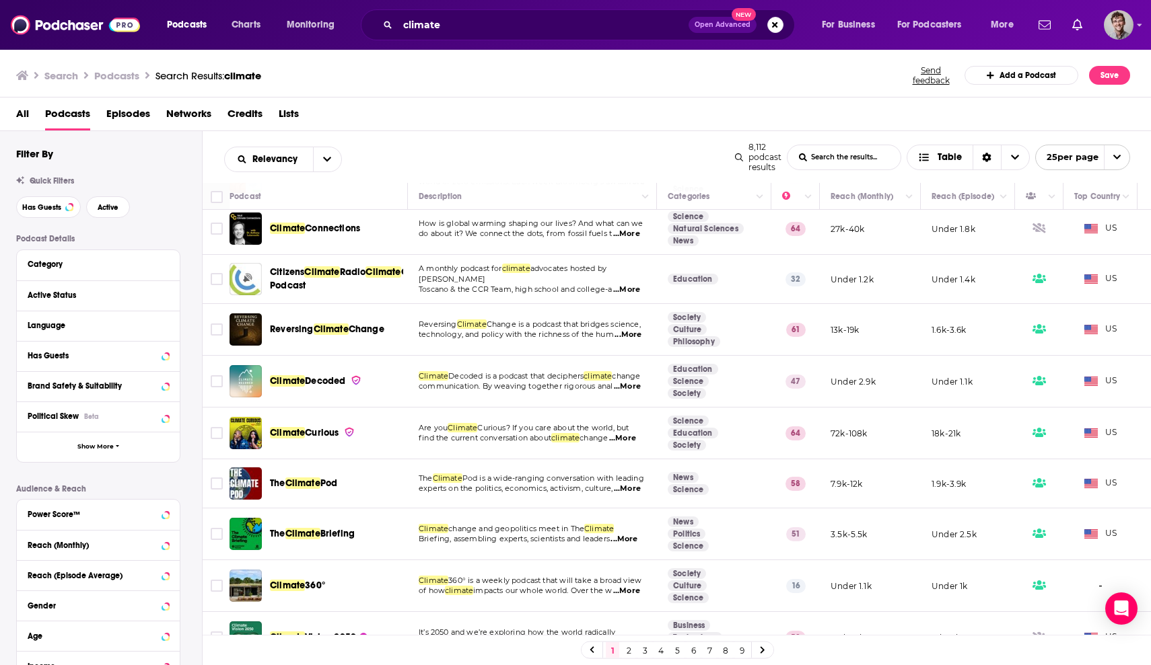
click at [305, 482] on span "Climate" at bounding box center [302, 483] width 35 height 11
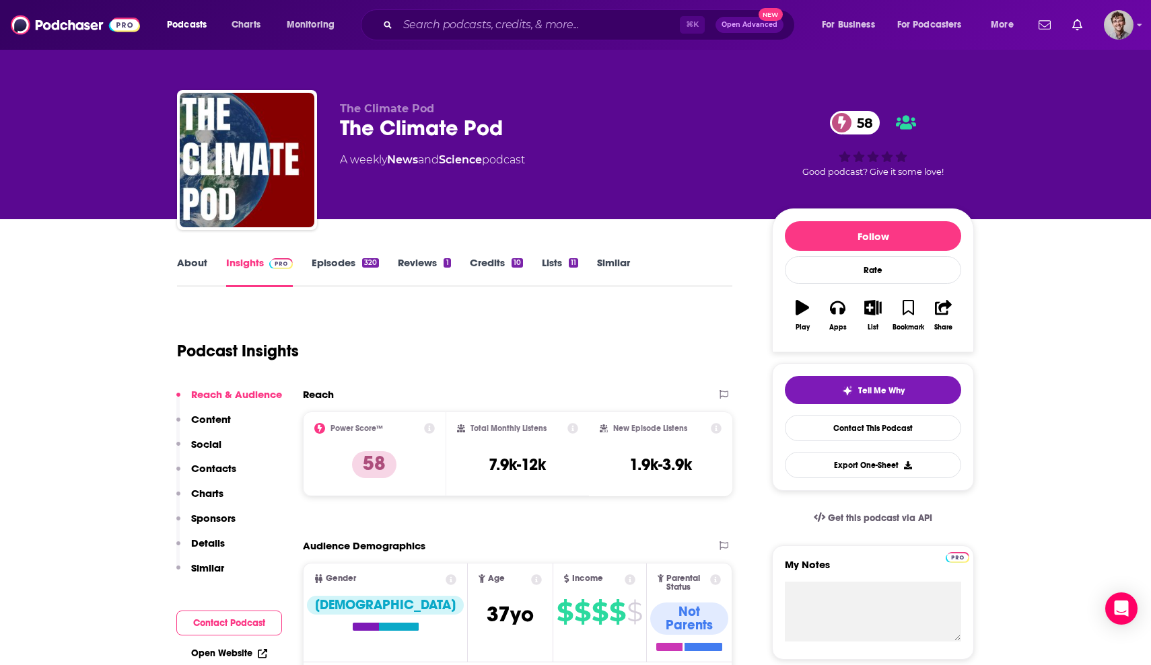
click at [359, 261] on link "Episodes 320" at bounding box center [345, 271] width 67 height 31
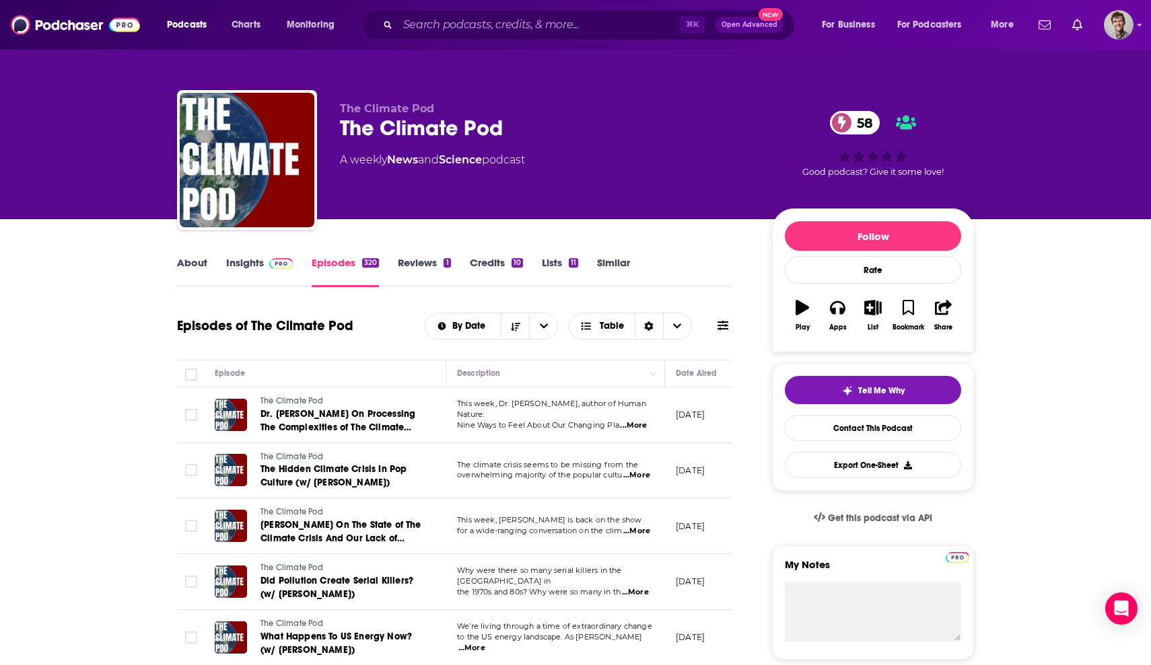
click at [727, 322] on icon at bounding box center [722, 325] width 11 height 9
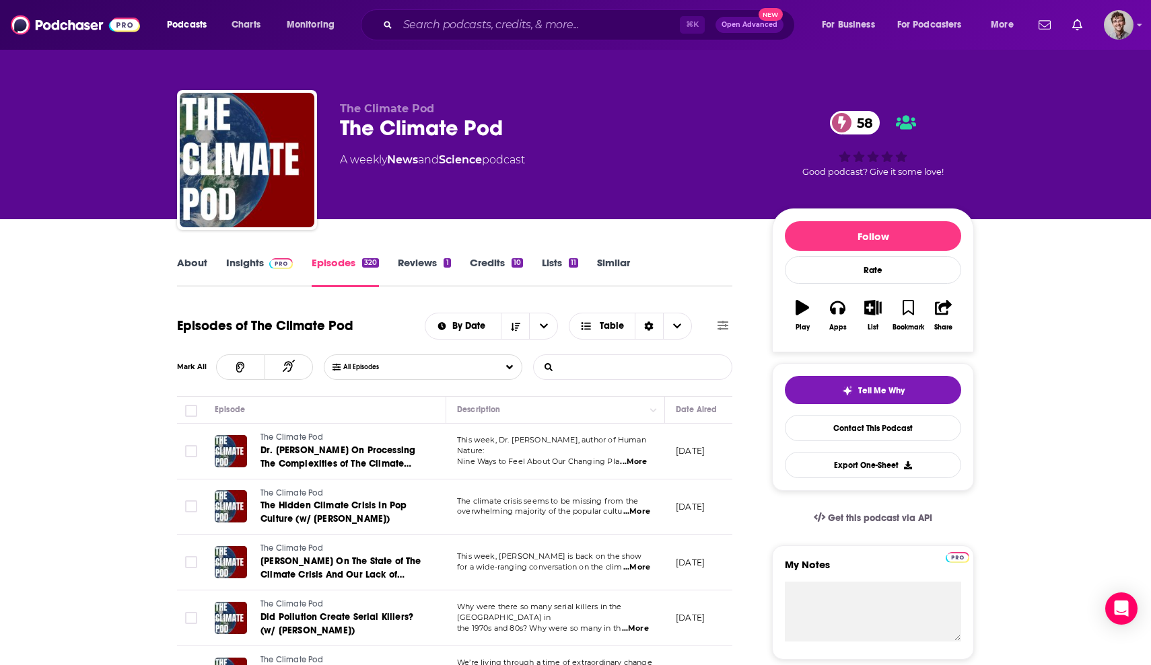
click at [633, 372] on input "List Search Input" at bounding box center [604, 367] width 141 height 24
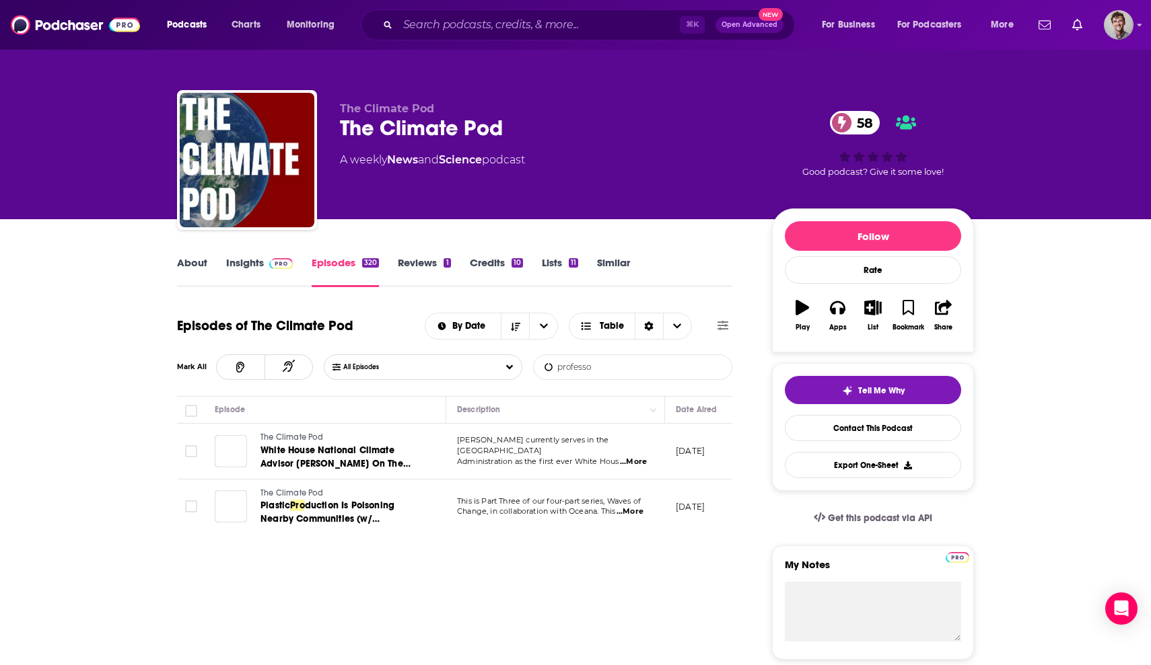
type input "professor"
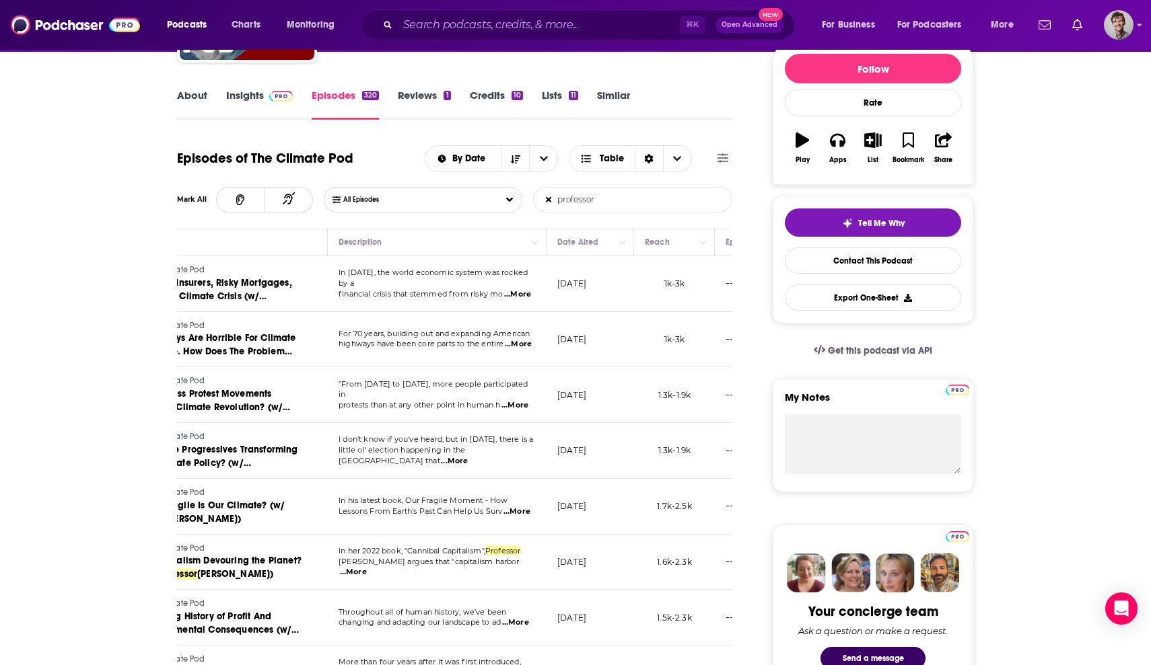
scroll to position [270, 0]
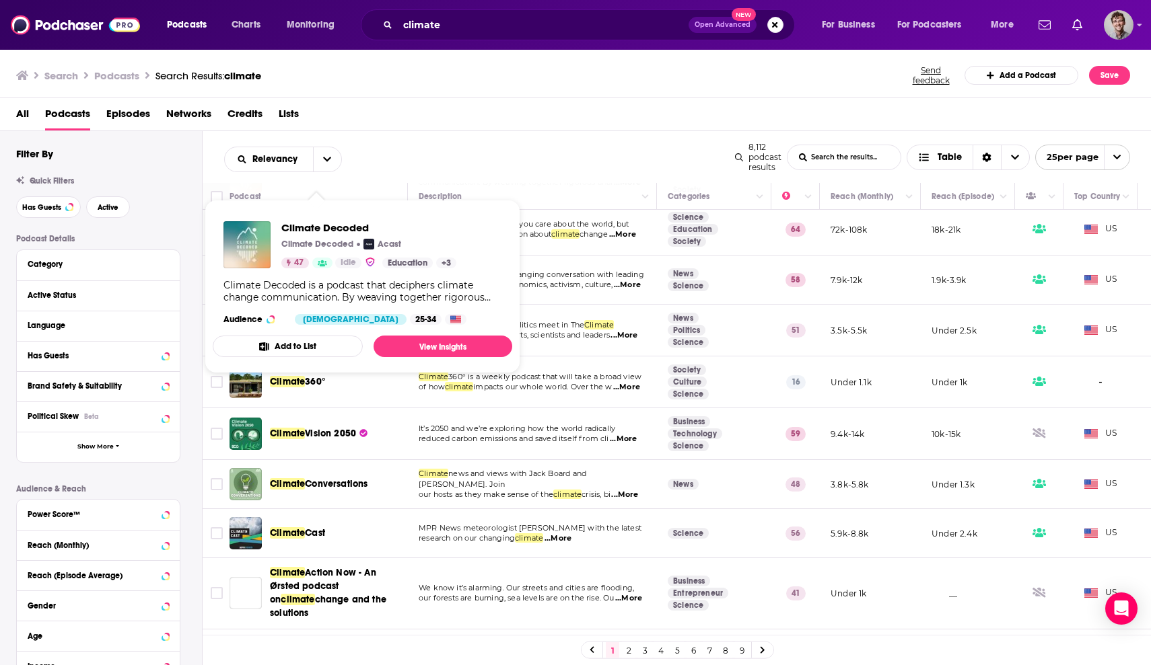
scroll to position [629, 0]
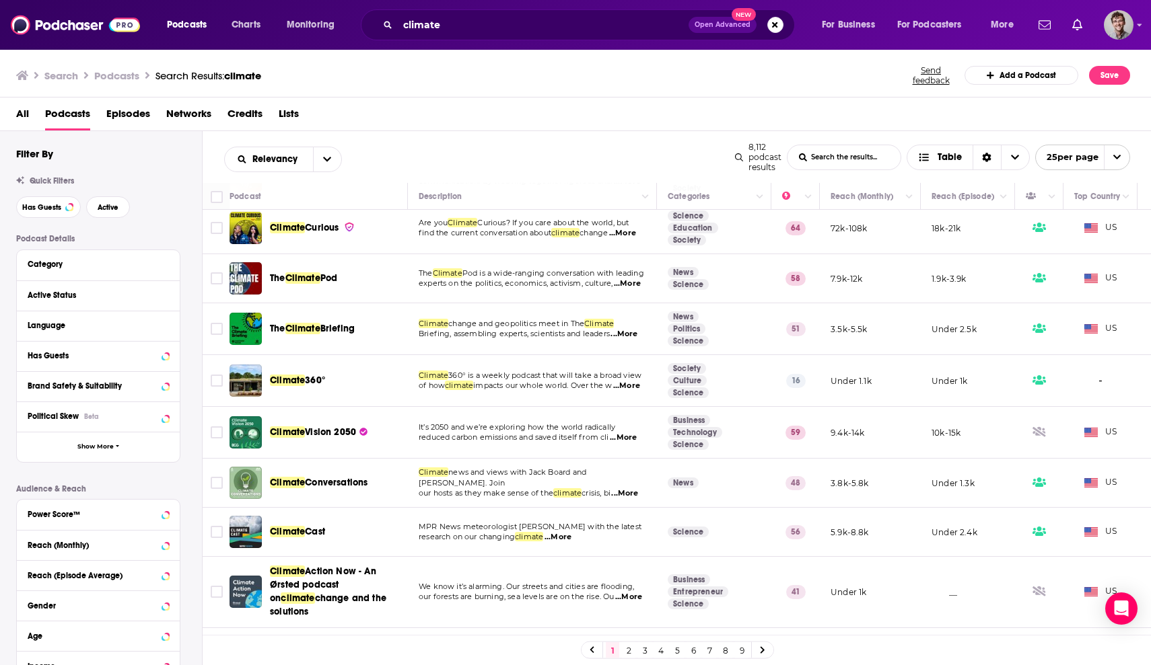
click at [640, 384] on span "...More" at bounding box center [626, 386] width 27 height 11
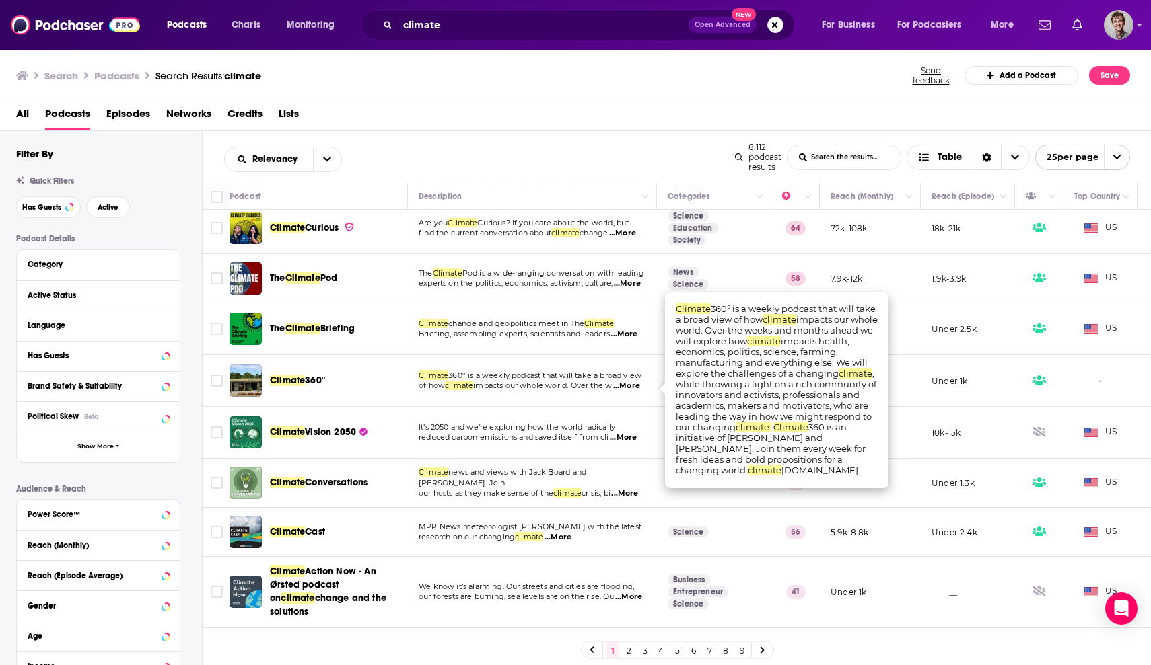
click at [622, 447] on td "It’s 2050 and we’re exploring how the world radically reduced carbon emissions …" at bounding box center [532, 433] width 249 height 52
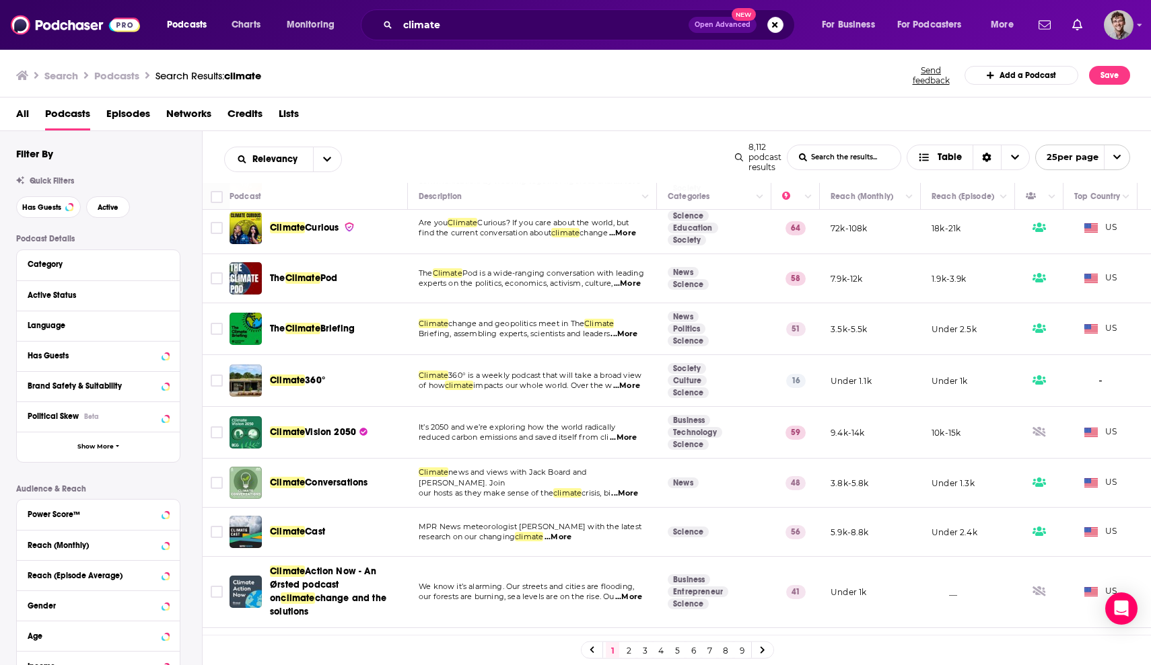
click at [290, 435] on span "Climate" at bounding box center [287, 432] width 35 height 11
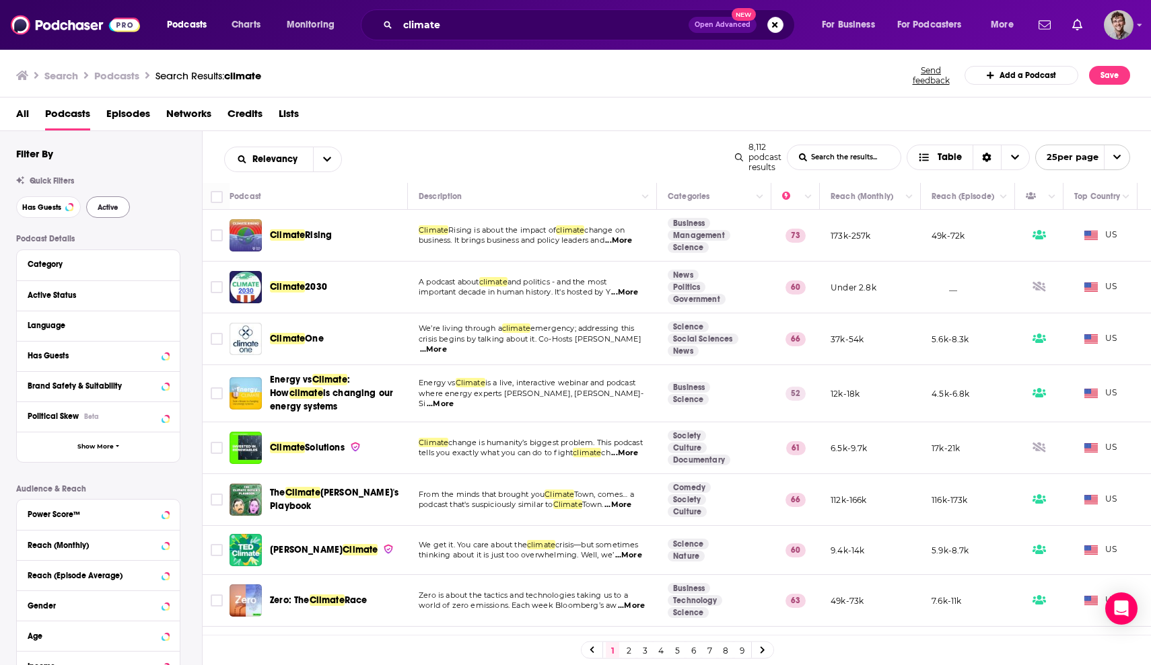
click at [104, 205] on span "Active" at bounding box center [108, 207] width 21 height 7
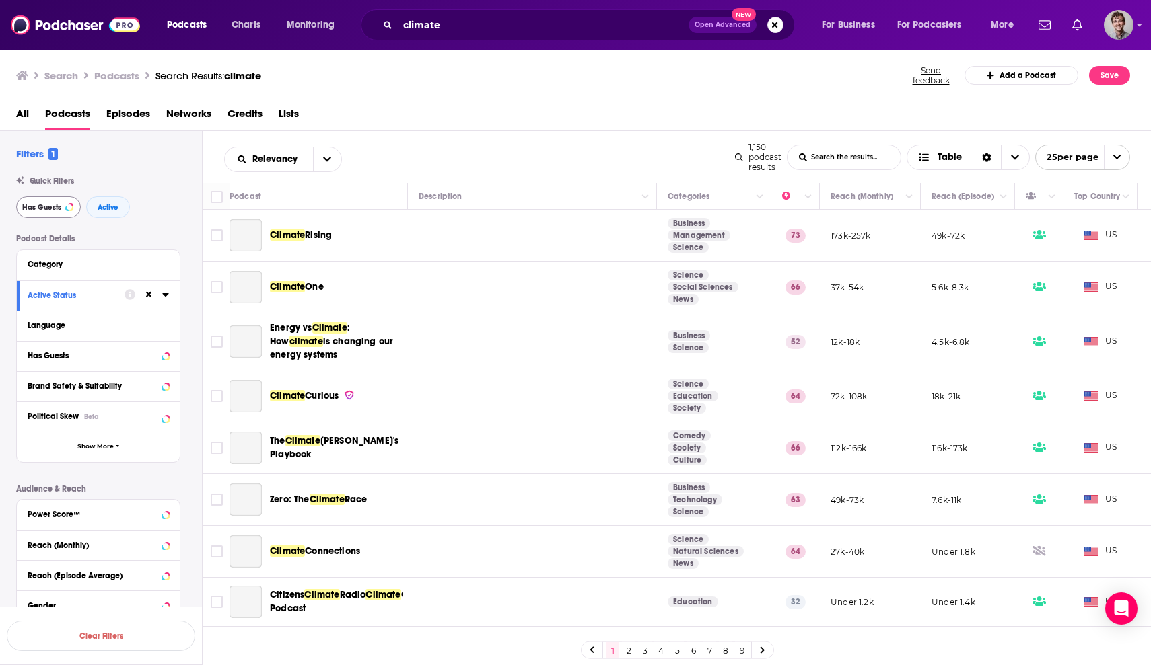
click at [54, 204] on button "Has Guests" at bounding box center [48, 207] width 65 height 22
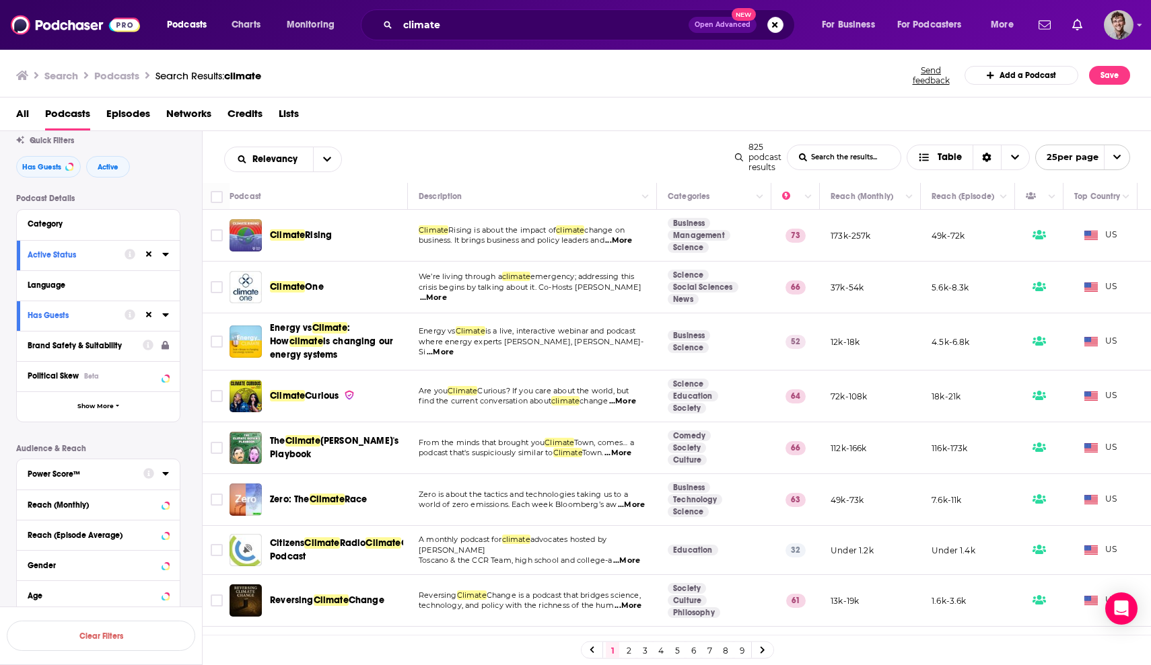
scroll to position [42, 0]
click at [163, 472] on icon at bounding box center [165, 472] width 7 height 11
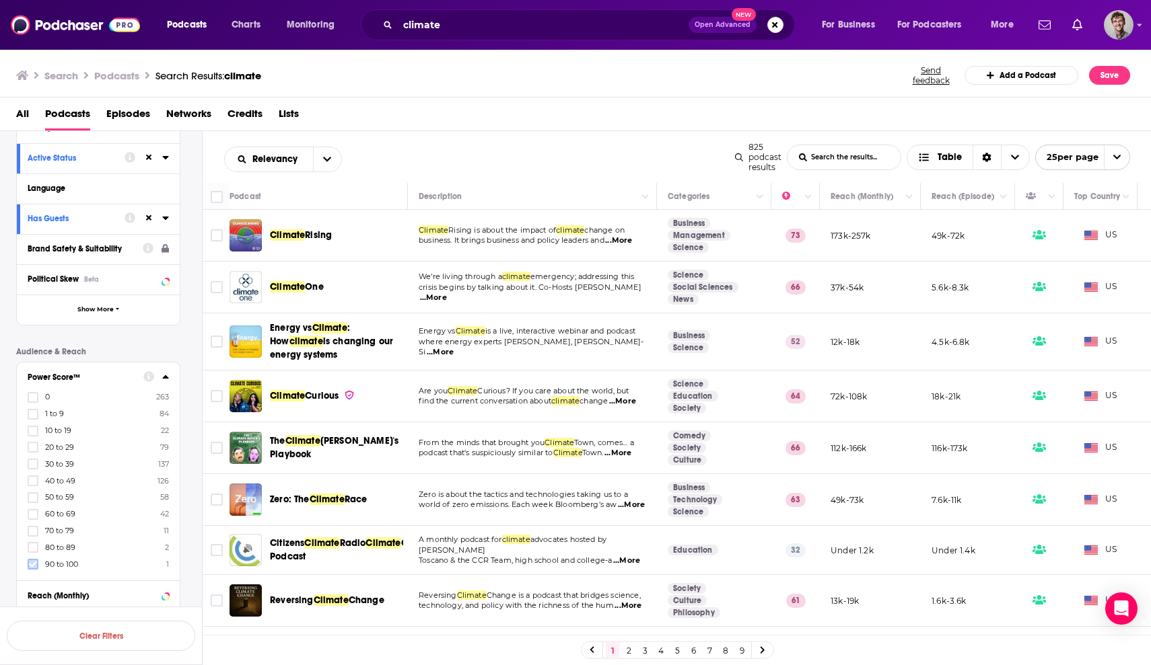
click at [34, 569] on icon at bounding box center [33, 564] width 8 height 8
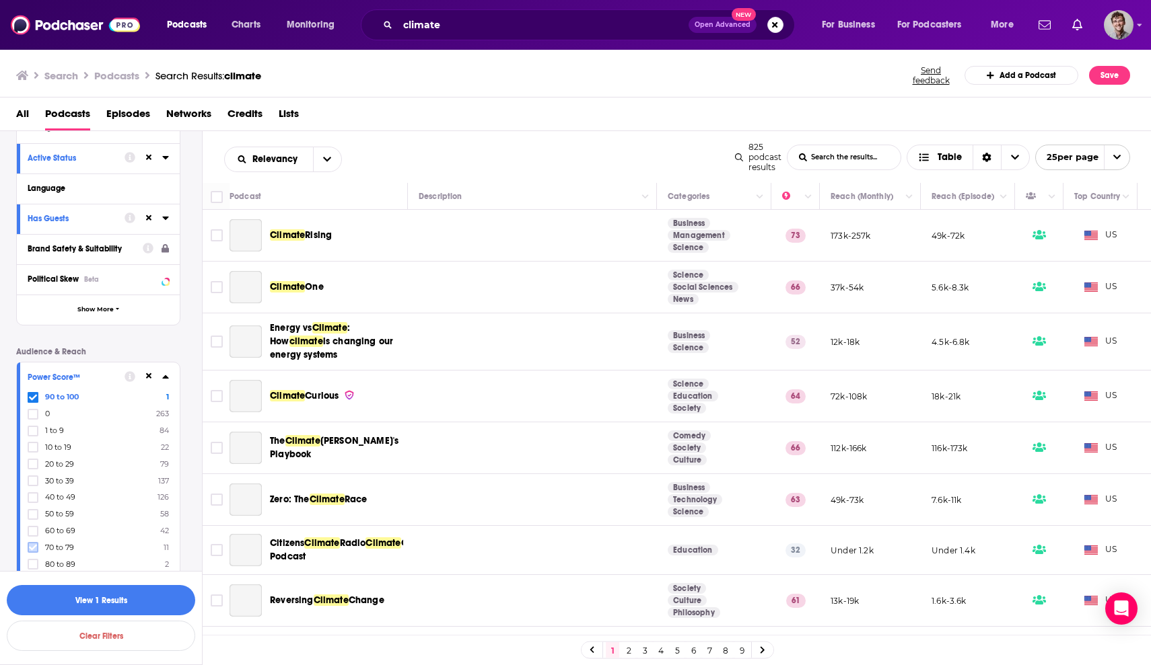
click at [34, 548] on div "90 to 100 1 0 263 1 to 9 84 10 to 19 22 20 to 29 79 30 to 39 137 40 to 49 126 5…" at bounding box center [98, 481] width 141 height 178
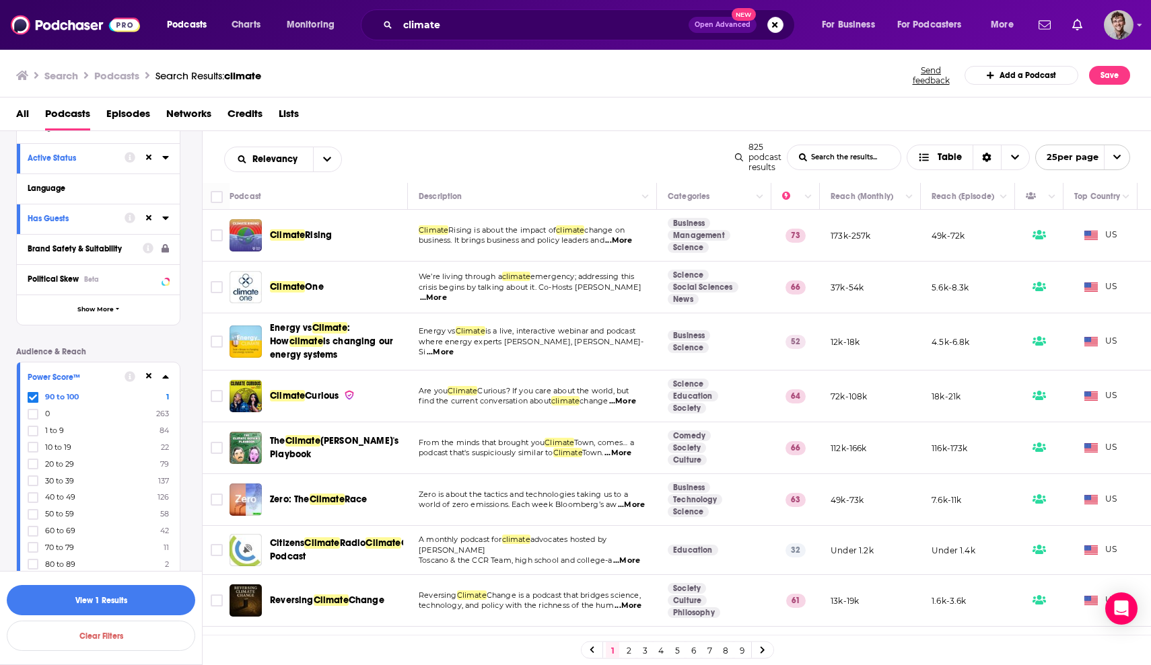
scroll to position [232, 0]
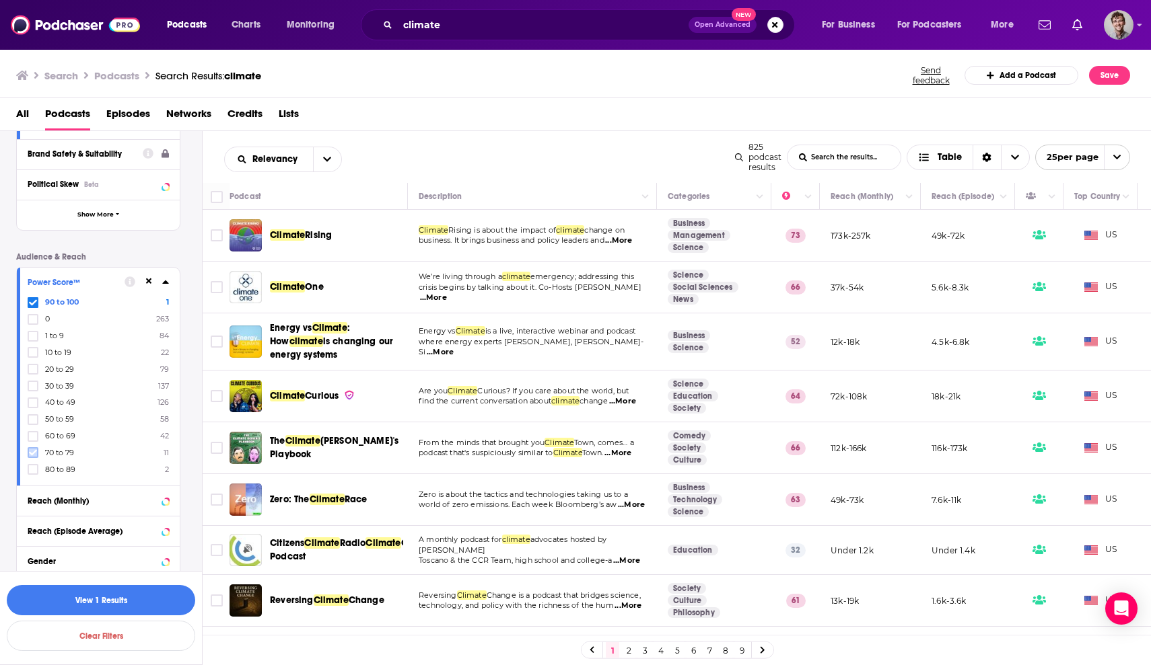
click at [31, 454] on icon at bounding box center [33, 453] width 8 height 8
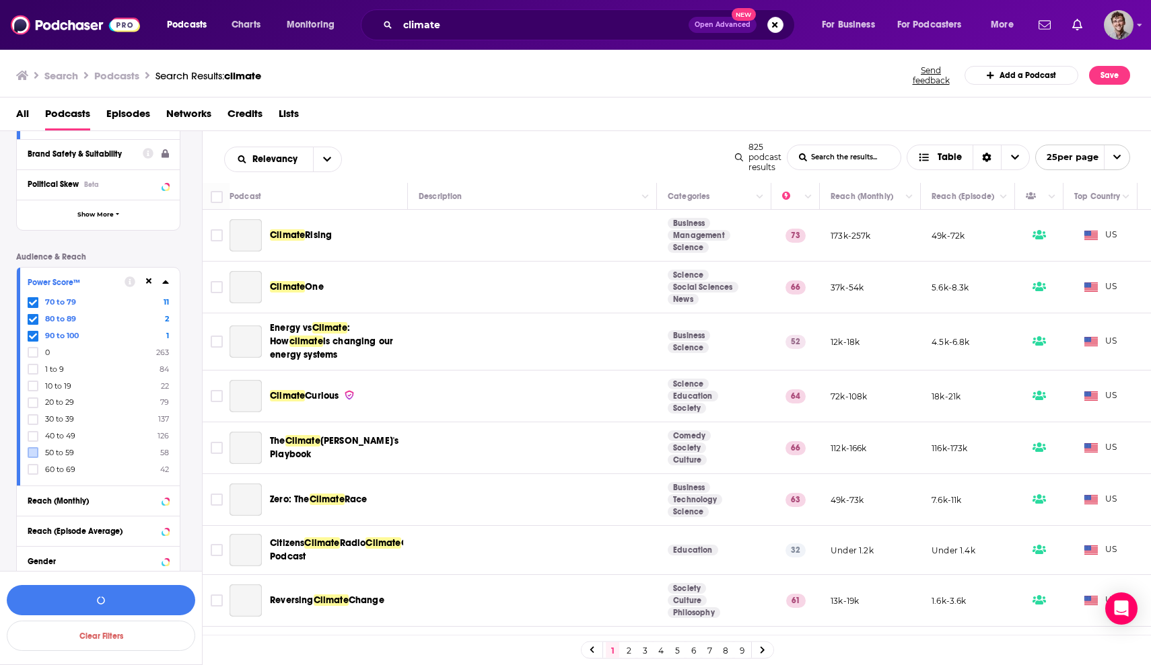
scroll to position [250, 0]
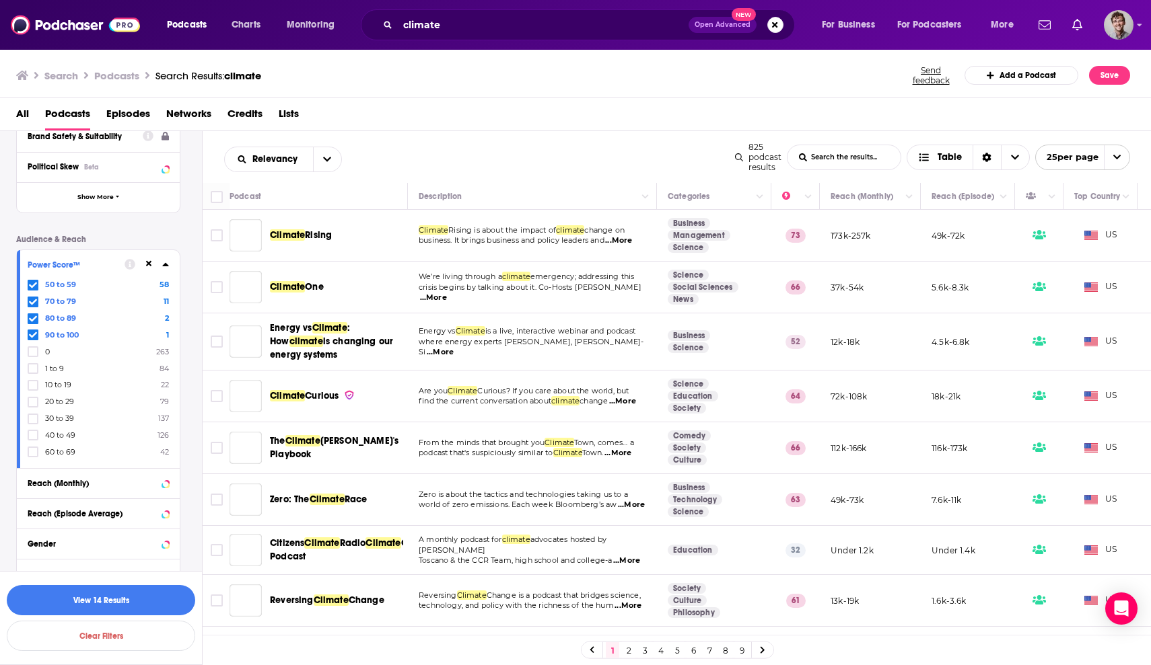
click at [32, 420] on icon at bounding box center [33, 419] width 8 height 8
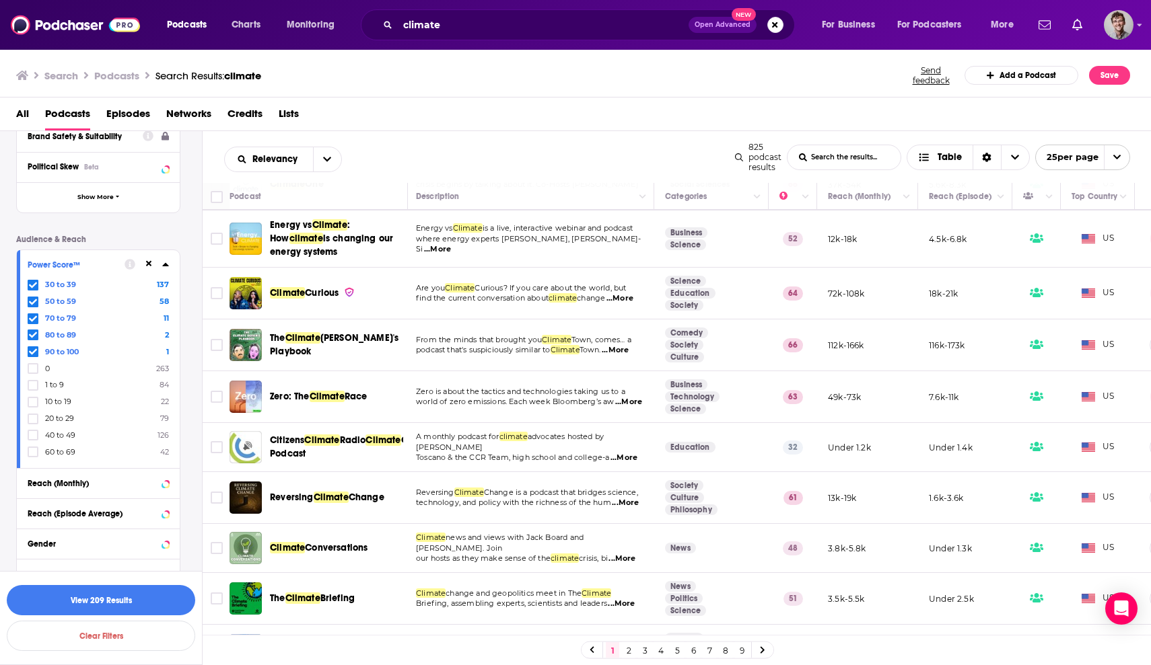
scroll to position [103, 3]
click at [33, 456] on icon at bounding box center [33, 452] width 8 height 8
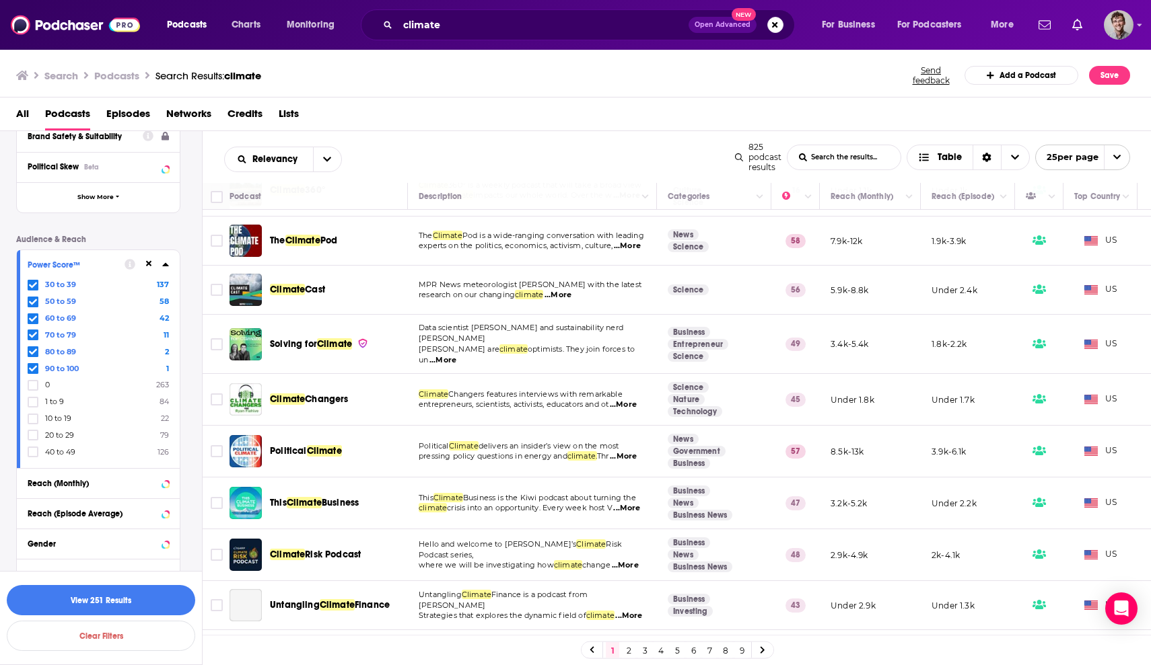
scroll to position [573, 0]
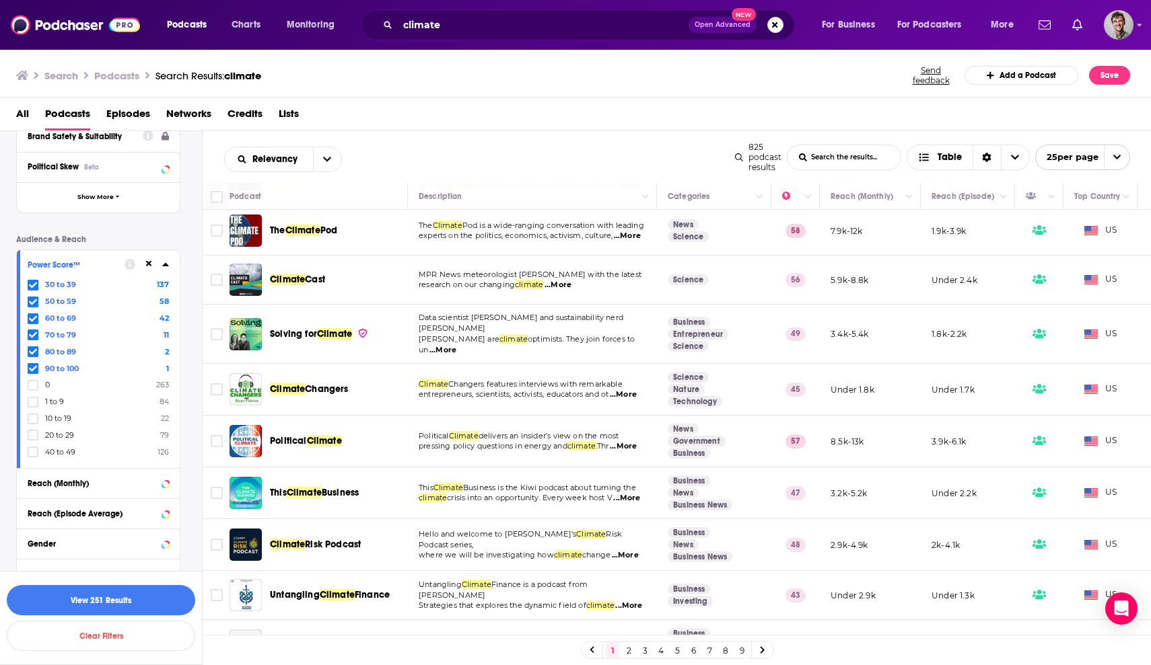
click at [632, 445] on span "...More" at bounding box center [623, 446] width 27 height 11
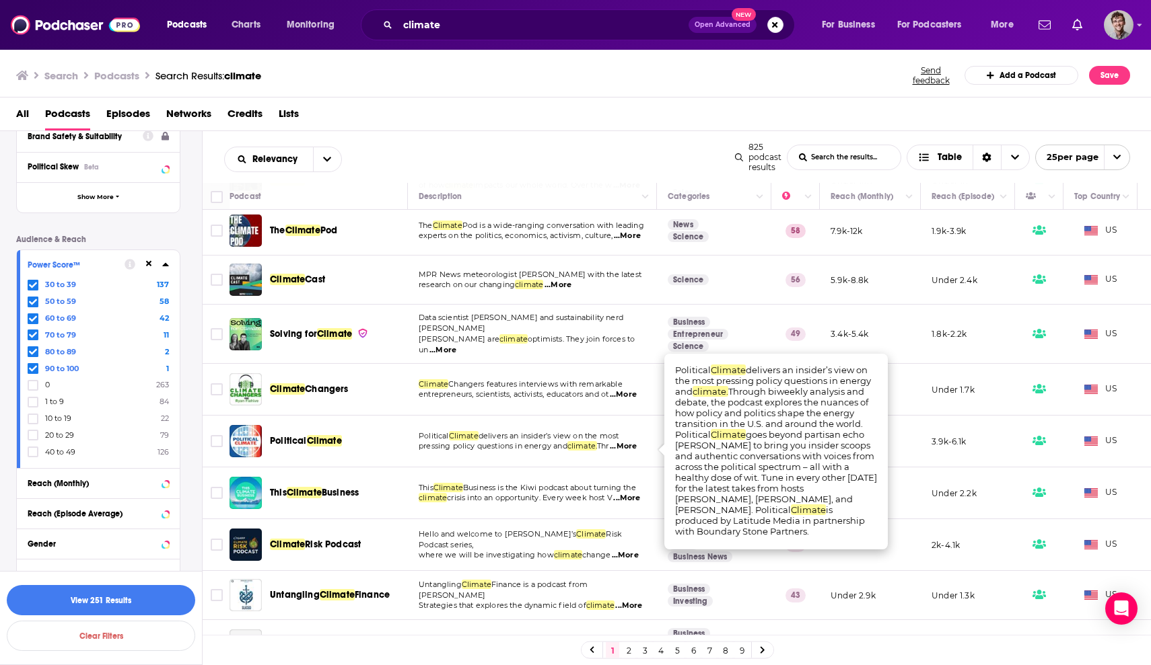
click at [319, 438] on span "Political Climate" at bounding box center [306, 441] width 72 height 13
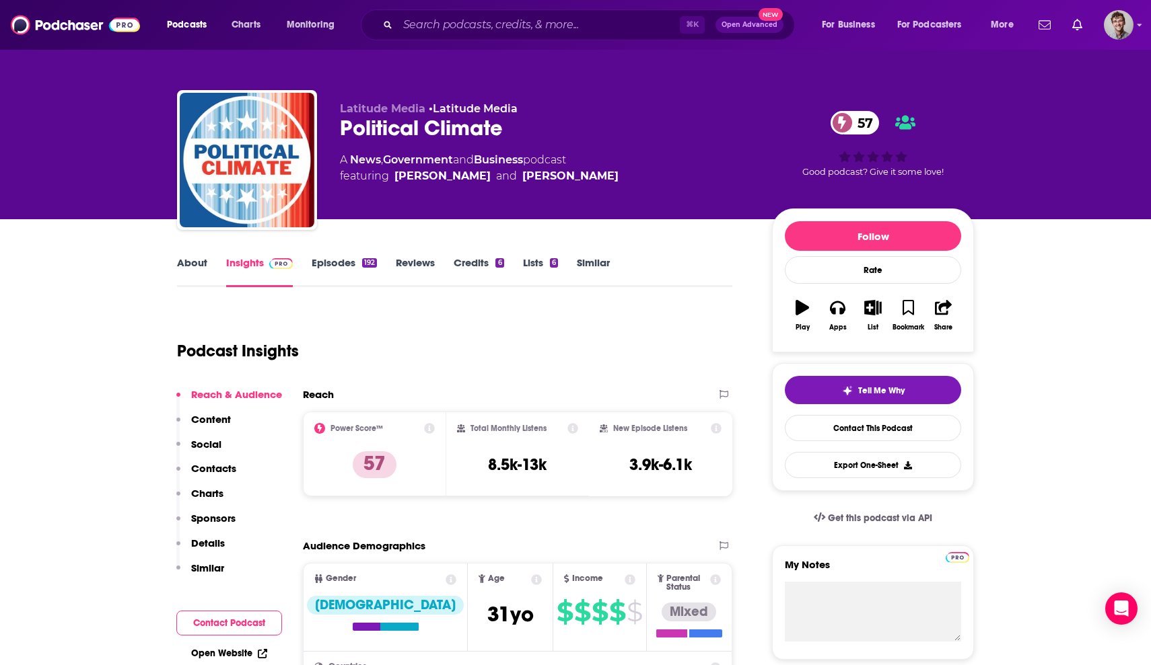
click at [349, 269] on link "Episodes 192" at bounding box center [344, 271] width 65 height 31
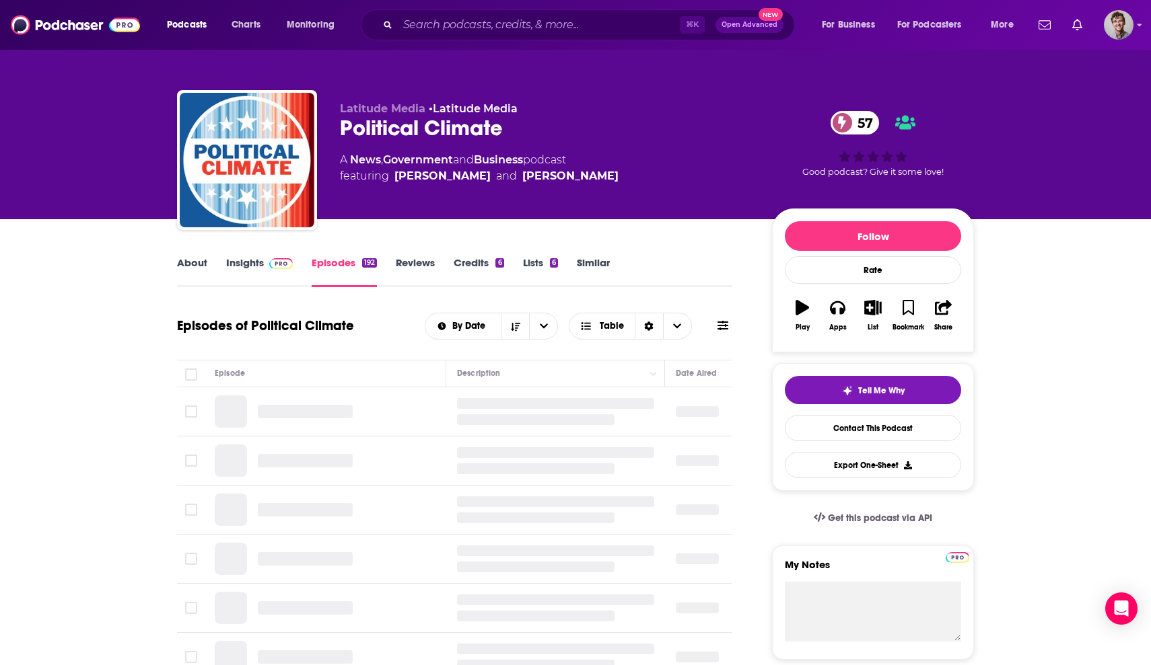
click at [347, 258] on link "Episodes 192" at bounding box center [344, 271] width 65 height 31
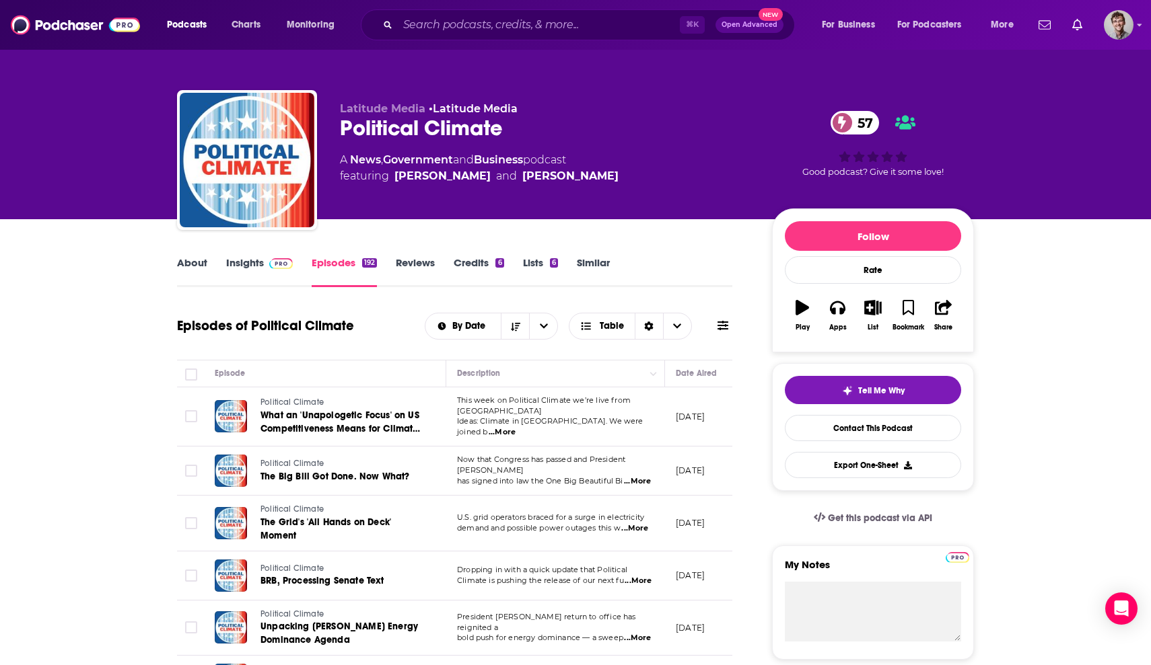
click at [723, 326] on icon at bounding box center [722, 325] width 11 height 9
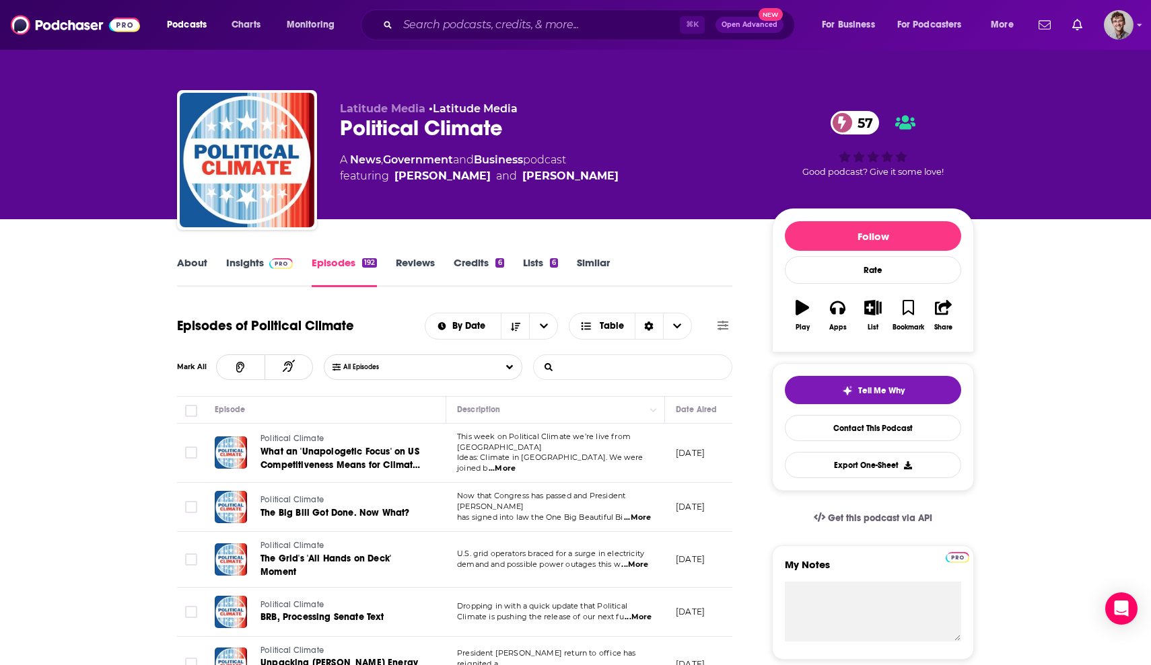
click at [630, 370] on input "List Search Input" at bounding box center [604, 367] width 141 height 24
type input "professor"
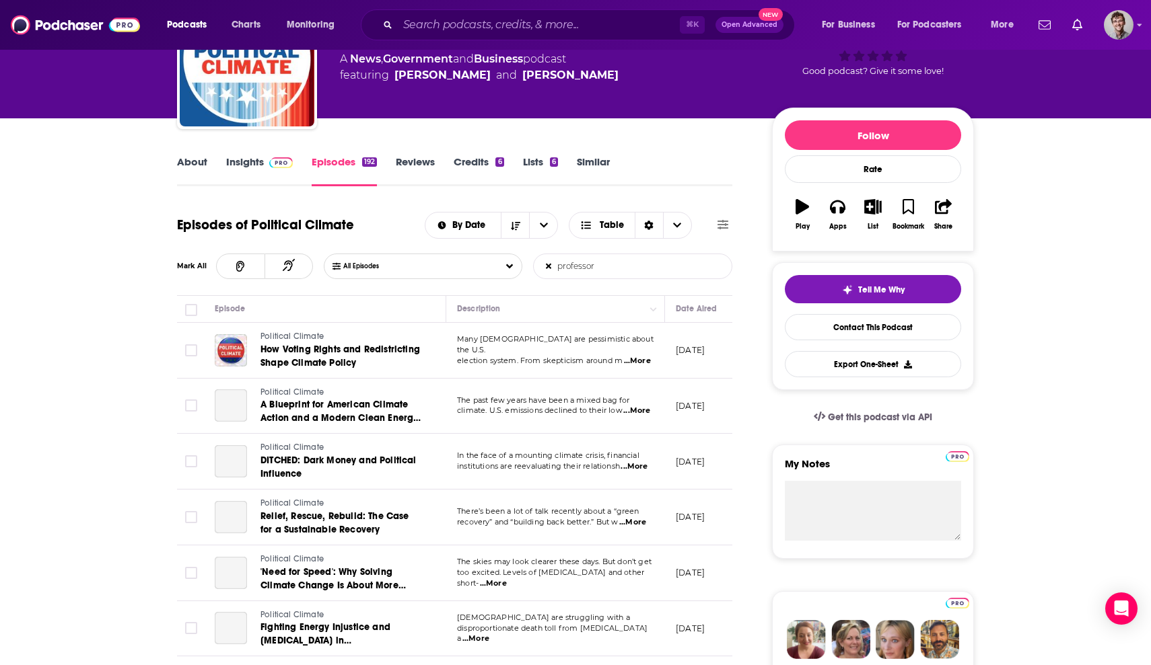
scroll to position [110, 0]
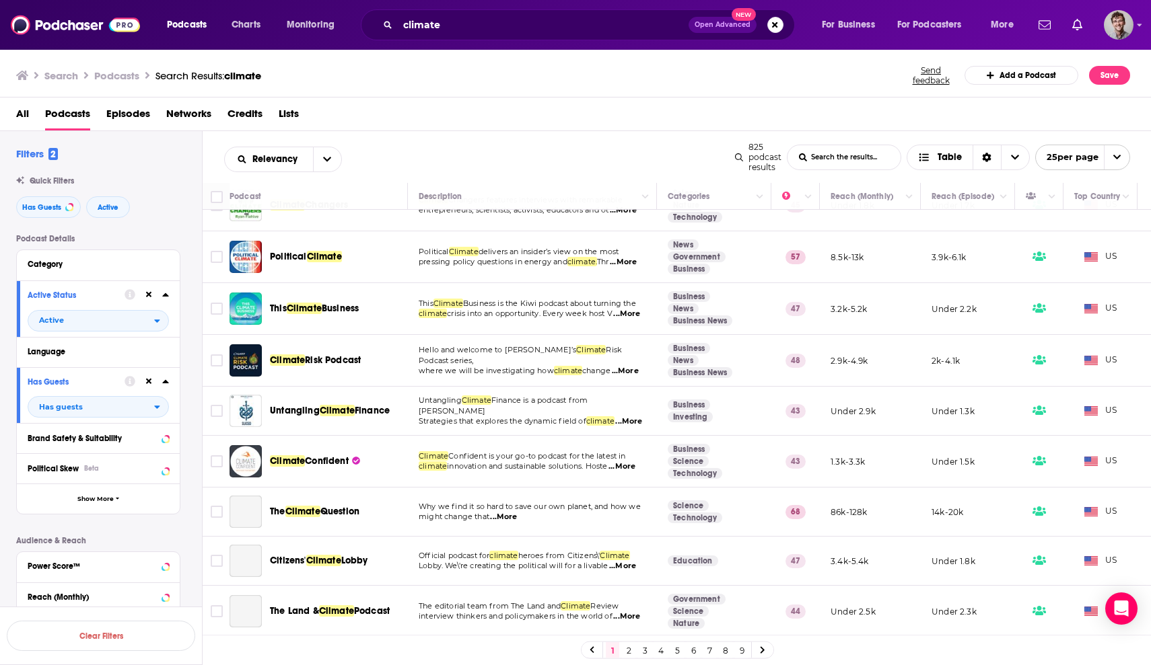
scroll to position [761, 0]
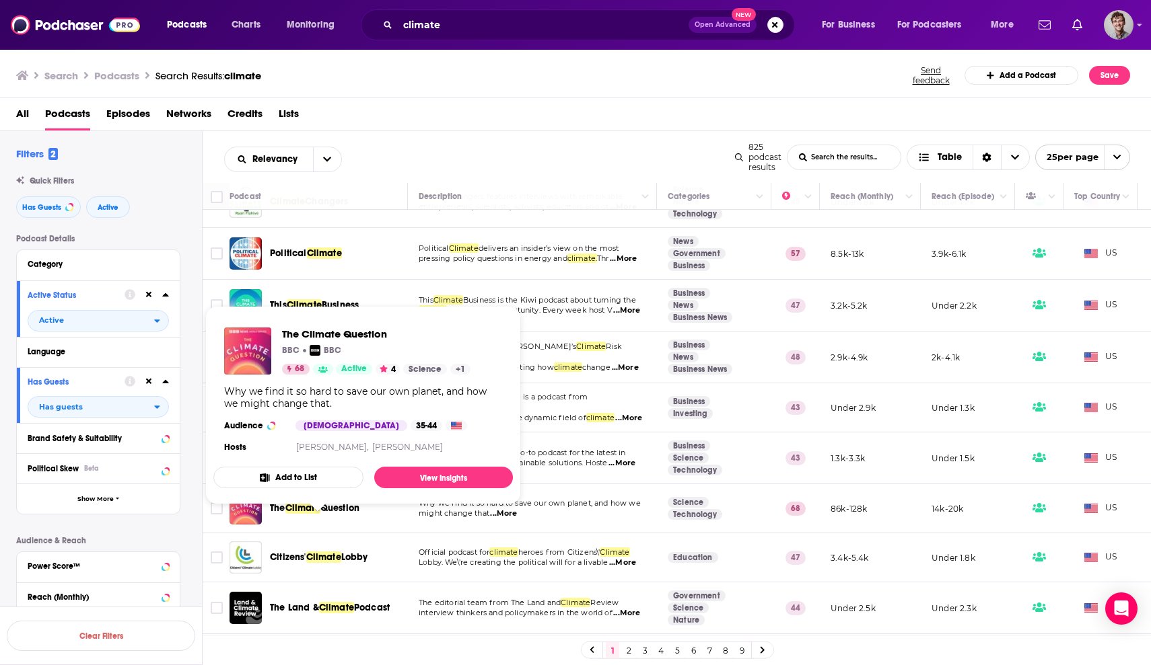
click at [312, 515] on span "The Climate Question" at bounding box center [314, 508] width 89 height 13
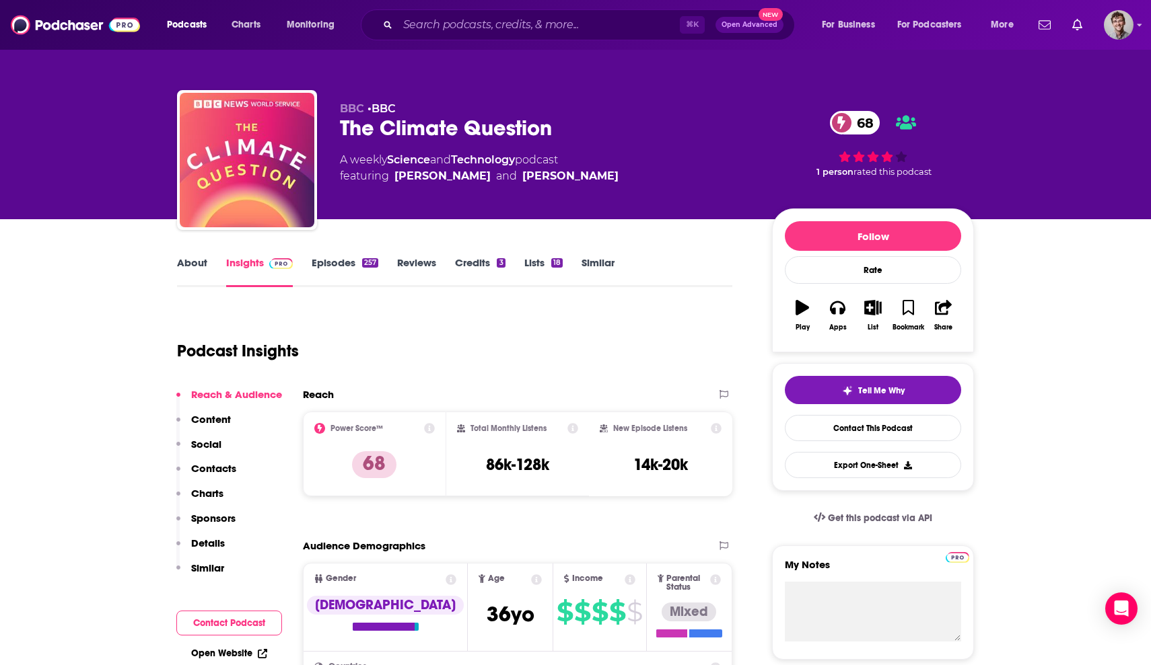
click at [333, 270] on link "Episodes 257" at bounding box center [345, 271] width 67 height 31
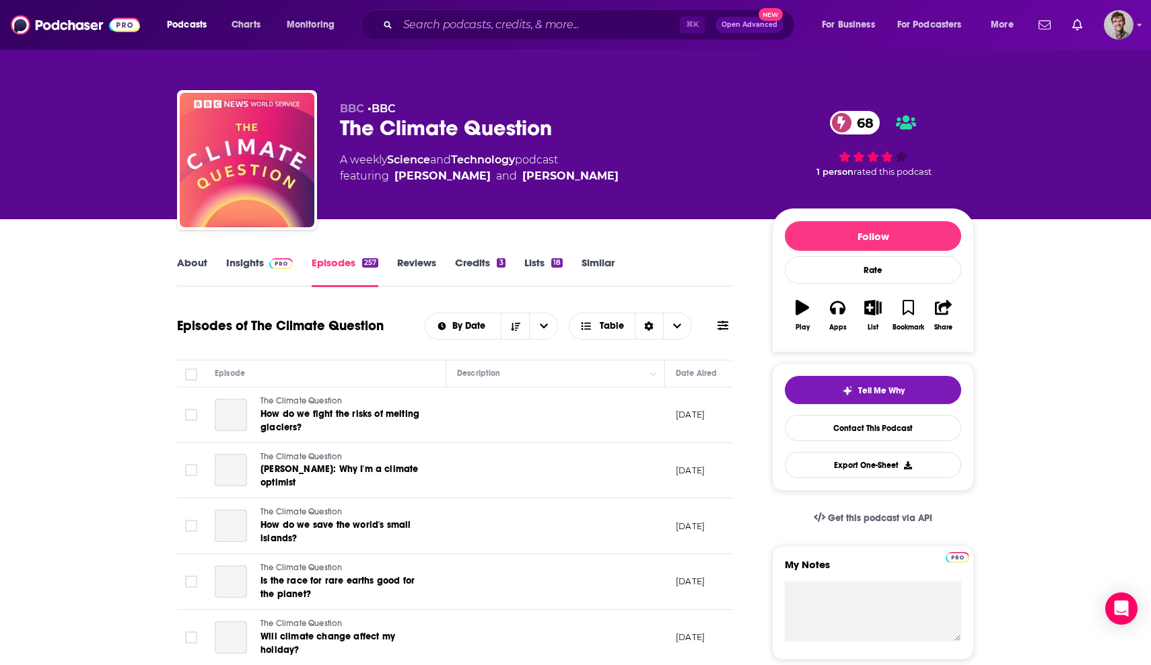
click at [721, 326] on icon at bounding box center [722, 325] width 11 height 11
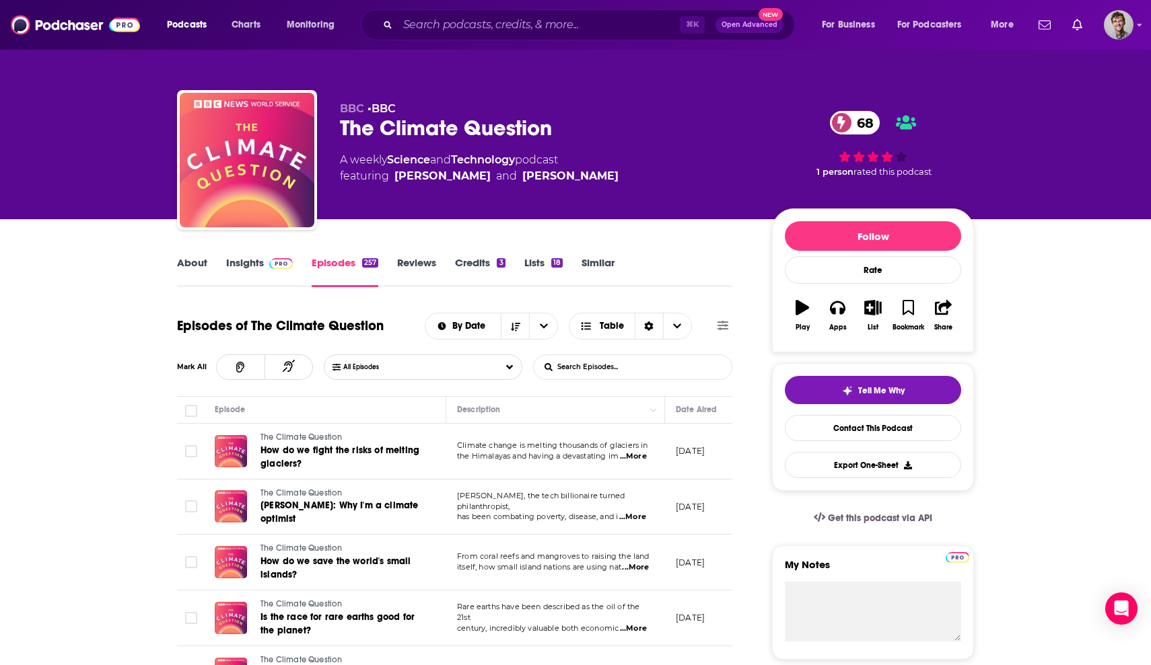
click at [716, 328] on button at bounding box center [722, 326] width 19 height 14
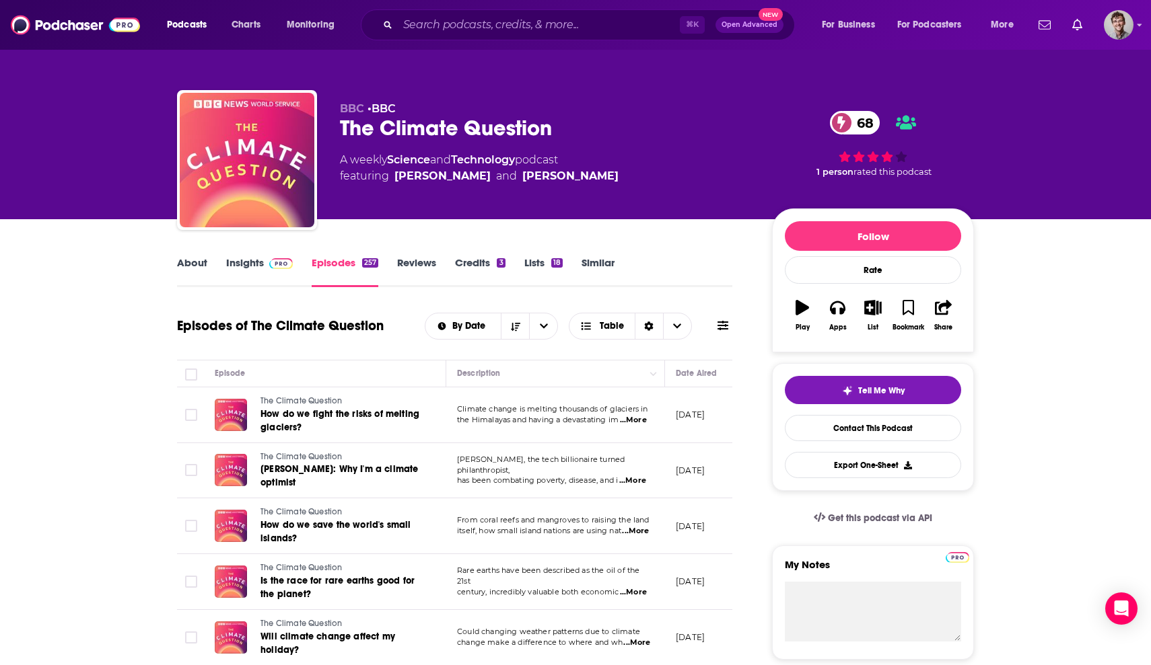
click at [718, 331] on span at bounding box center [722, 326] width 11 height 13
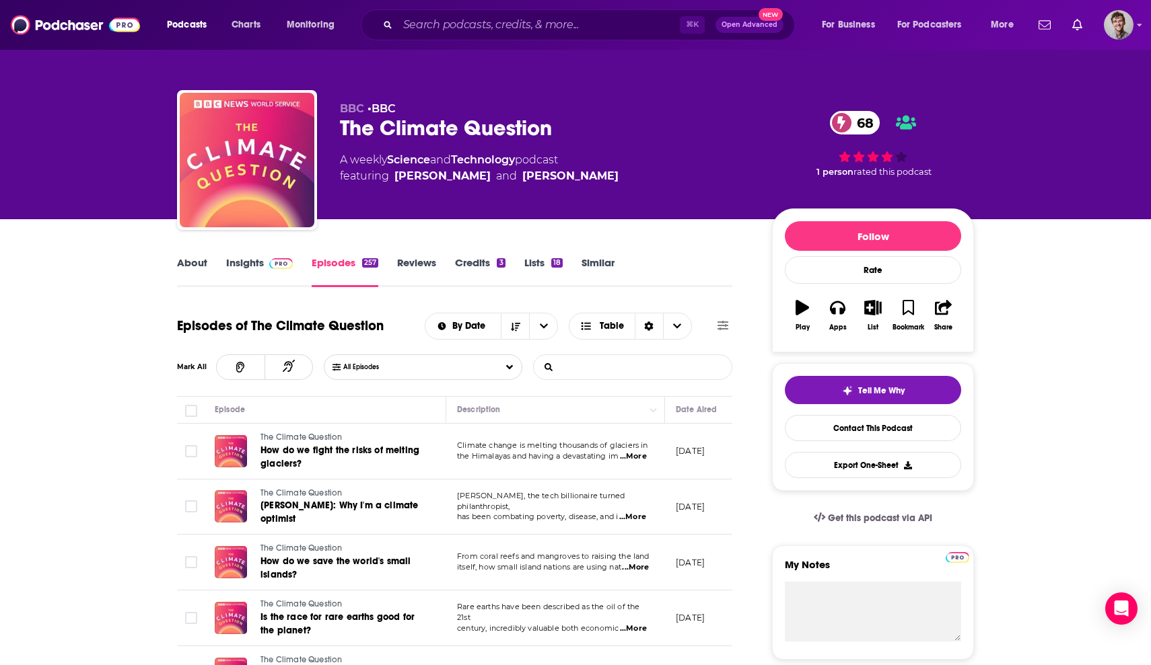
click at [652, 363] on input "List Search Input" at bounding box center [604, 367] width 141 height 24
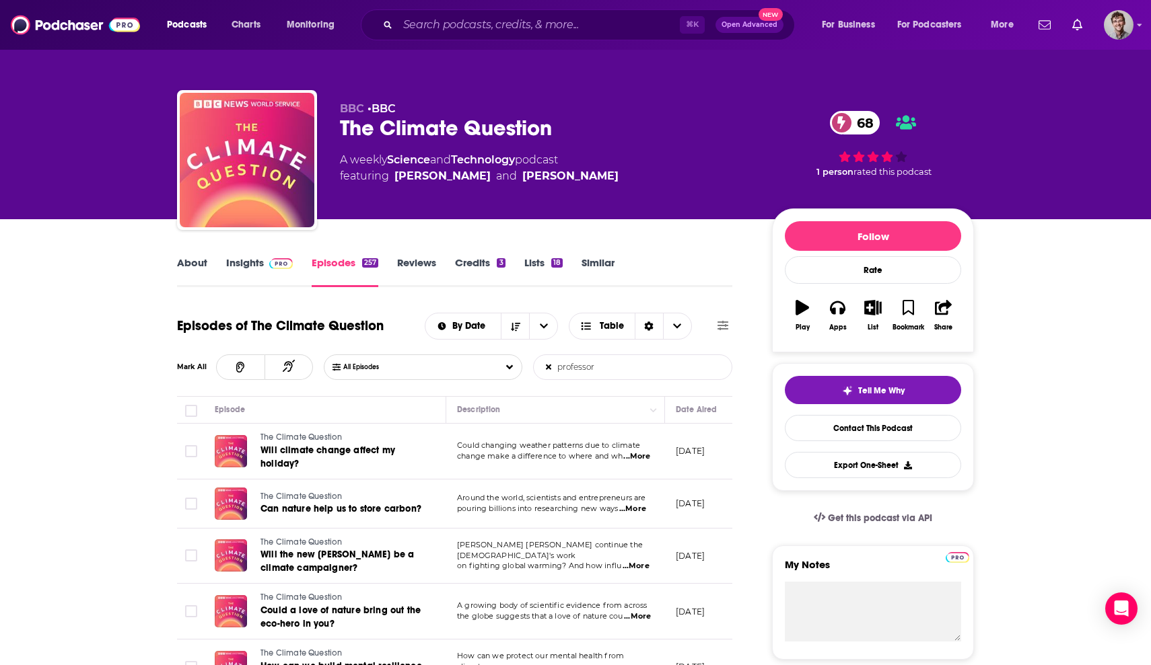
type input "professor"
click at [646, 454] on span "...More" at bounding box center [636, 456] width 27 height 11
click at [698, 510] on td "June 2, 2025" at bounding box center [708, 504] width 87 height 49
click at [633, 508] on span "...More" at bounding box center [632, 509] width 27 height 11
click at [729, 494] on td "June 2, 2025" at bounding box center [708, 504] width 87 height 49
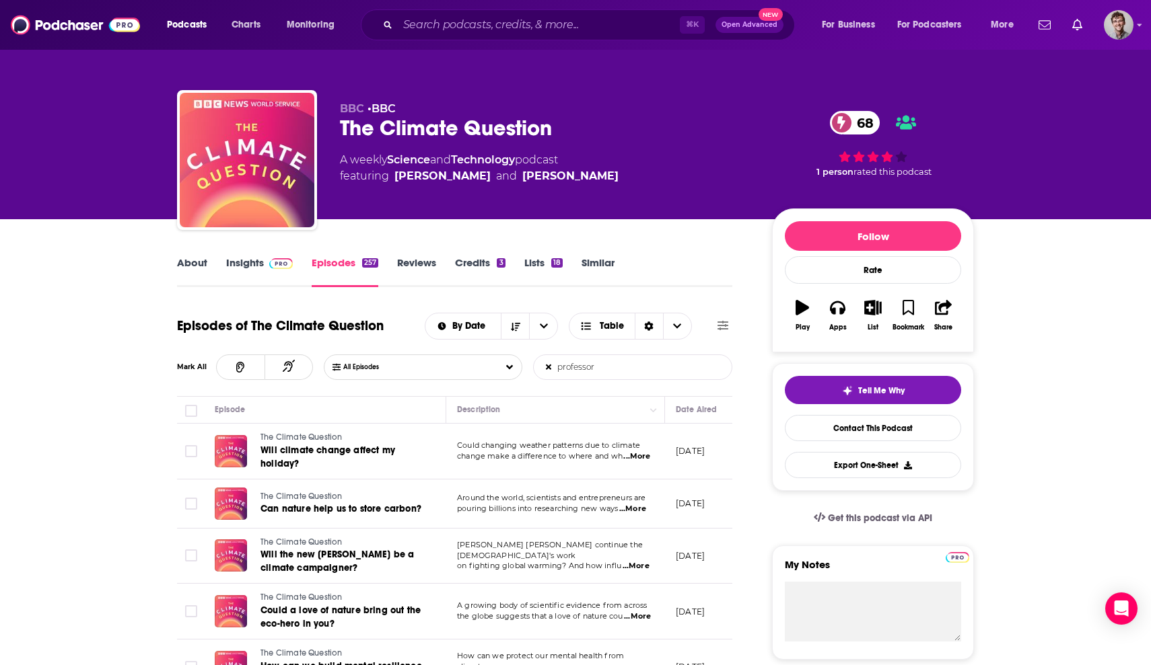
click at [636, 561] on span "...More" at bounding box center [635, 566] width 27 height 11
click at [710, 579] on td "May 14, 2025" at bounding box center [708, 557] width 87 height 56
click at [870, 308] on icon "button" at bounding box center [872, 307] width 17 height 15
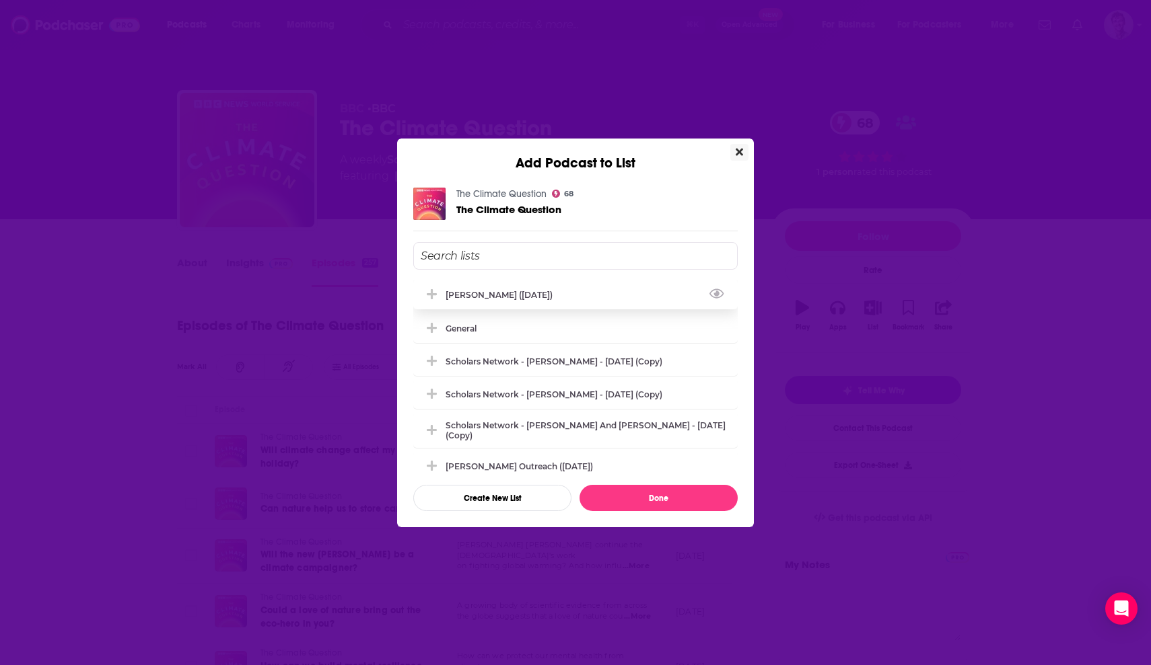
click at [491, 297] on div "[PERSON_NAME] ([DATE])" at bounding box center [502, 295] width 115 height 10
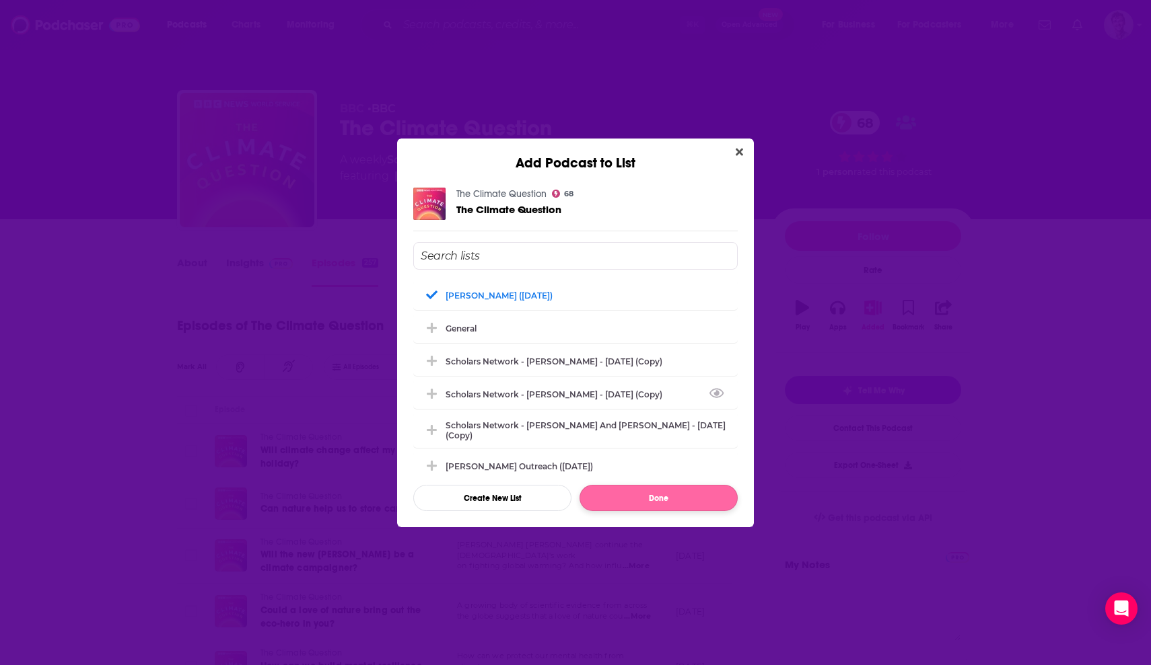
click at [645, 505] on button "Done" at bounding box center [658, 498] width 158 height 26
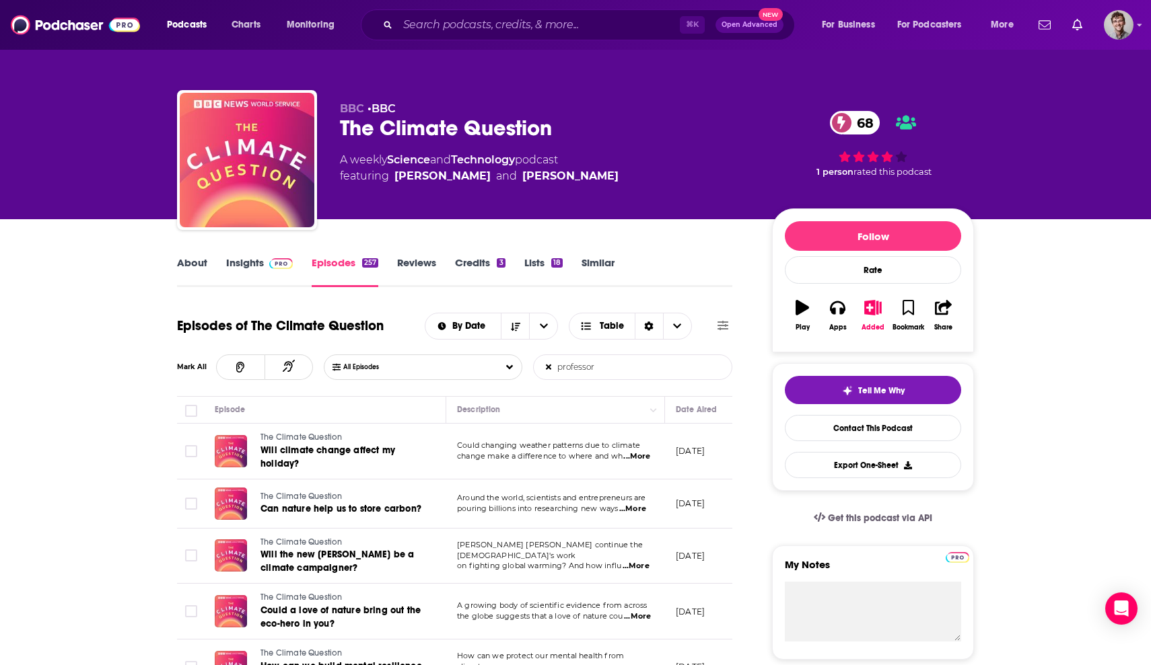
click at [1116, 25] on img "Logged in as DominikSSN" at bounding box center [1118, 25] width 30 height 30
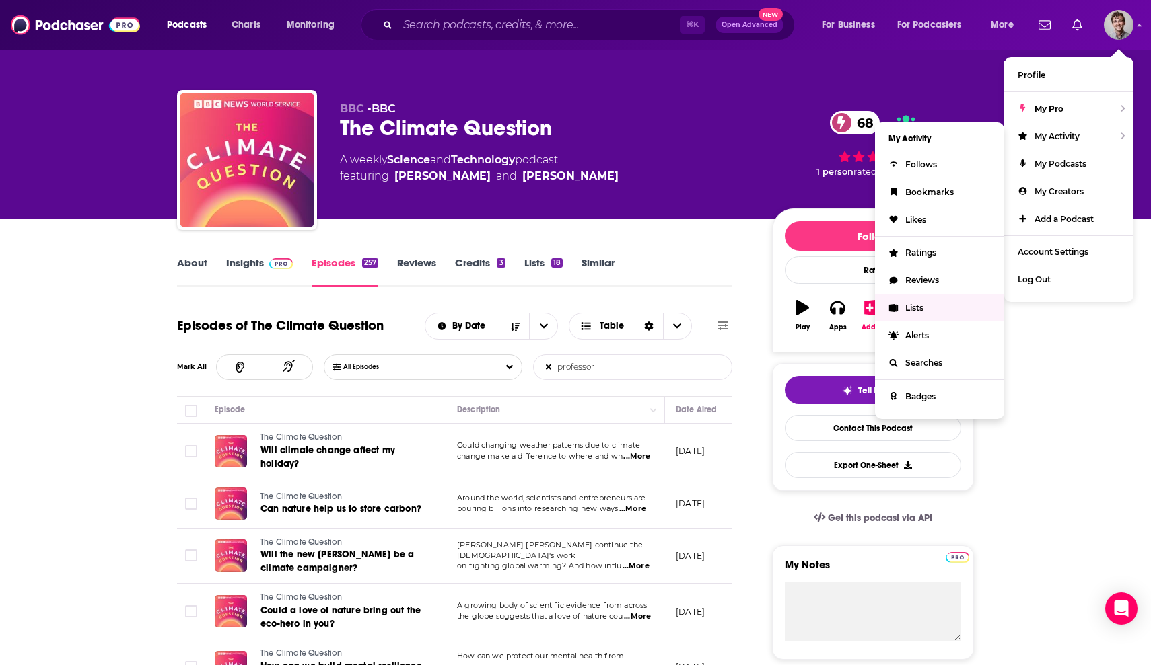
click at [945, 307] on link "Lists" at bounding box center [939, 308] width 129 height 28
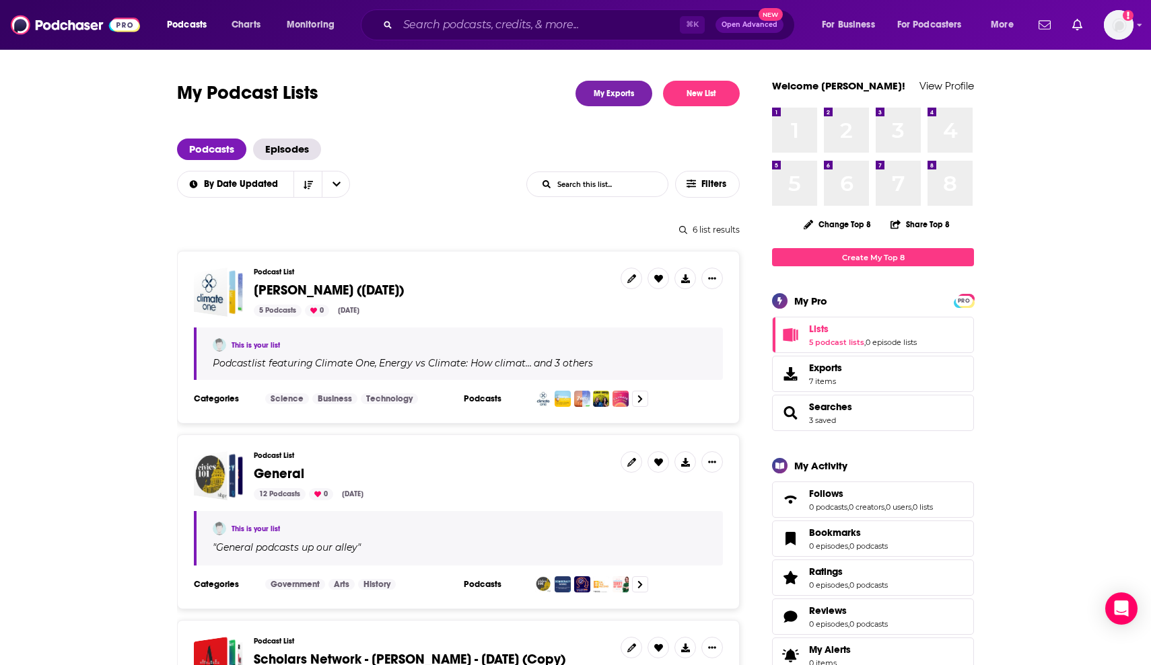
click at [332, 283] on span "[PERSON_NAME] ([DATE])" at bounding box center [329, 290] width 150 height 17
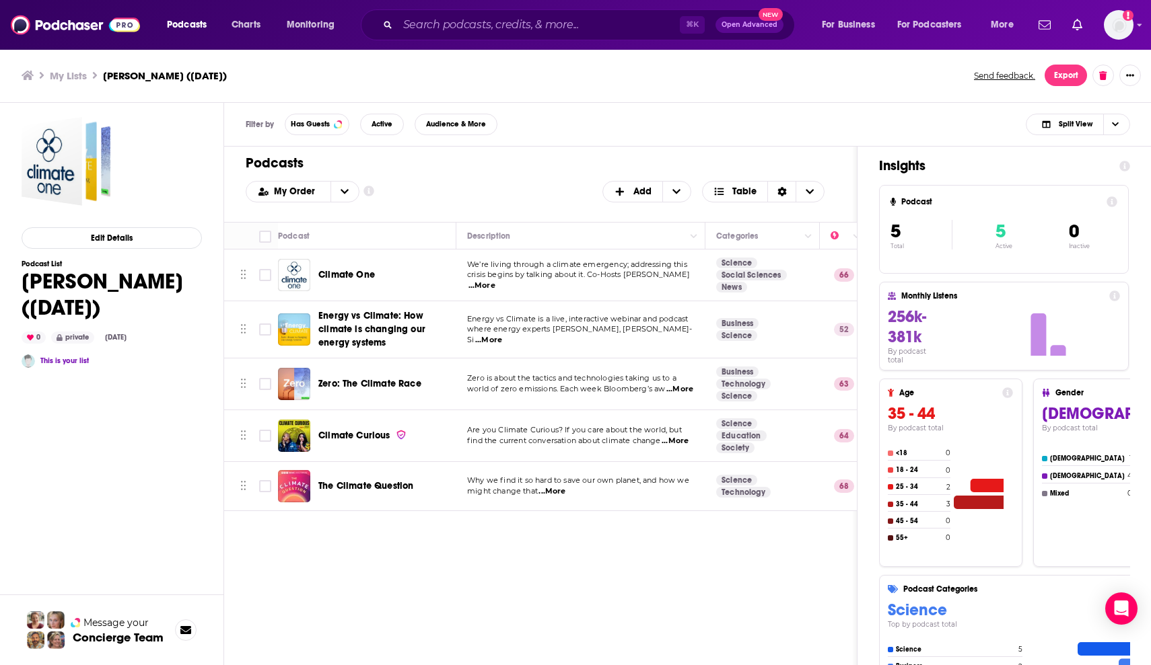
click at [1059, 71] on button "Export" at bounding box center [1065, 76] width 42 height 22
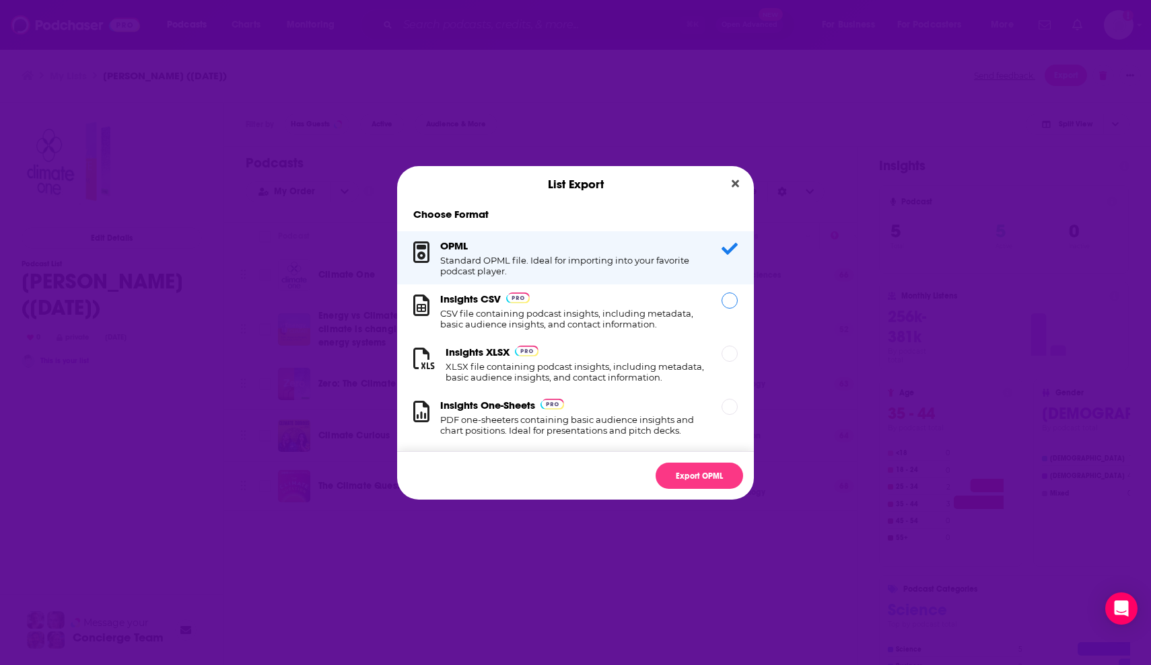
click at [721, 300] on div "Dialog" at bounding box center [729, 301] width 16 height 16
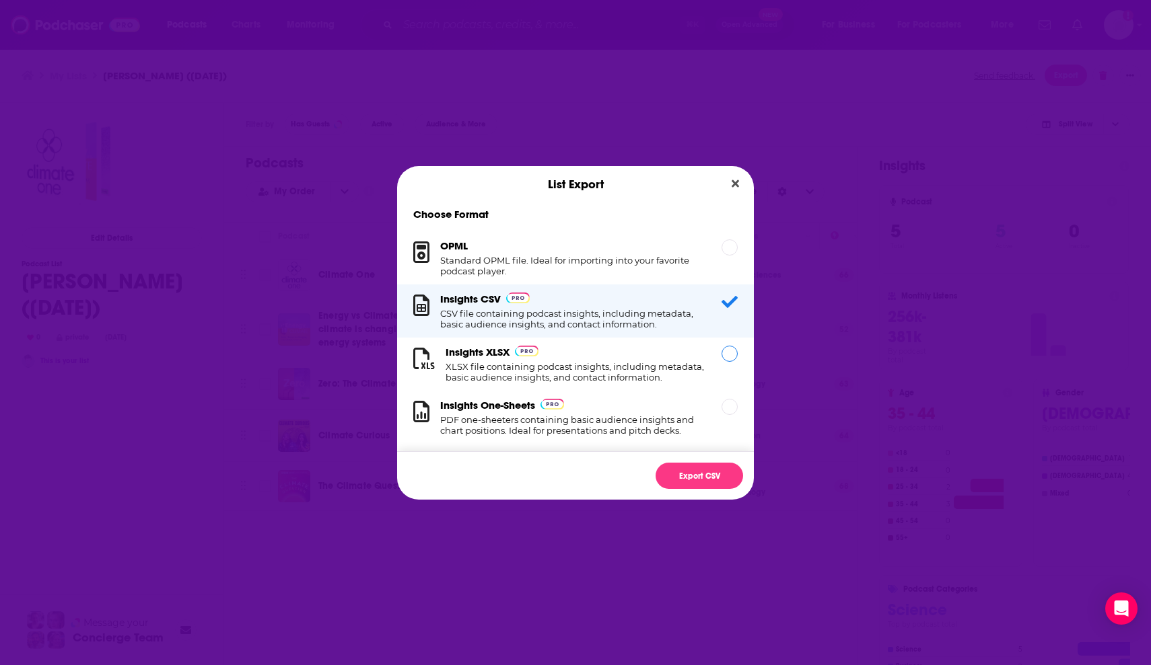
click at [725, 353] on div "Dialog" at bounding box center [729, 354] width 16 height 16
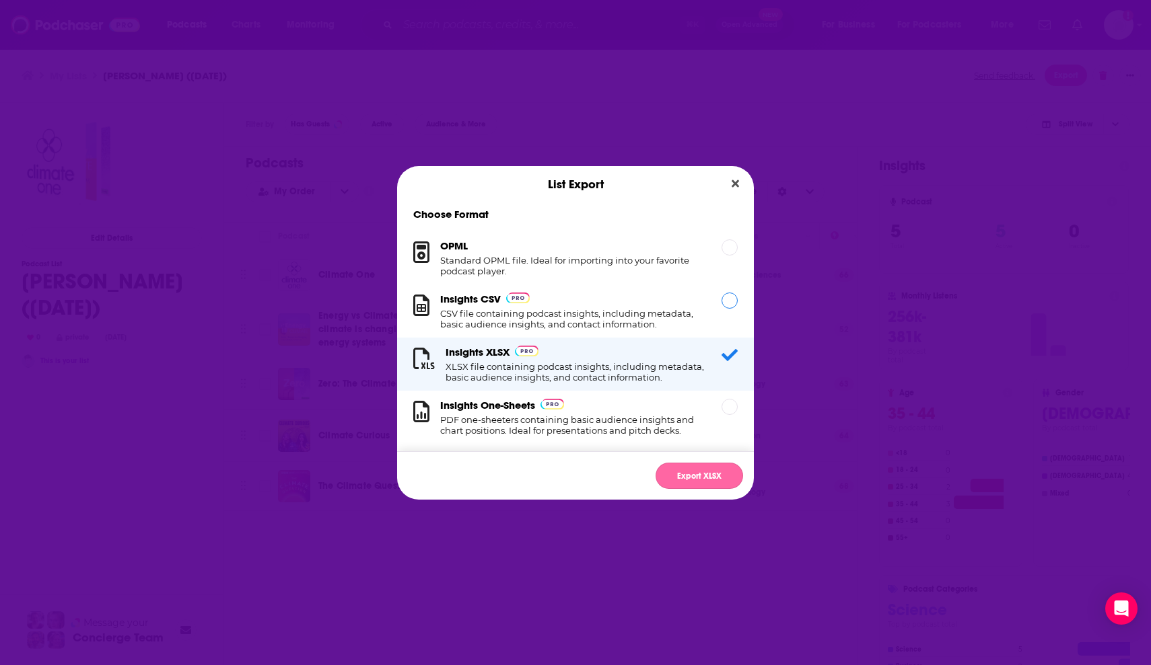
click at [718, 474] on button "Export XLSX" at bounding box center [698, 476] width 87 height 26
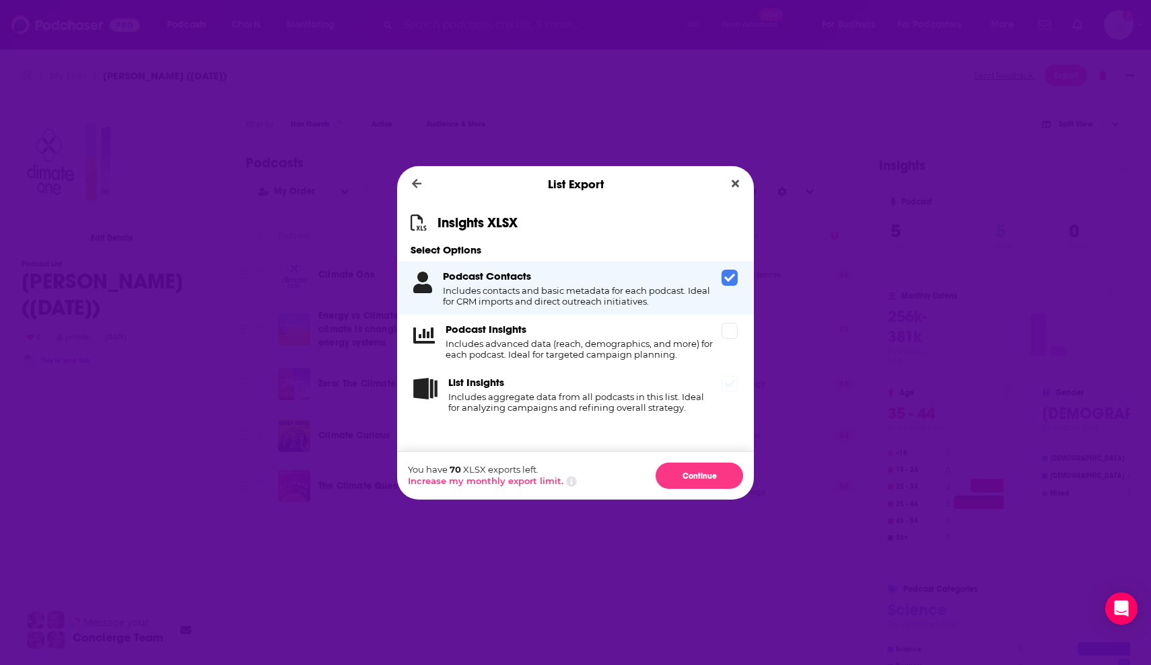
click at [715, 392] on div "List Insights Includes aggregate data from all podcasts in this list. Ideal for…" at bounding box center [582, 394] width 268 height 37
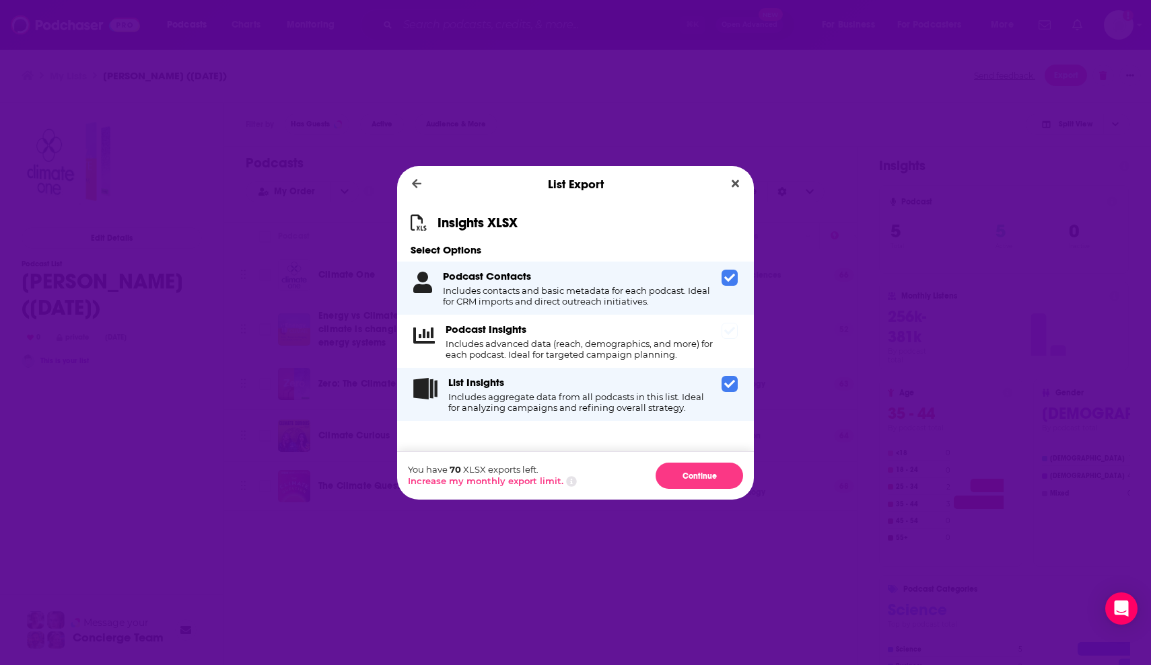
click at [722, 331] on span "Dialog" at bounding box center [729, 331] width 16 height 16
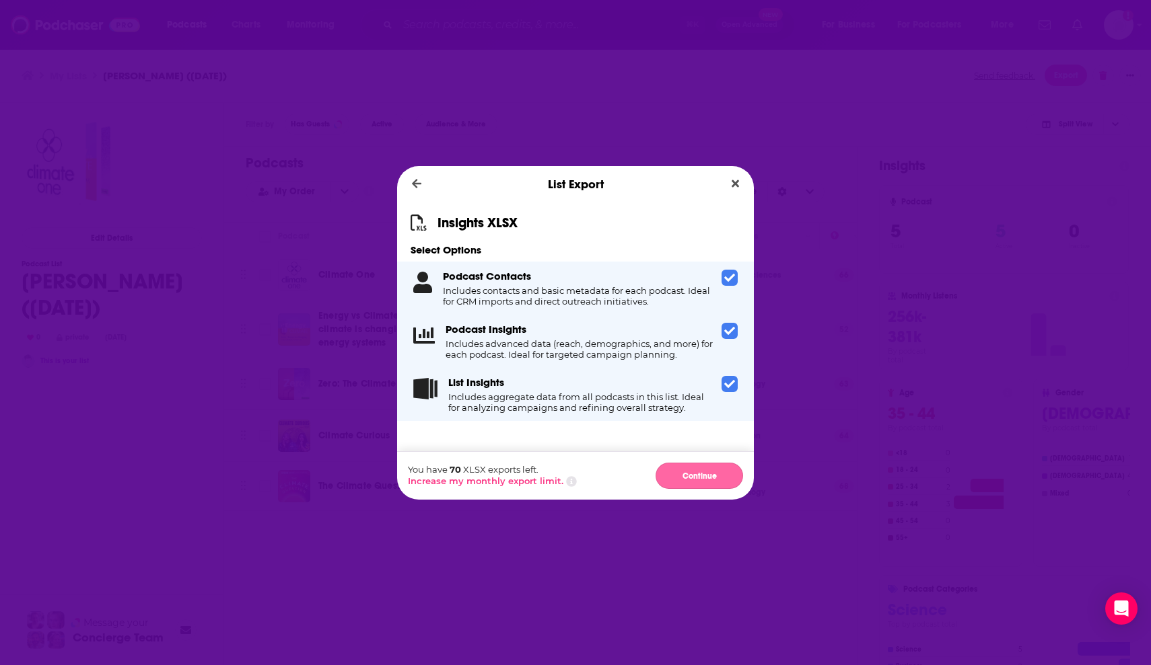
click at [700, 475] on button "Continue" at bounding box center [698, 476] width 87 height 26
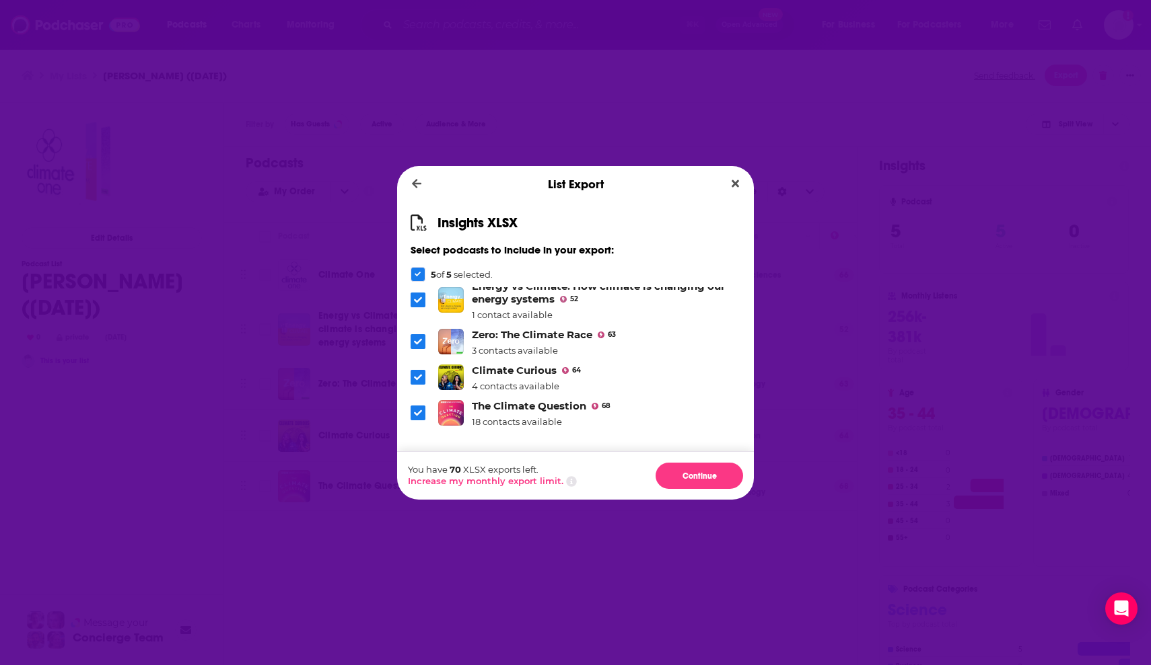
scroll to position [43, 0]
click at [706, 470] on button "Continue" at bounding box center [698, 476] width 87 height 26
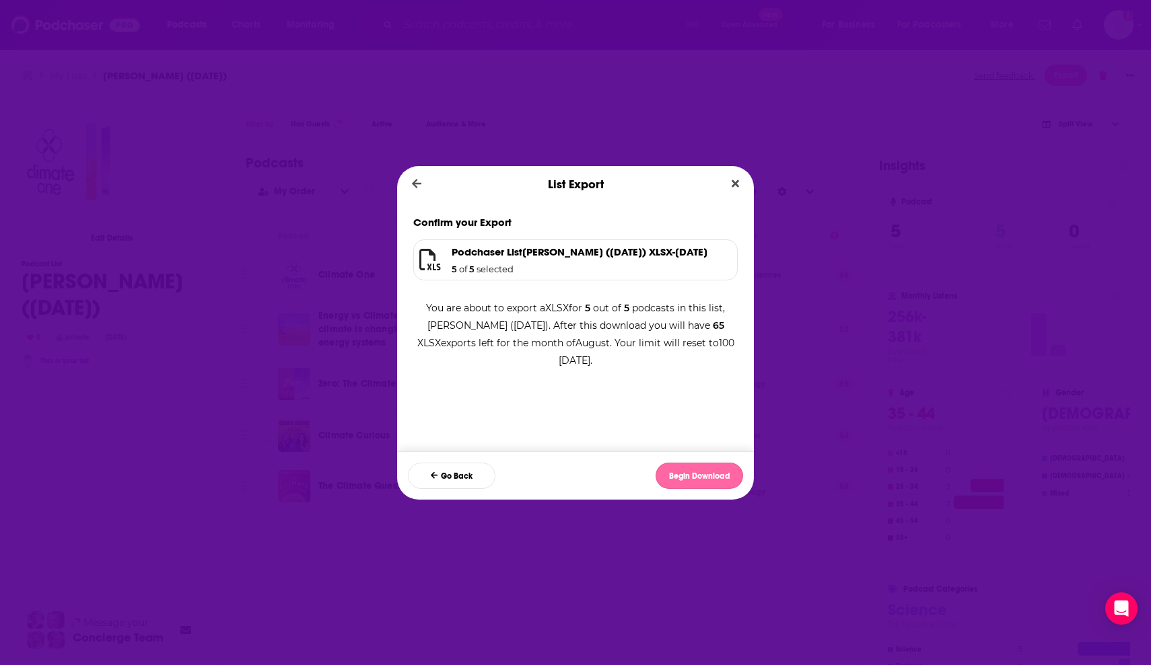
click at [697, 475] on button "Begin Download" at bounding box center [698, 476] width 87 height 26
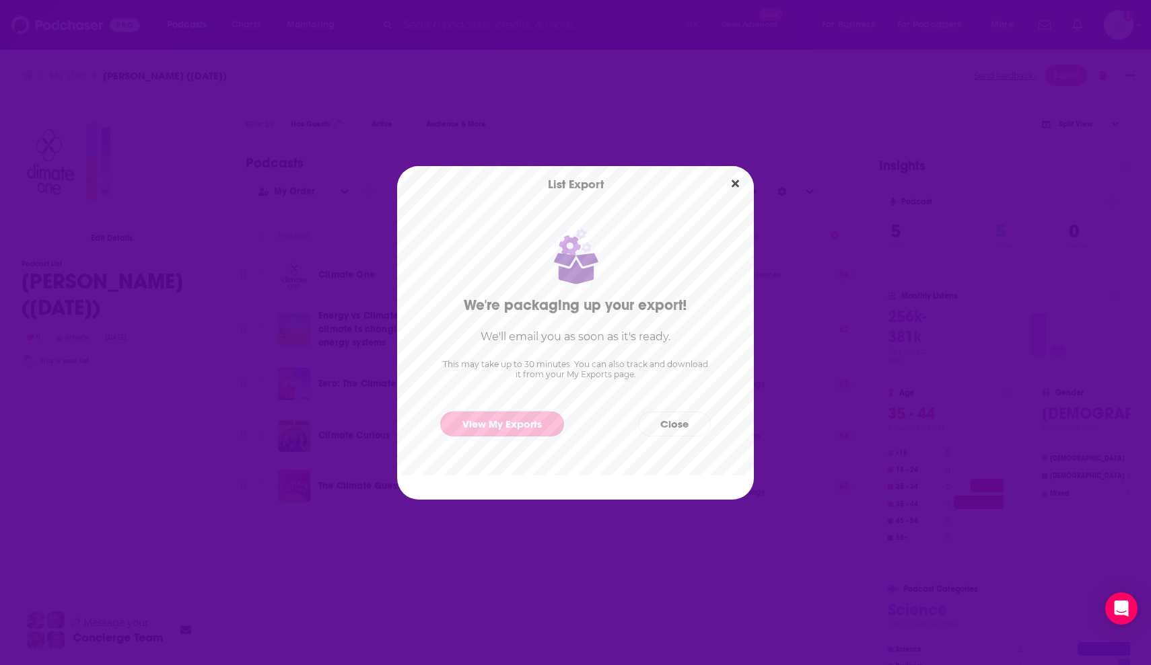
click at [513, 425] on link "View My Exports" at bounding box center [502, 424] width 124 height 25
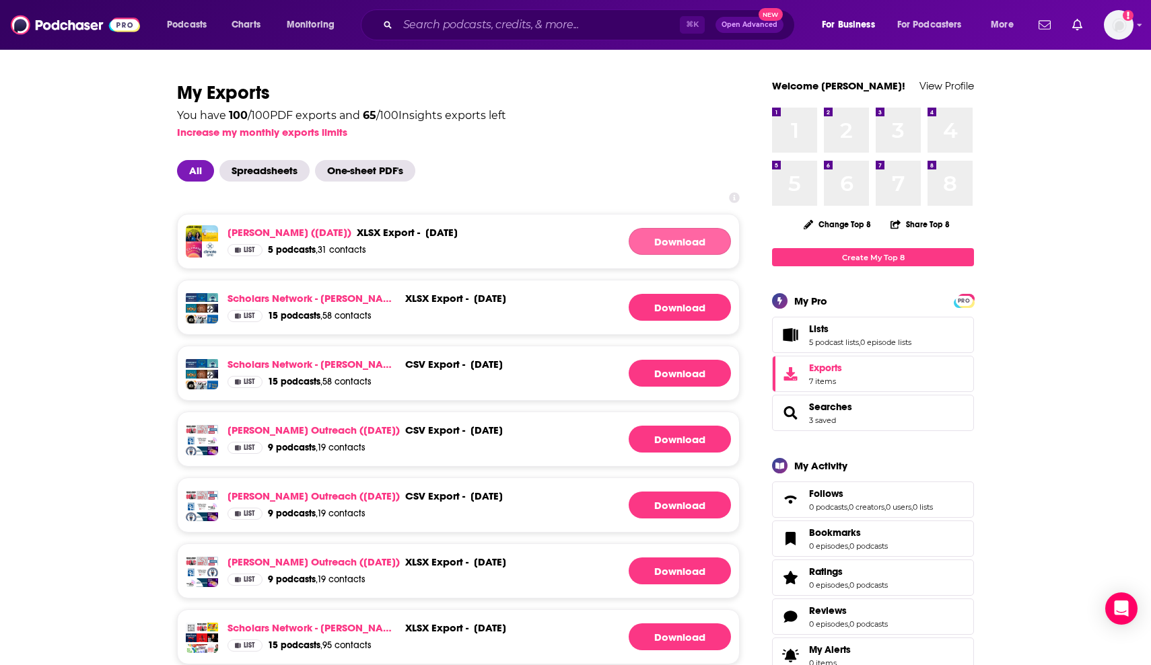
click at [673, 237] on link "Download" at bounding box center [679, 241] width 102 height 27
click at [671, 231] on link "Download" at bounding box center [679, 241] width 102 height 27
